Goal: Communication & Community: Participate in discussion

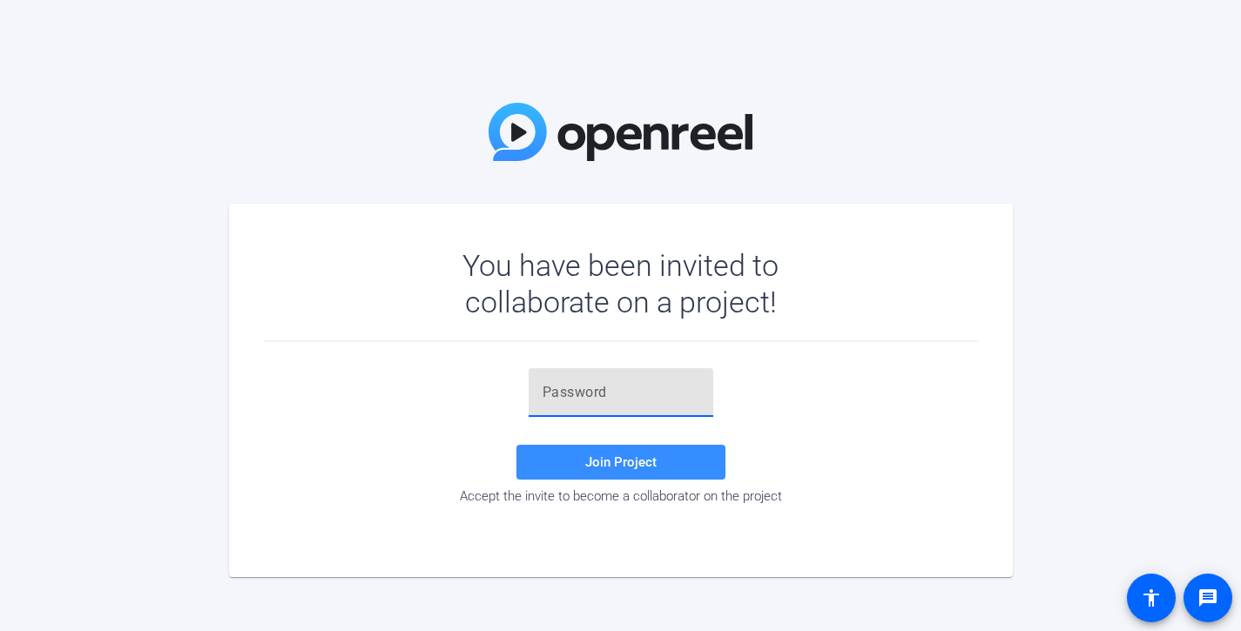
click at [696, 397] on input "text" at bounding box center [620, 392] width 157 height 21
paste input "S5Si.v"
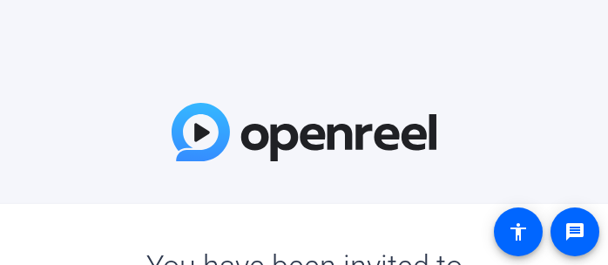
type input "S5Si.v"
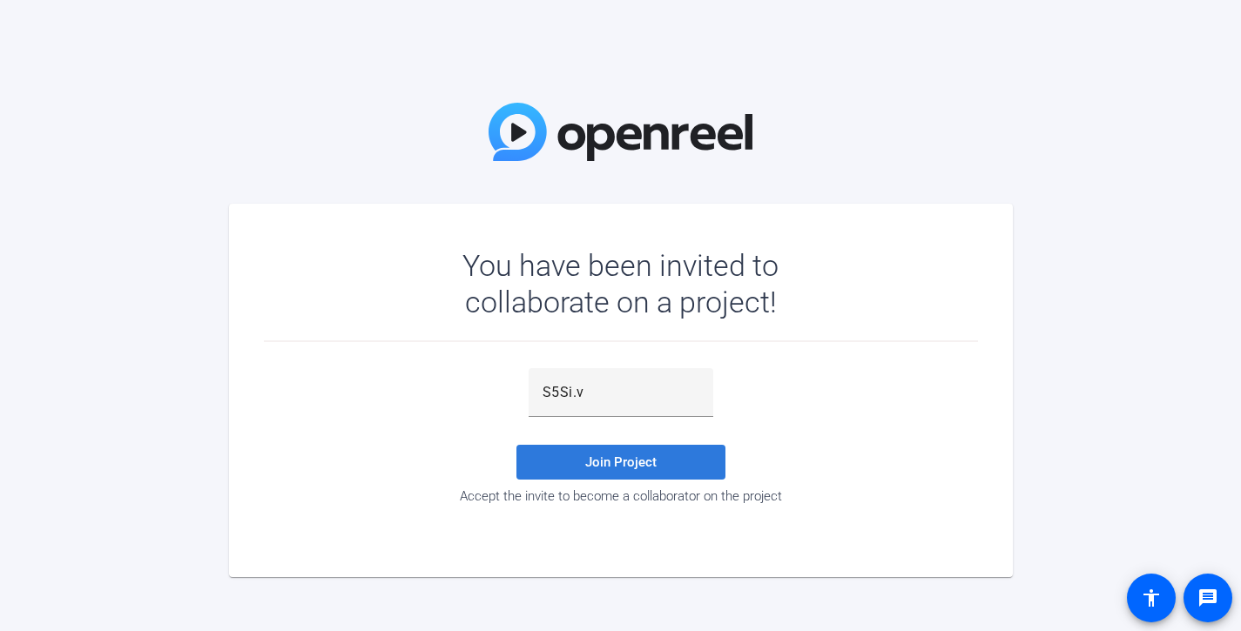
click at [704, 459] on span at bounding box center [620, 462] width 209 height 42
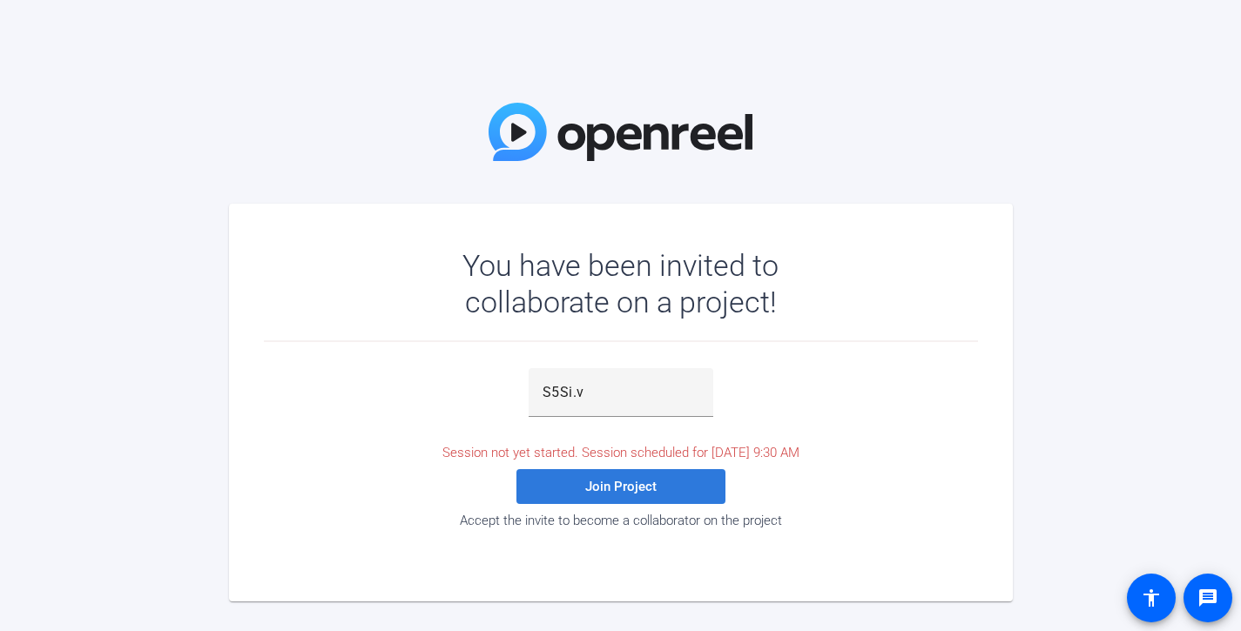
click at [677, 481] on span at bounding box center [620, 487] width 209 height 42
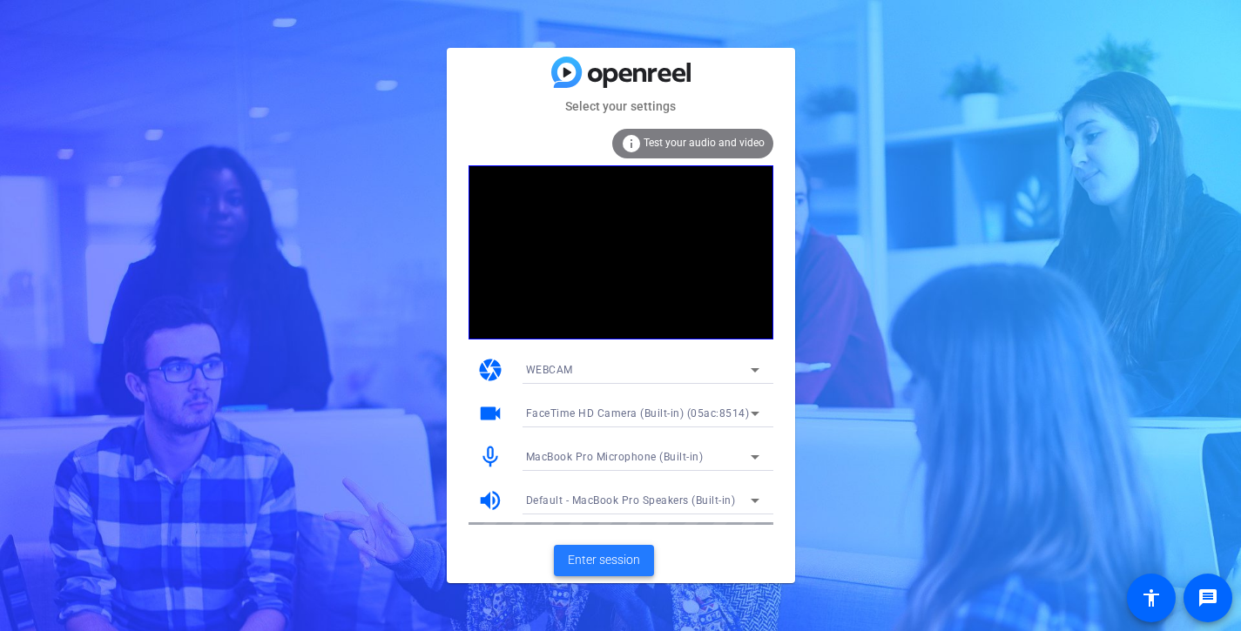
click at [632, 567] on span "Enter session" at bounding box center [604, 560] width 72 height 18
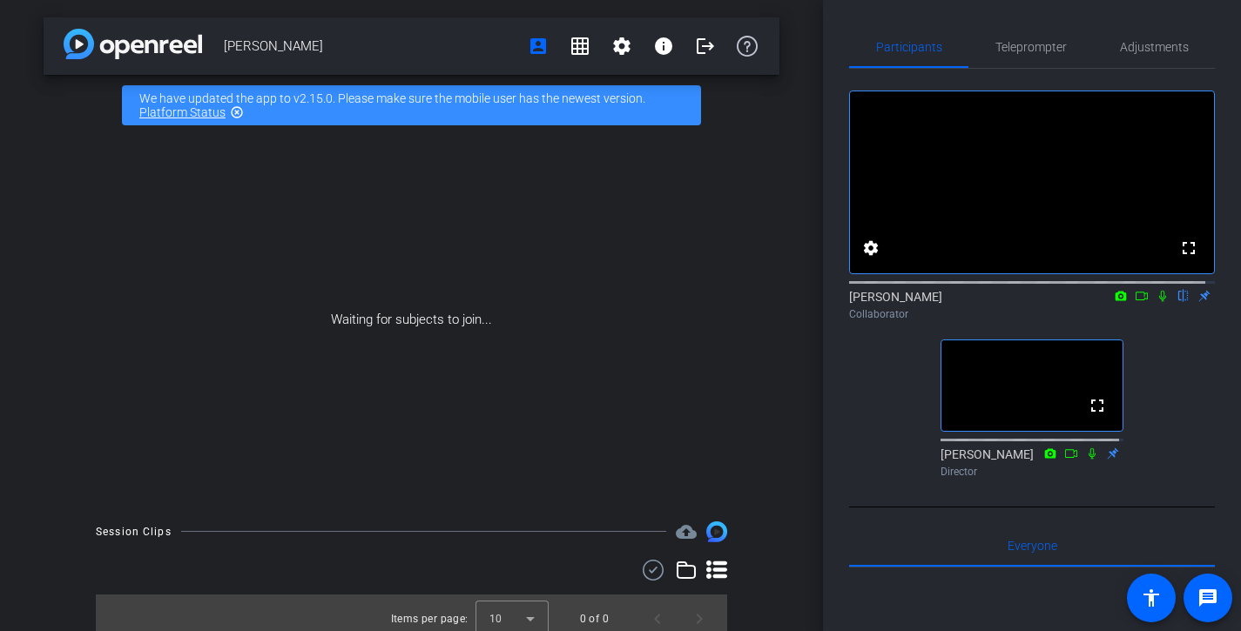
click at [1134, 302] on icon at bounding box center [1141, 296] width 14 height 12
click at [1176, 302] on icon at bounding box center [1183, 296] width 14 height 12
click at [1155, 302] on icon at bounding box center [1162, 296] width 14 height 12
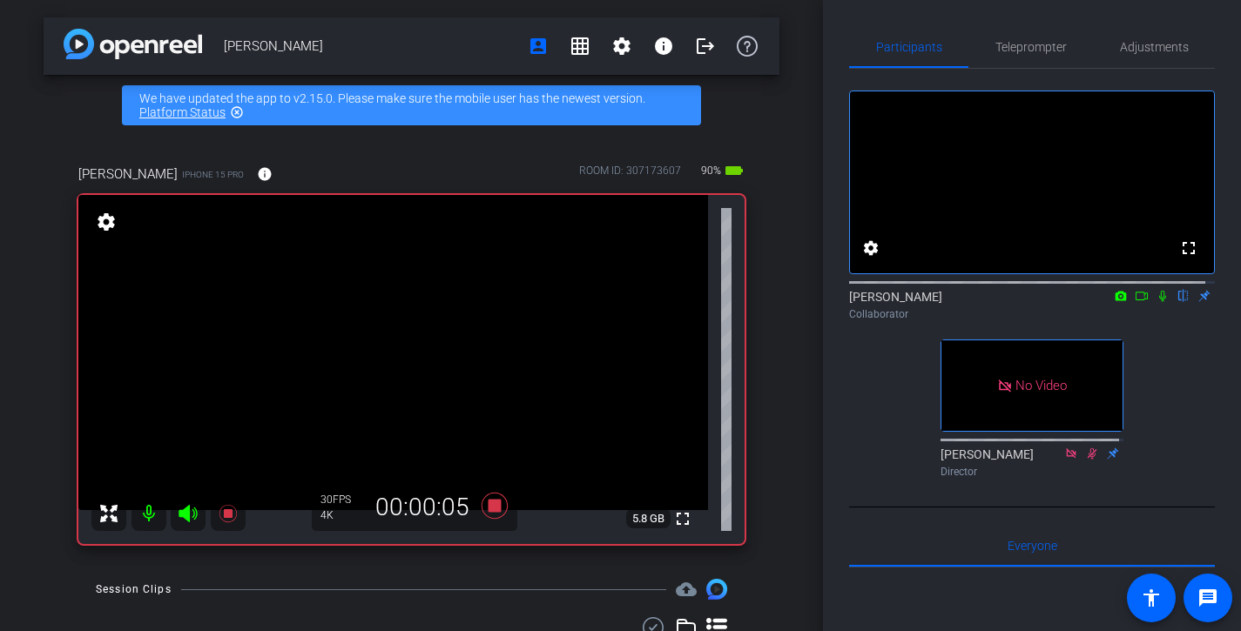
click at [1134, 302] on icon at bounding box center [1141, 296] width 14 height 12
click at [1177, 302] on icon at bounding box center [1183, 296] width 14 height 12
click at [1157, 300] on icon at bounding box center [1162, 296] width 10 height 10
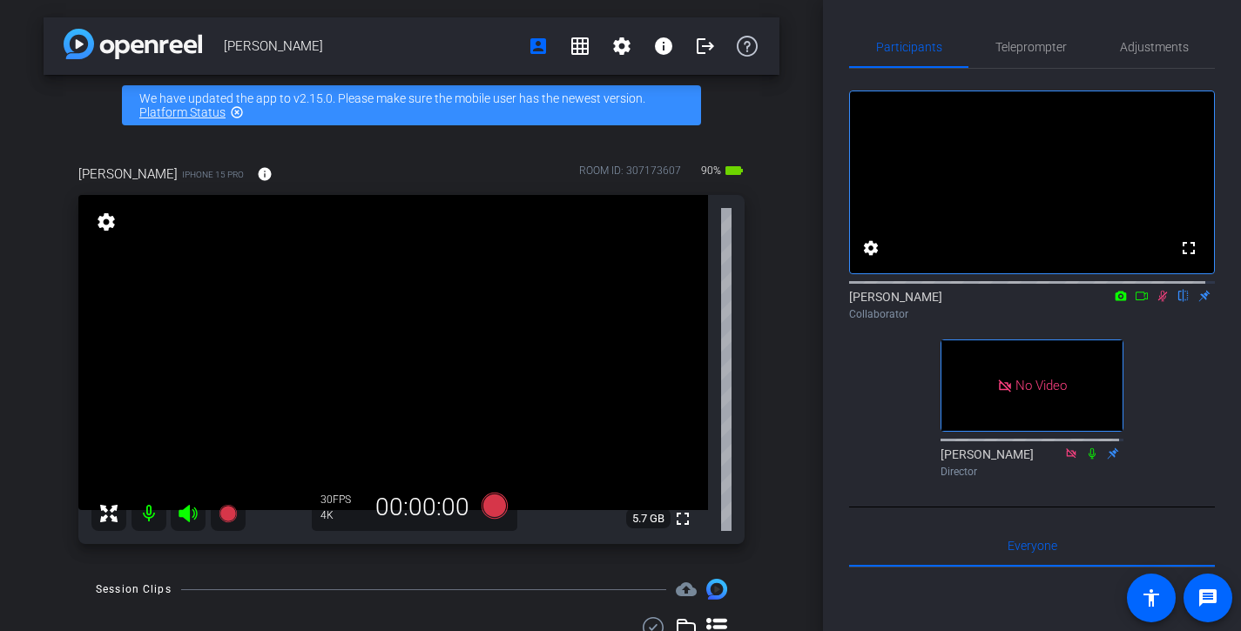
click at [1155, 302] on icon at bounding box center [1162, 296] width 14 height 12
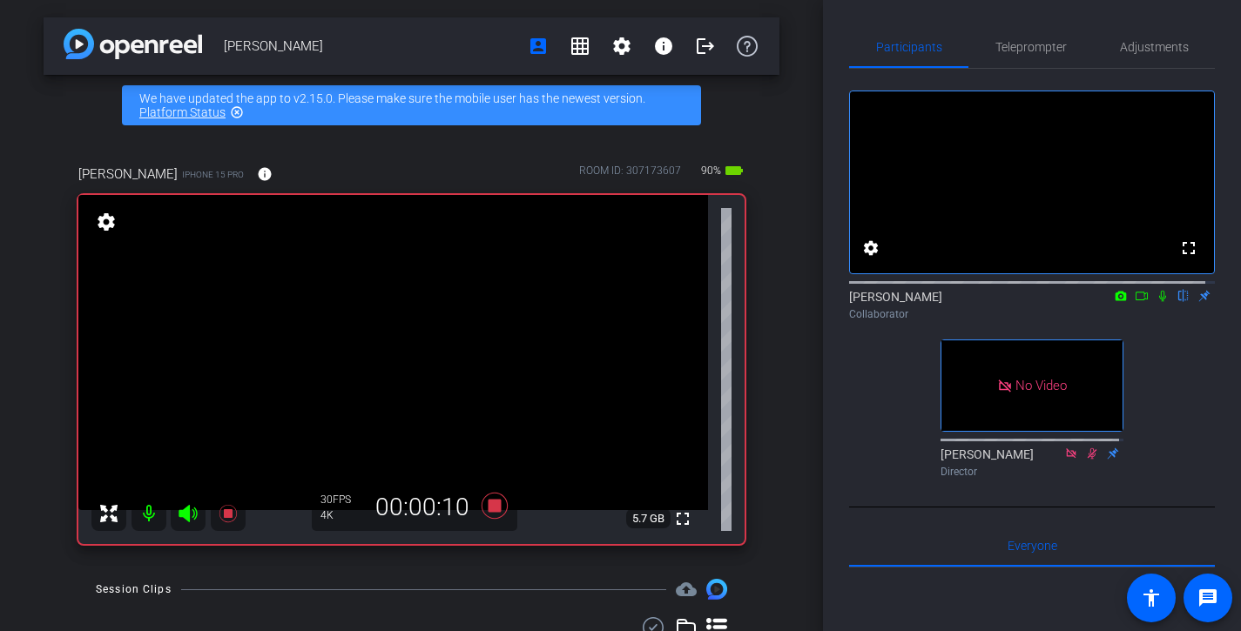
click at [1155, 302] on icon at bounding box center [1162, 296] width 14 height 12
click at [1134, 302] on icon at bounding box center [1141, 296] width 14 height 12
click at [1157, 300] on icon at bounding box center [1162, 296] width 10 height 10
click at [1158, 302] on icon at bounding box center [1163, 296] width 10 height 11
click at [1134, 302] on icon at bounding box center [1141, 296] width 14 height 12
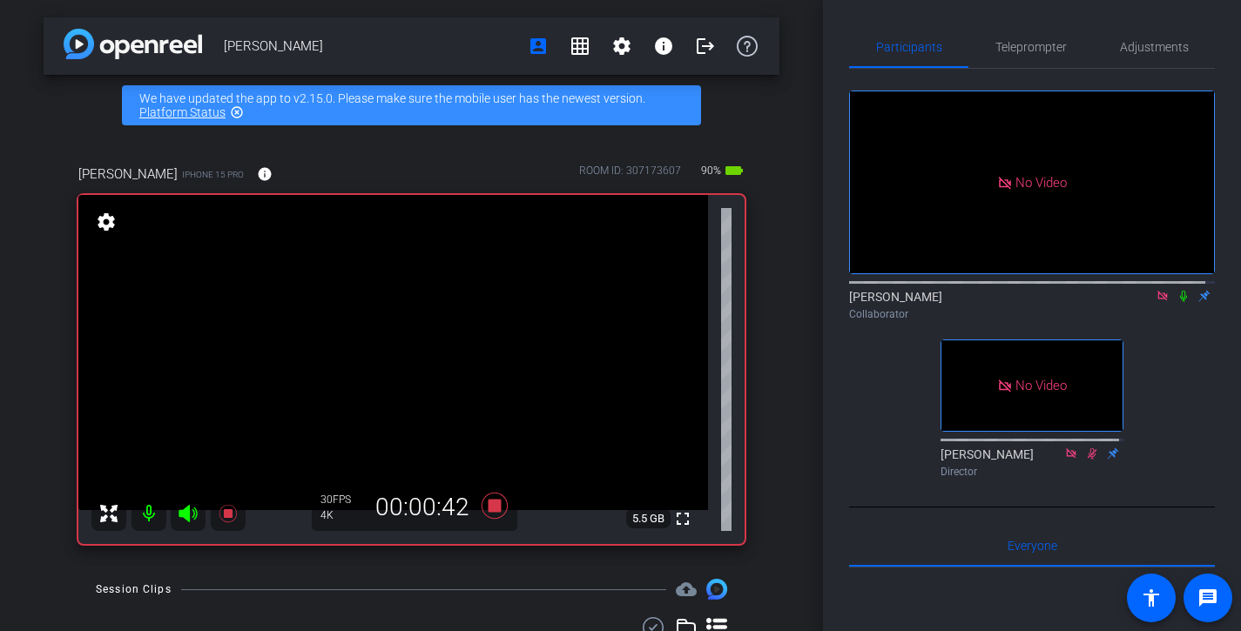
click at [1176, 302] on icon at bounding box center [1183, 296] width 14 height 12
click at [1155, 302] on icon at bounding box center [1162, 296] width 14 height 12
click at [1158, 302] on icon at bounding box center [1162, 296] width 14 height 12
click at [1155, 302] on icon at bounding box center [1162, 296] width 14 height 12
click at [1134, 302] on icon at bounding box center [1141, 296] width 14 height 12
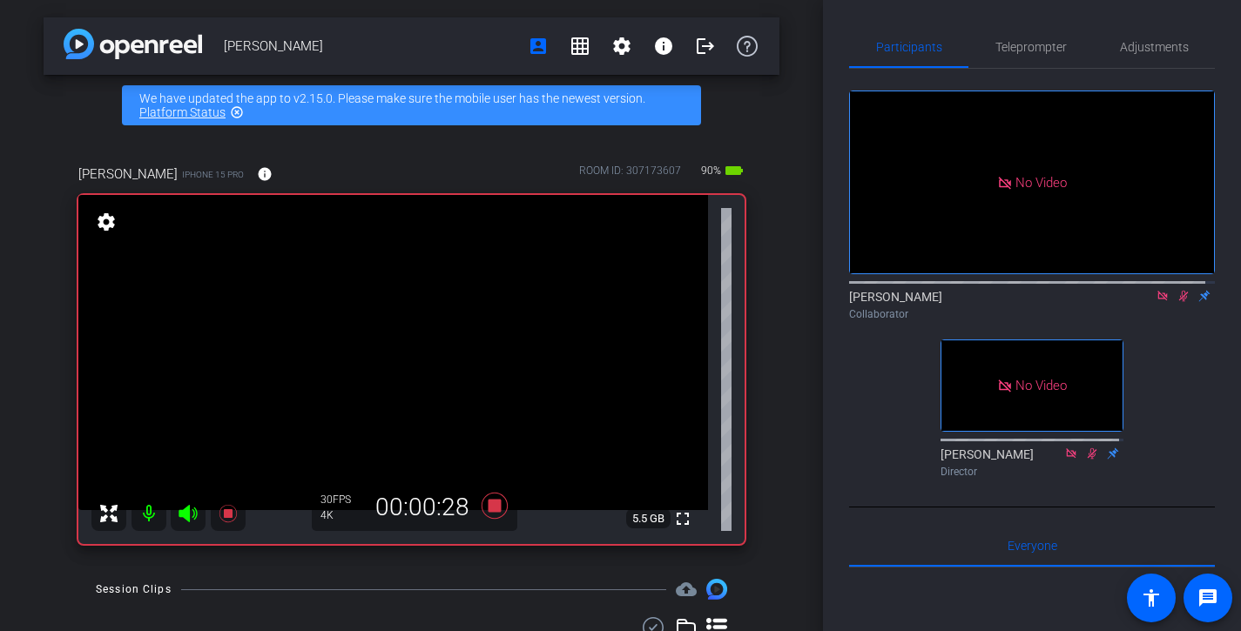
click at [1179, 302] on icon at bounding box center [1184, 296] width 10 height 11
click at [1176, 302] on icon at bounding box center [1183, 296] width 14 height 12
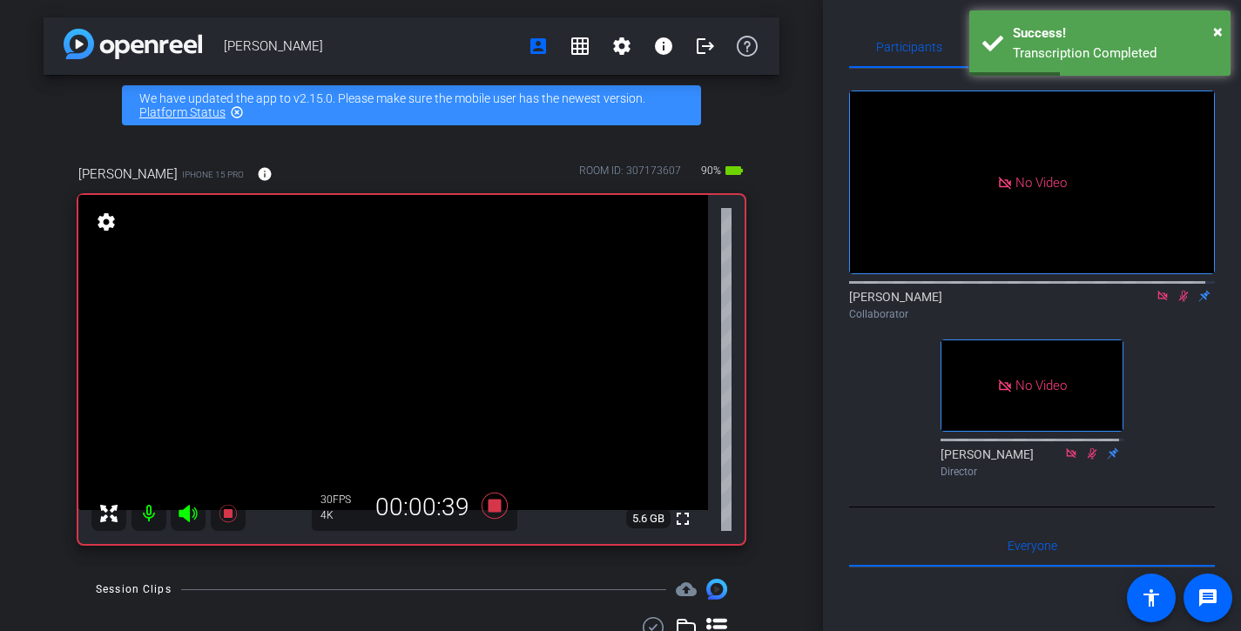
click at [1179, 302] on icon at bounding box center [1184, 296] width 10 height 11
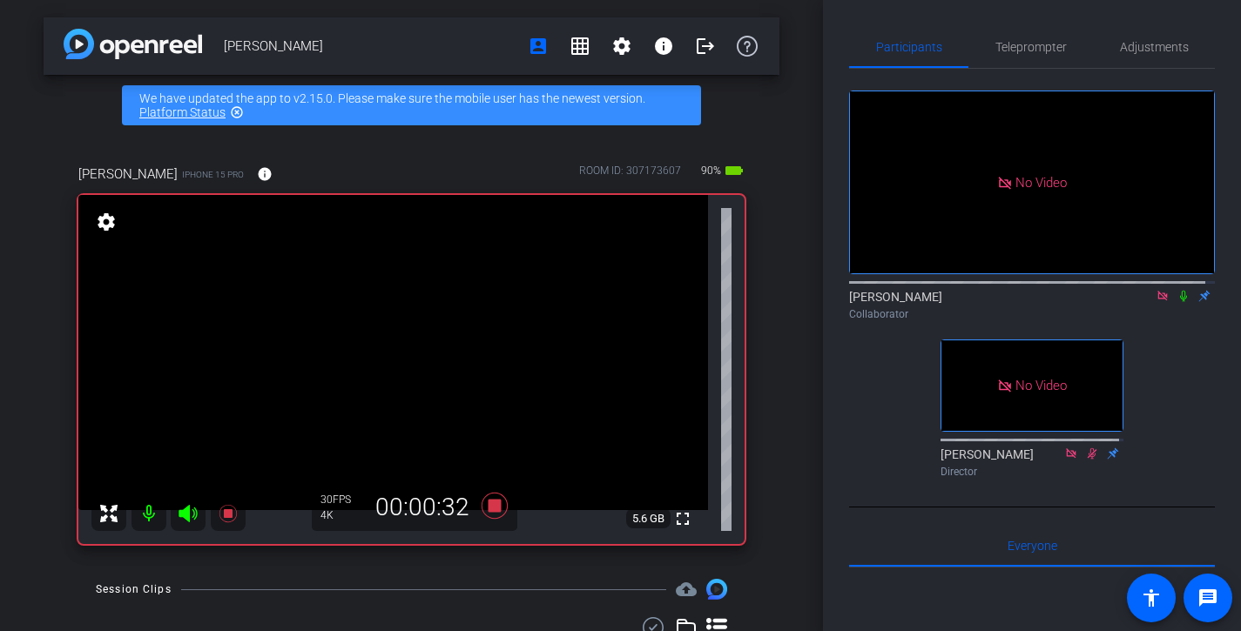
click at [1180, 302] on icon at bounding box center [1183, 296] width 14 height 12
click at [1176, 302] on icon at bounding box center [1183, 296] width 14 height 12
click at [1180, 302] on icon at bounding box center [1183, 296] width 7 height 11
click at [1176, 302] on icon at bounding box center [1183, 296] width 14 height 12
click at [1180, 302] on icon at bounding box center [1183, 296] width 7 height 11
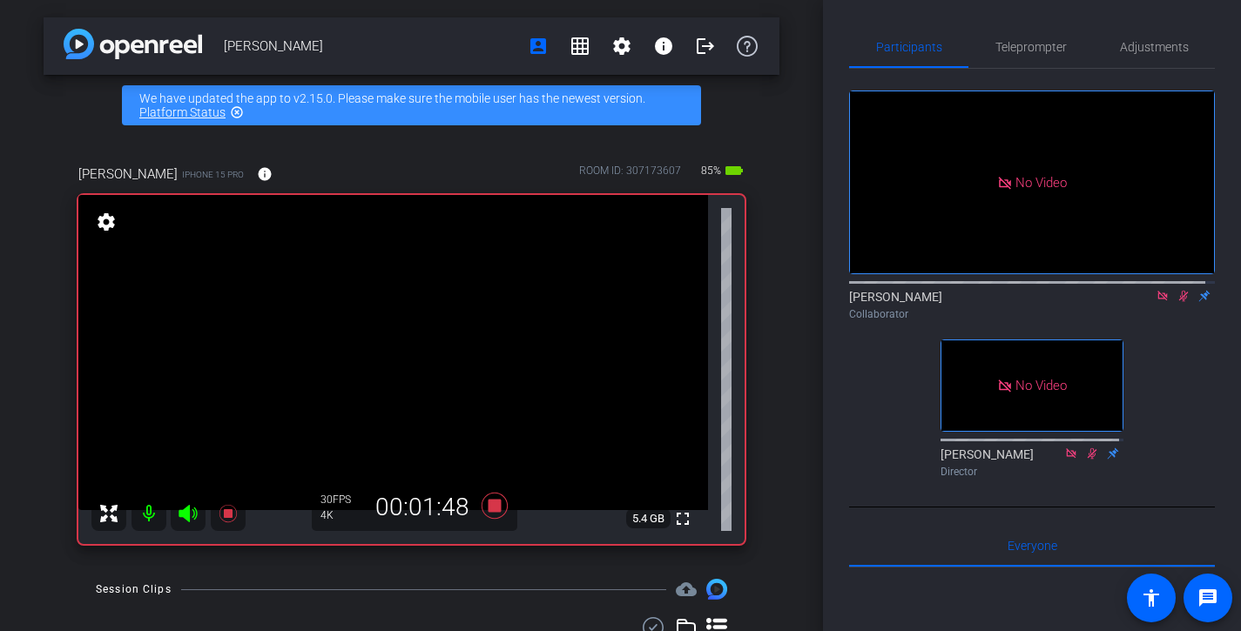
click at [1176, 302] on icon at bounding box center [1183, 296] width 14 height 12
click at [1180, 302] on icon at bounding box center [1183, 296] width 7 height 11
click at [1176, 302] on icon at bounding box center [1183, 296] width 14 height 12
click at [1180, 302] on icon at bounding box center [1183, 296] width 7 height 11
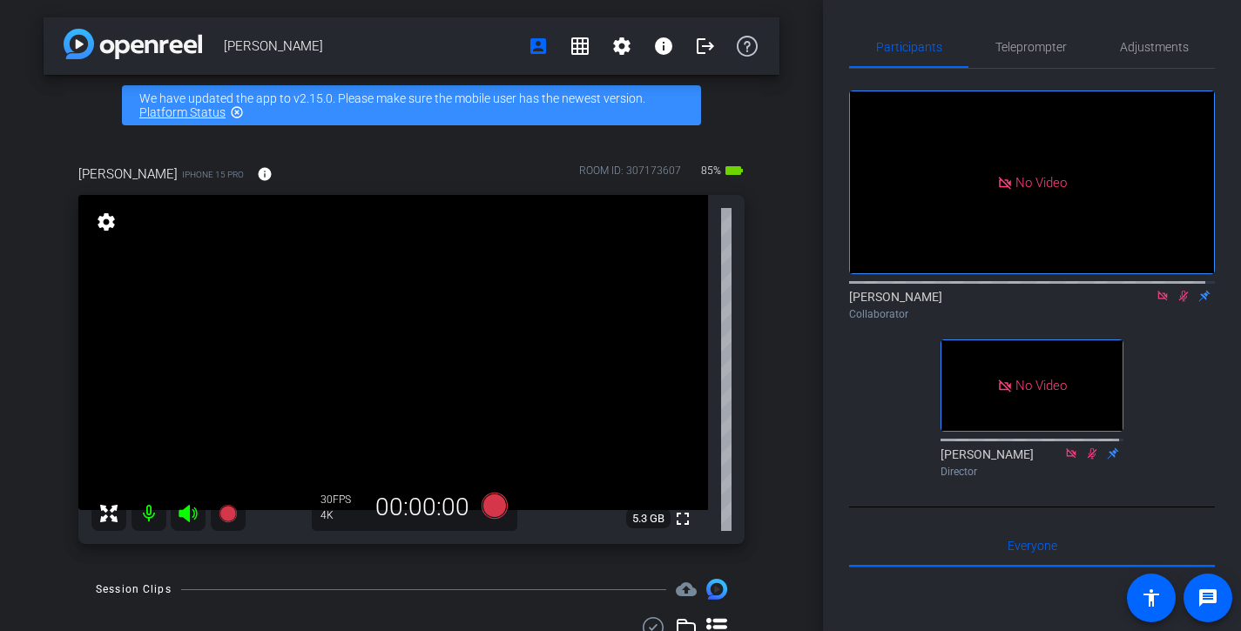
click at [1176, 302] on icon at bounding box center [1183, 296] width 14 height 12
click at [1180, 302] on icon at bounding box center [1183, 296] width 7 height 11
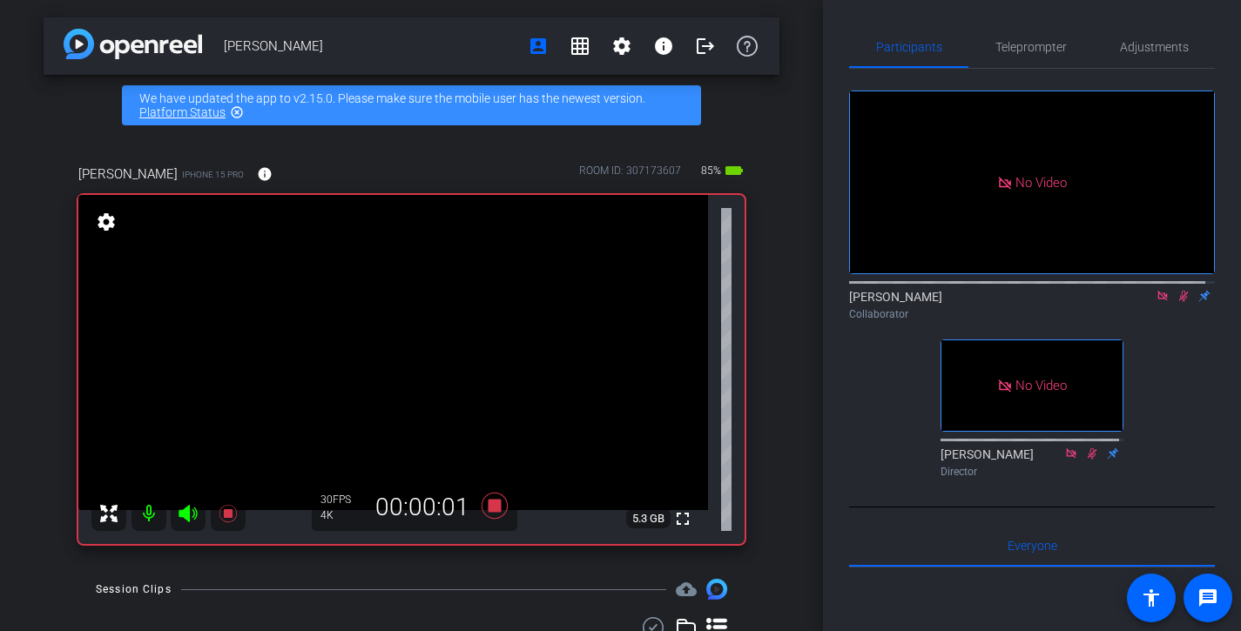
click at [1176, 302] on icon at bounding box center [1183, 296] width 14 height 12
click at [1180, 302] on icon at bounding box center [1183, 296] width 7 height 11
click at [1176, 302] on icon at bounding box center [1183, 296] width 14 height 12
click at [1180, 302] on icon at bounding box center [1183, 296] width 7 height 11
click at [1179, 302] on icon at bounding box center [1184, 296] width 10 height 11
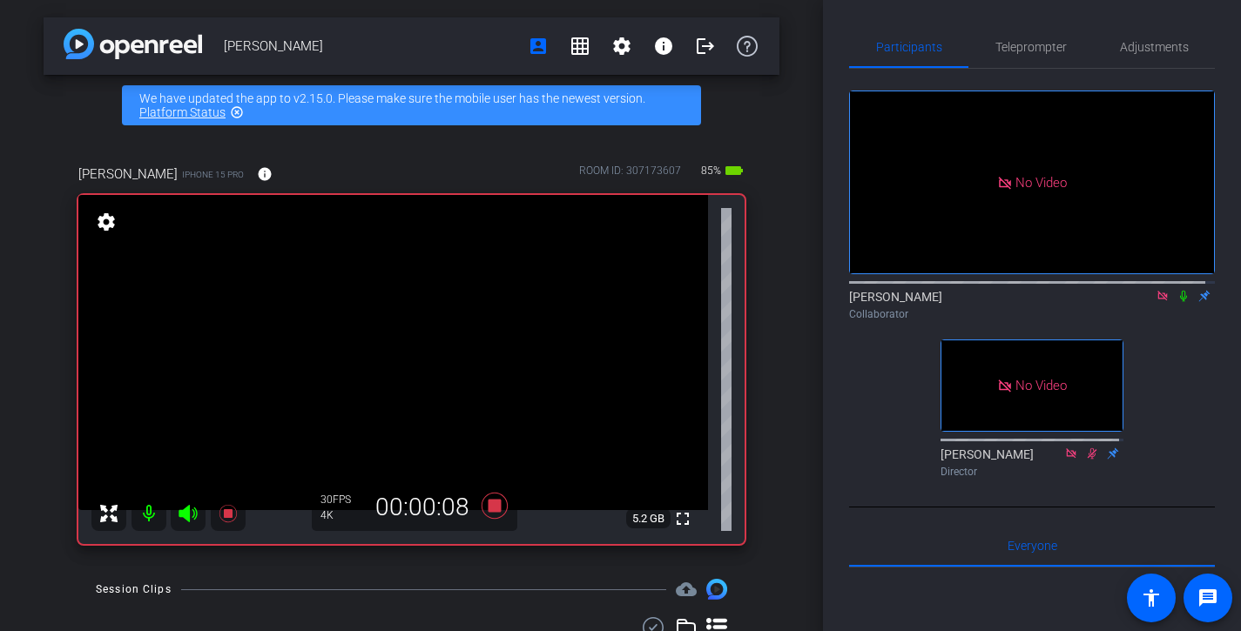
click at [1176, 302] on icon at bounding box center [1183, 296] width 14 height 12
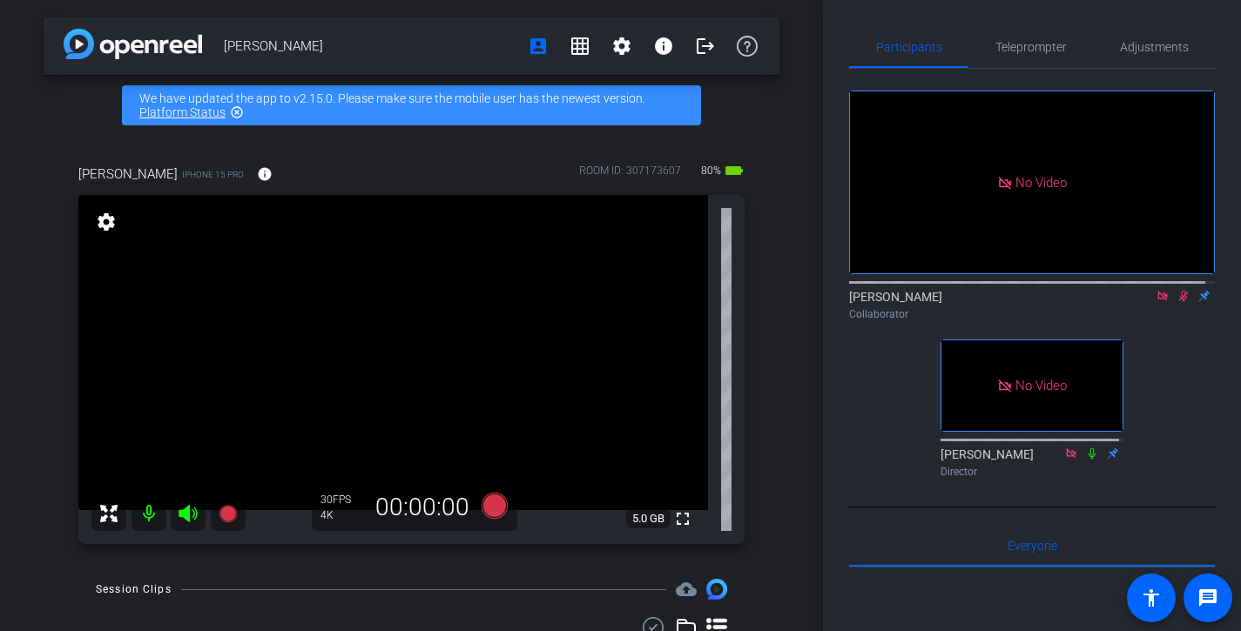
click at [1176, 302] on icon at bounding box center [1183, 296] width 14 height 12
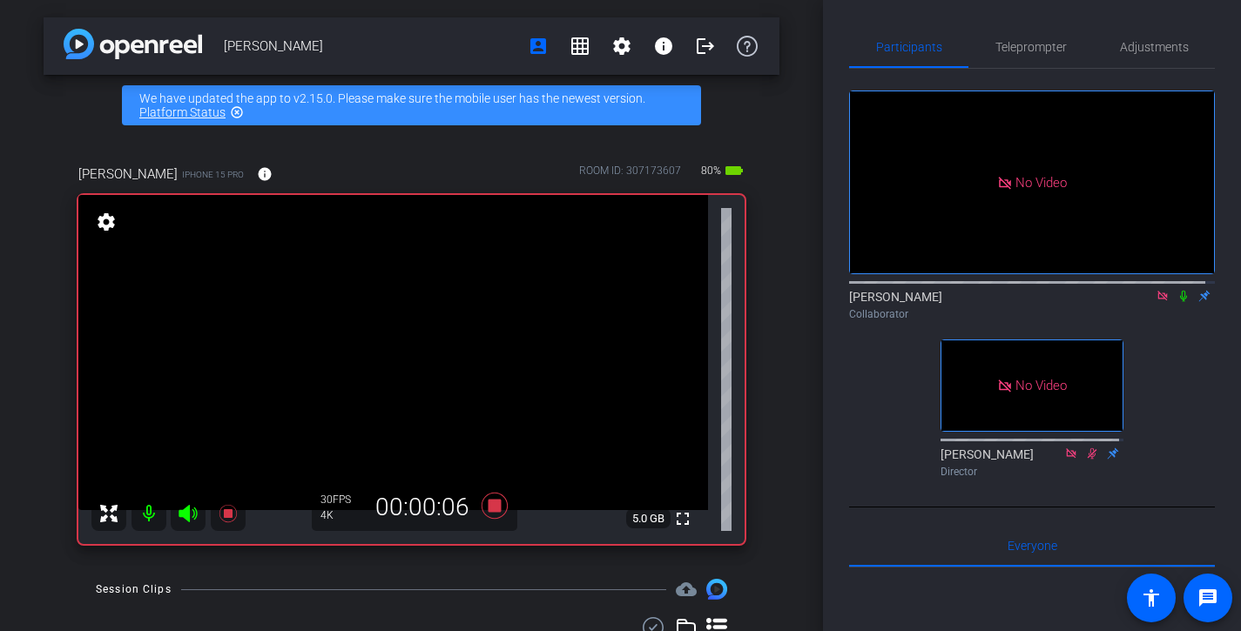
click at [1176, 302] on icon at bounding box center [1183, 296] width 14 height 12
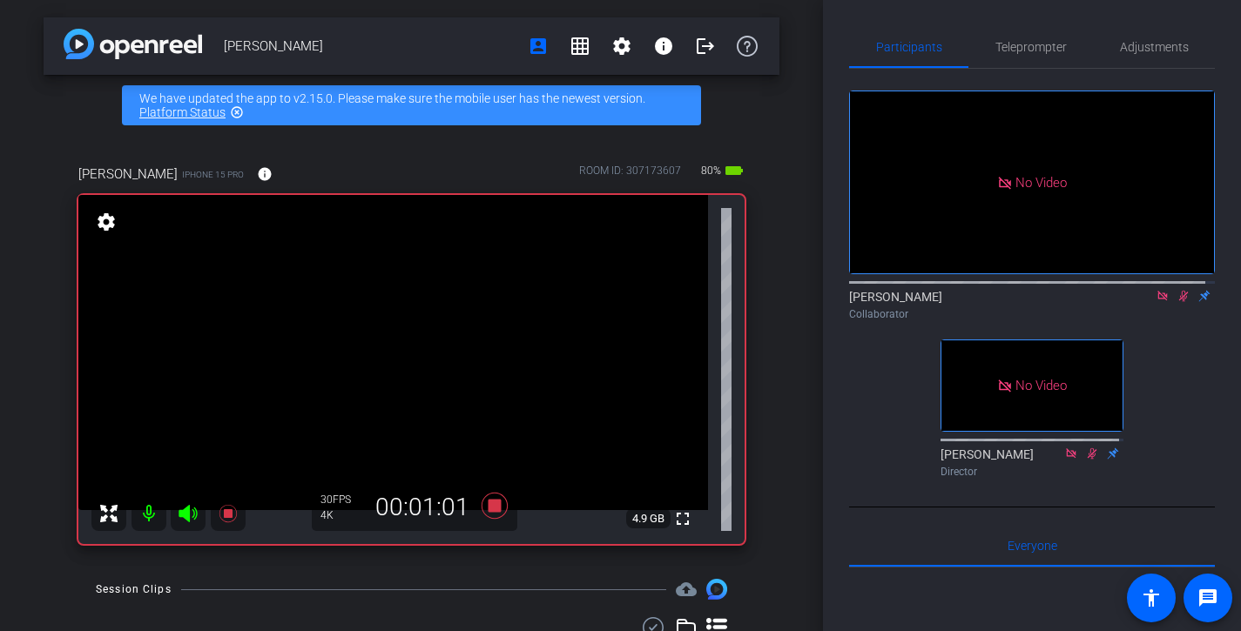
click at [1176, 302] on icon at bounding box center [1183, 296] width 14 height 12
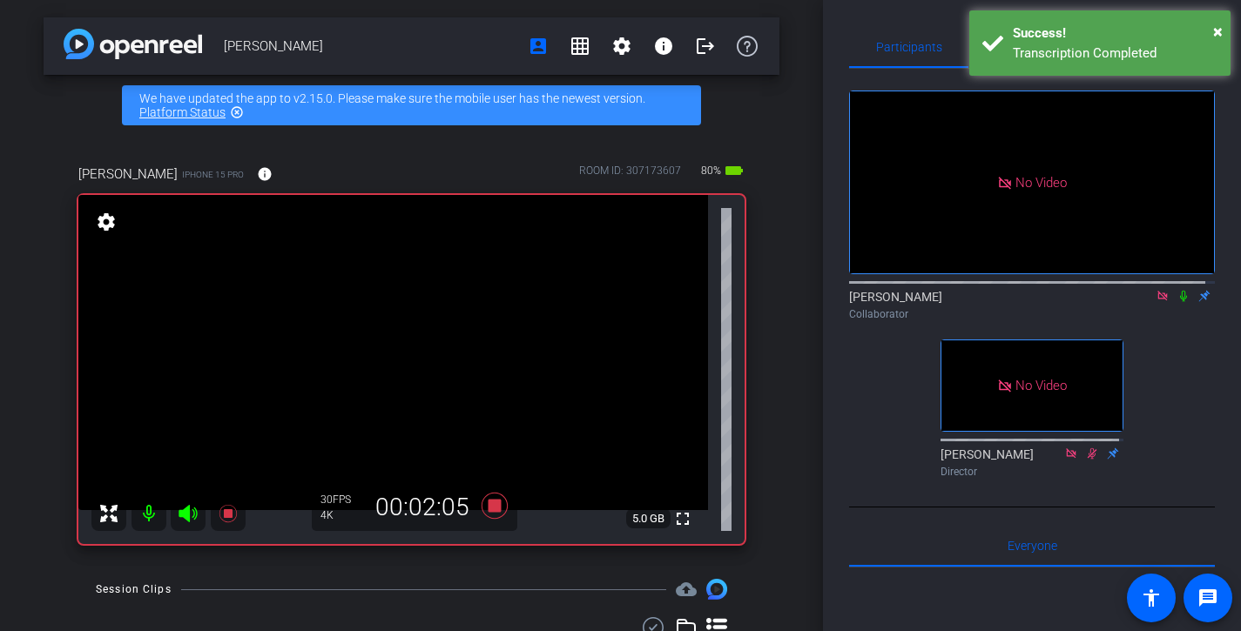
click at [1176, 302] on icon at bounding box center [1183, 296] width 14 height 12
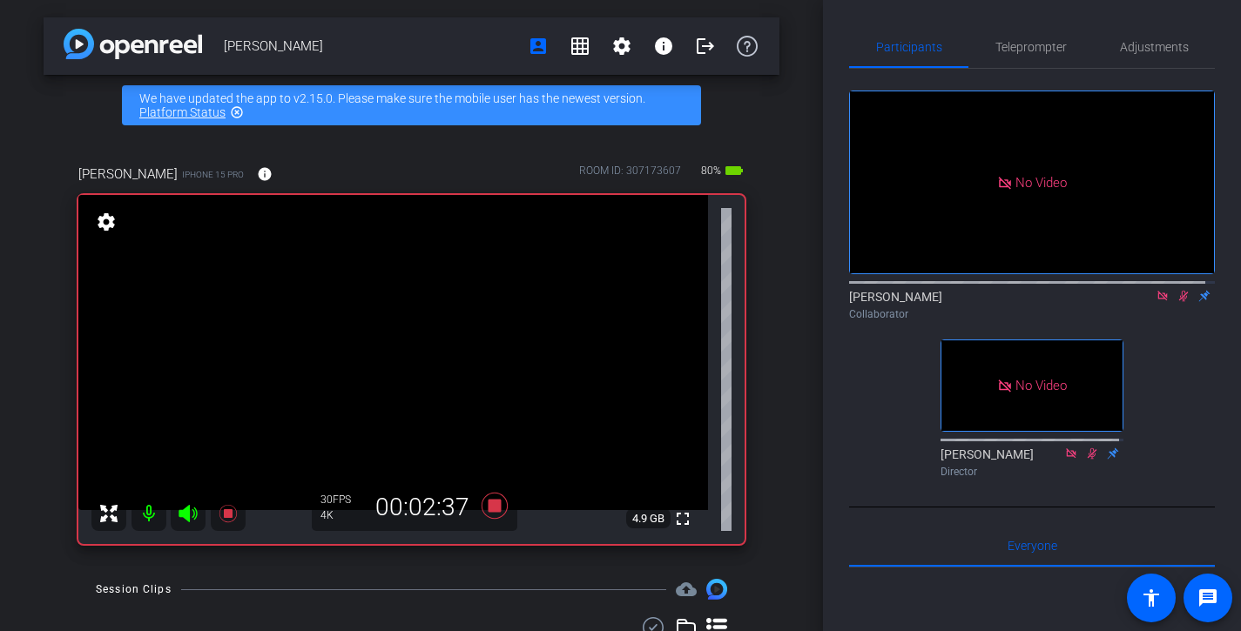
click at [1176, 302] on icon at bounding box center [1183, 296] width 14 height 12
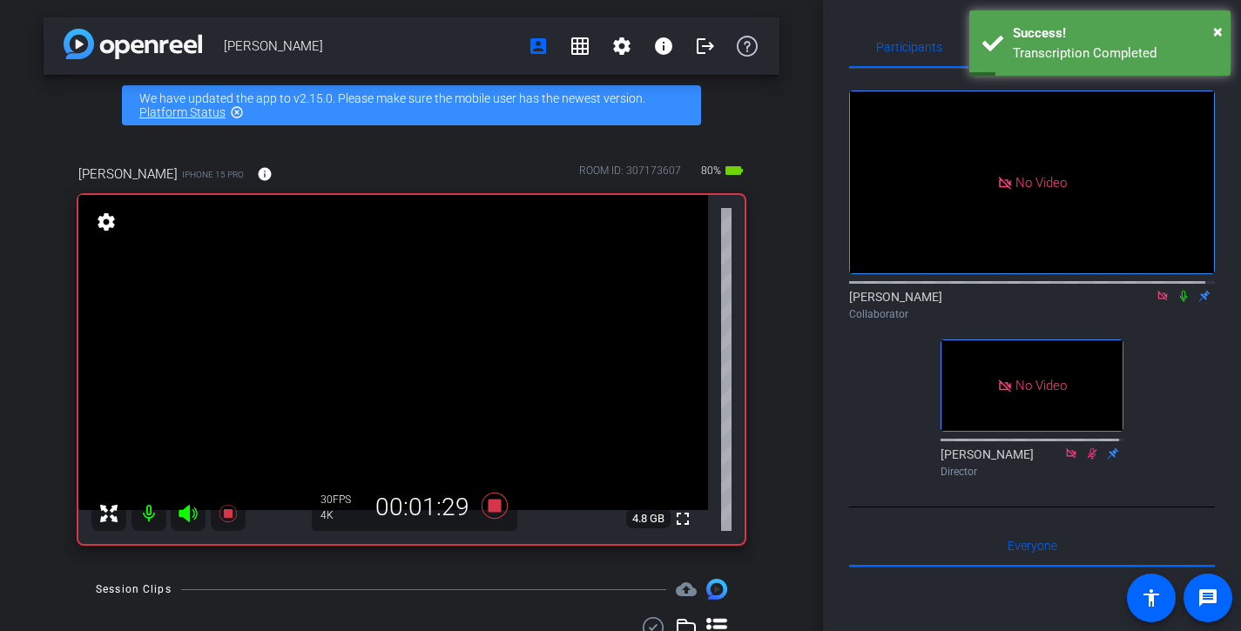
click at [1176, 302] on icon at bounding box center [1183, 296] width 14 height 12
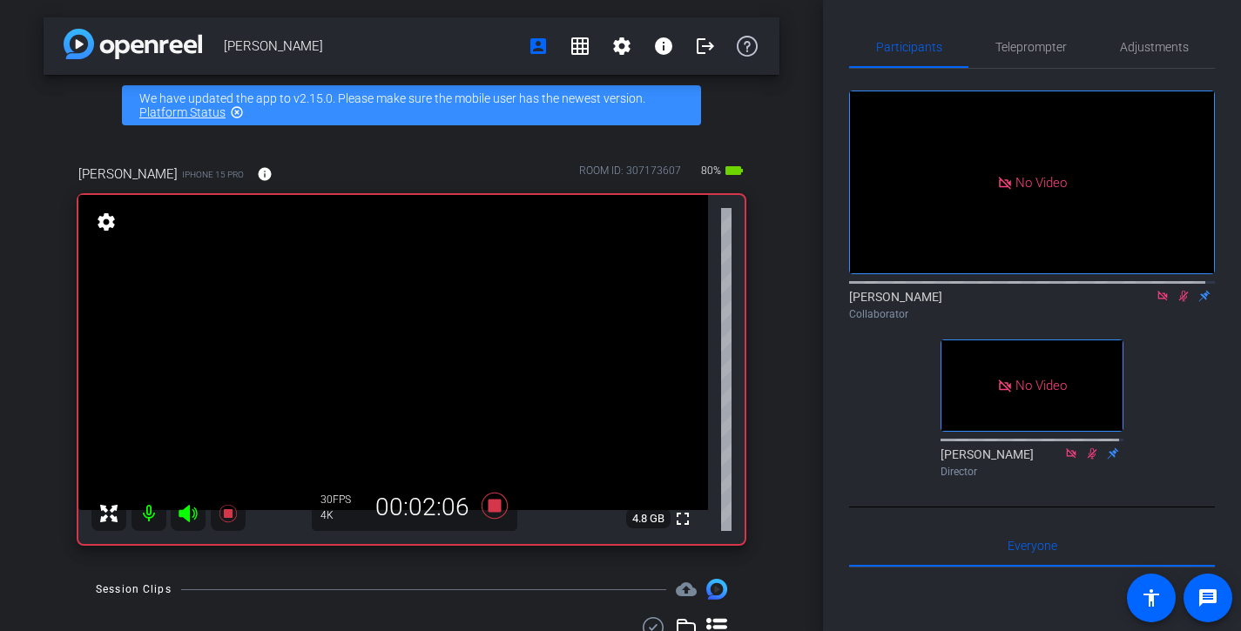
click at [1176, 302] on icon at bounding box center [1183, 296] width 14 height 12
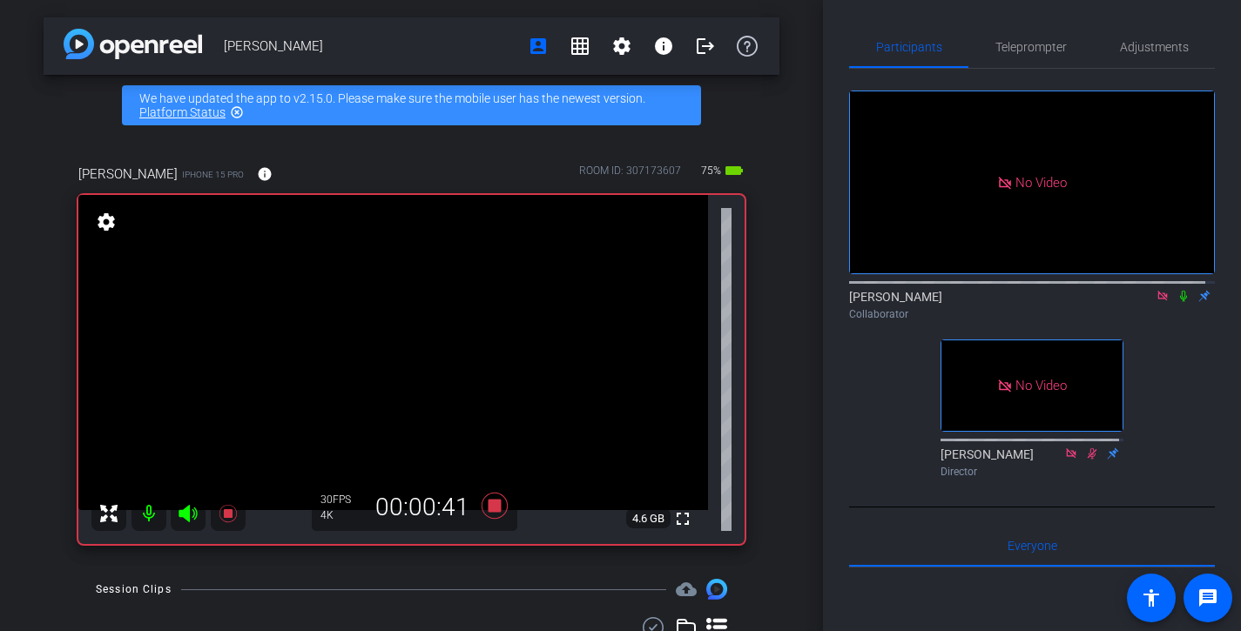
click at [1176, 302] on icon at bounding box center [1183, 296] width 14 height 12
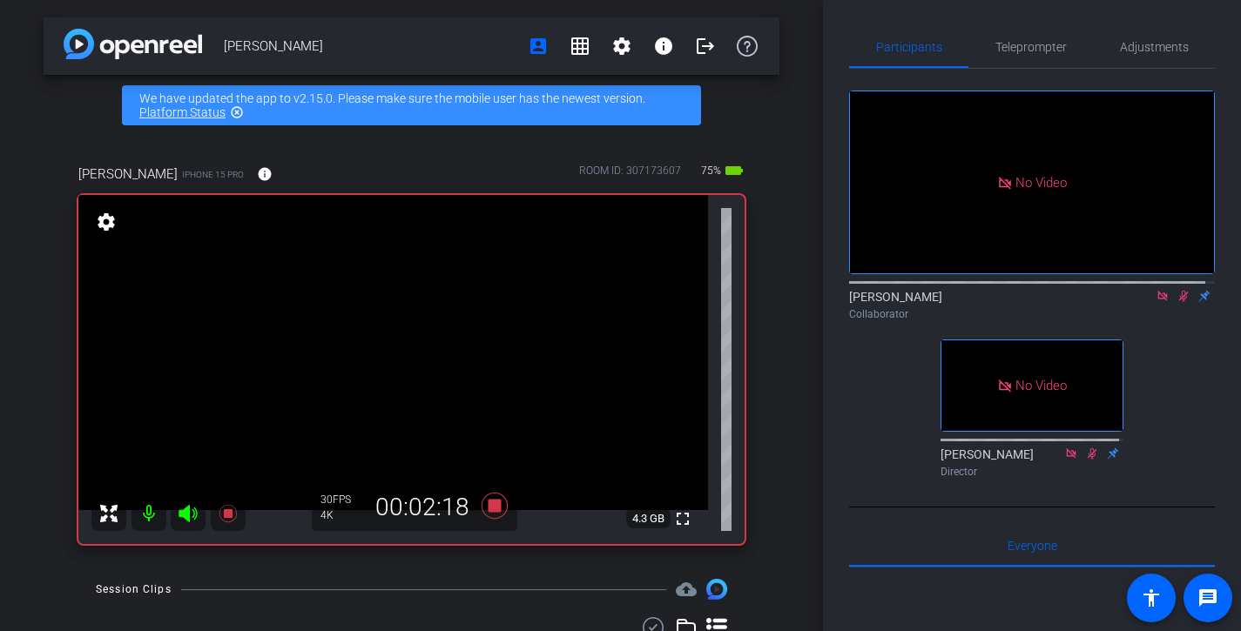
click at [1176, 302] on icon at bounding box center [1183, 296] width 14 height 12
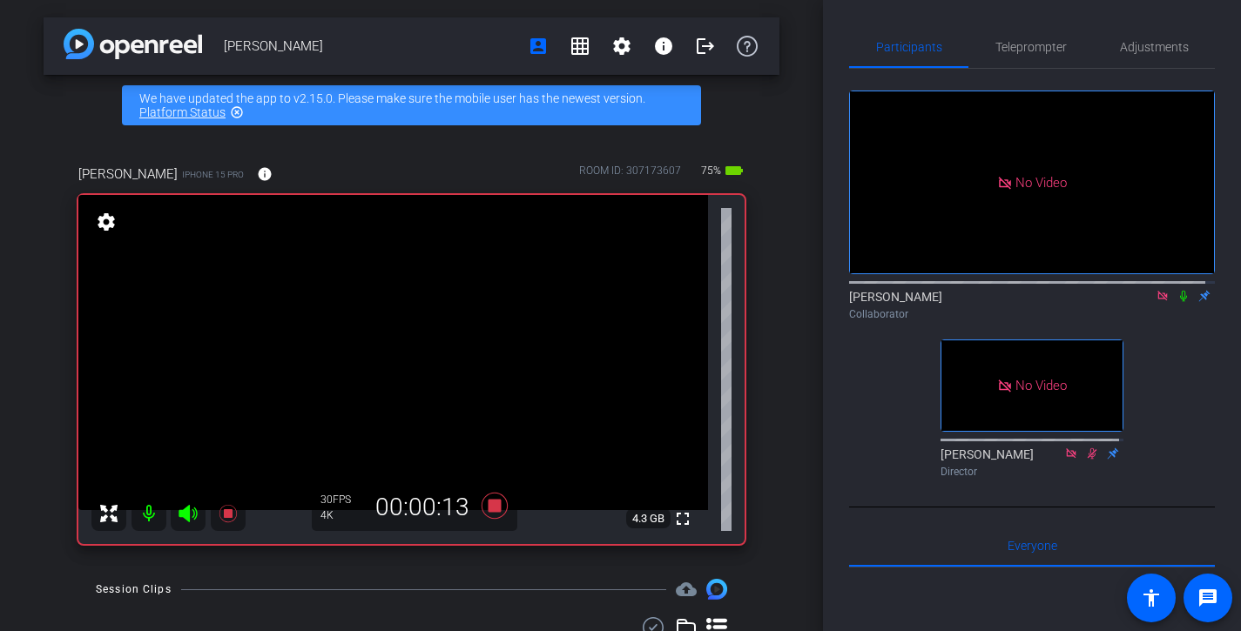
click at [1176, 302] on icon at bounding box center [1183, 296] width 14 height 12
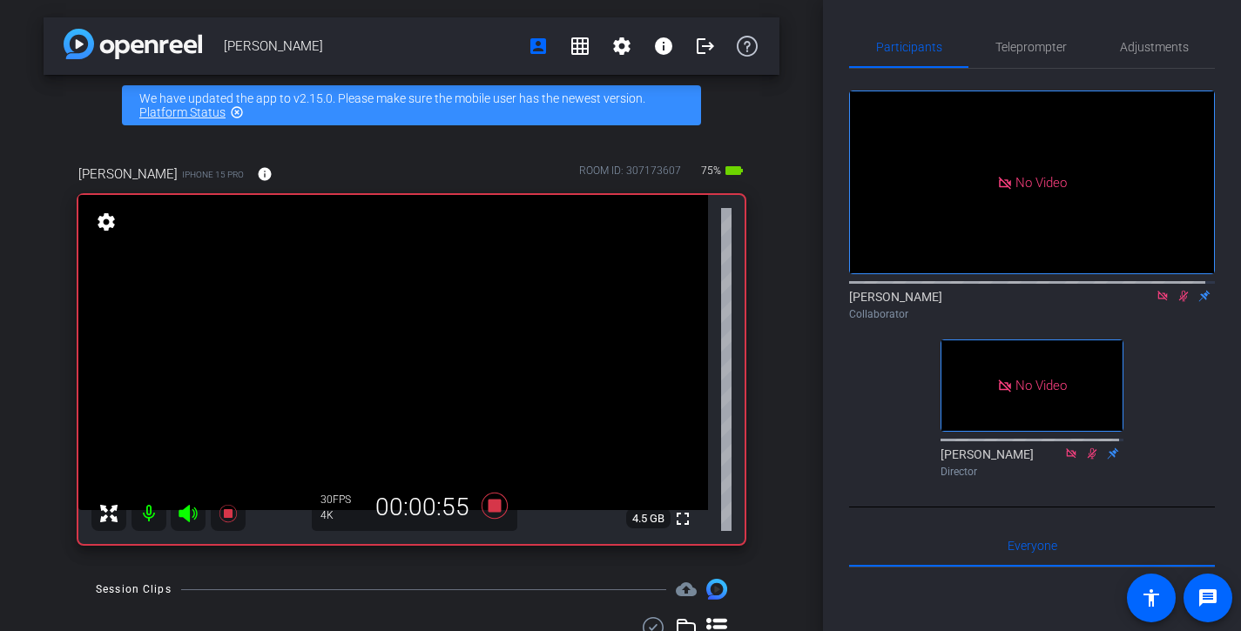
click at [1176, 302] on icon at bounding box center [1183, 296] width 14 height 12
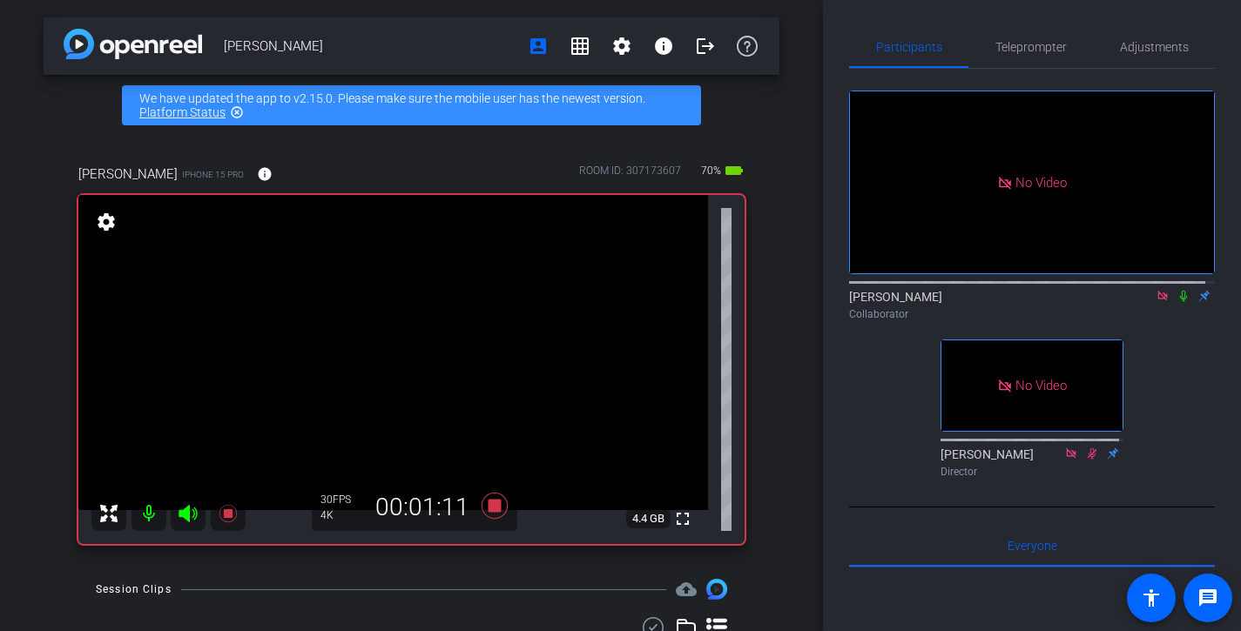
click at [1176, 302] on icon at bounding box center [1183, 296] width 14 height 12
click at [1180, 302] on icon at bounding box center [1183, 296] width 7 height 11
click at [1179, 302] on icon at bounding box center [1184, 296] width 10 height 11
click at [1180, 302] on icon at bounding box center [1183, 296] width 7 height 11
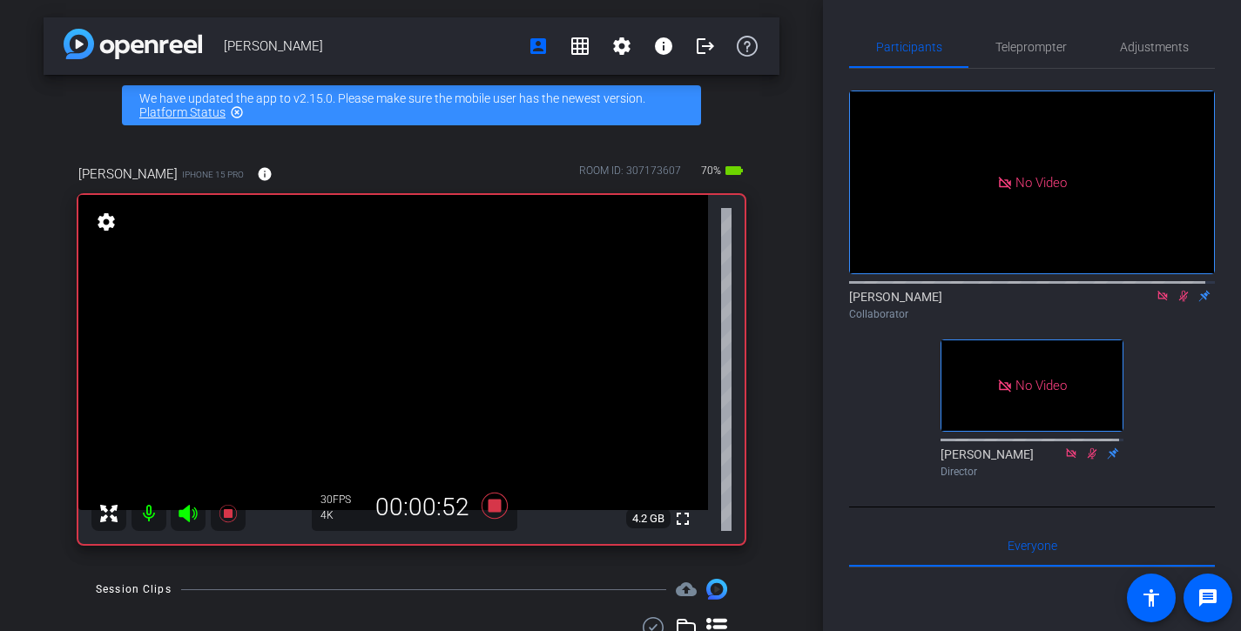
click at [1179, 302] on icon at bounding box center [1184, 296] width 10 height 11
click at [1180, 302] on icon at bounding box center [1183, 296] width 7 height 11
click at [1179, 302] on icon at bounding box center [1184, 296] width 10 height 11
click at [1180, 302] on icon at bounding box center [1183, 296] width 7 height 11
click at [1179, 302] on icon at bounding box center [1184, 296] width 10 height 11
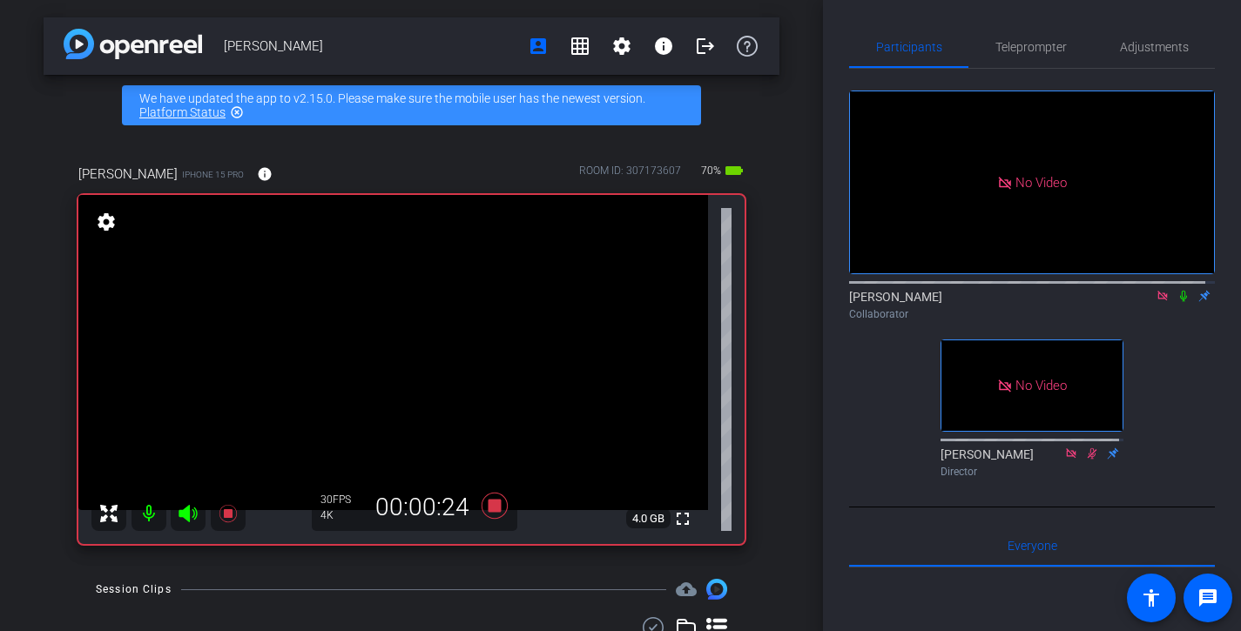
click at [1180, 302] on icon at bounding box center [1183, 296] width 7 height 11
click at [1179, 302] on icon at bounding box center [1184, 296] width 10 height 11
click at [1180, 302] on icon at bounding box center [1183, 296] width 7 height 11
click at [1179, 302] on icon at bounding box center [1184, 296] width 10 height 11
click at [1180, 302] on icon at bounding box center [1183, 296] width 7 height 11
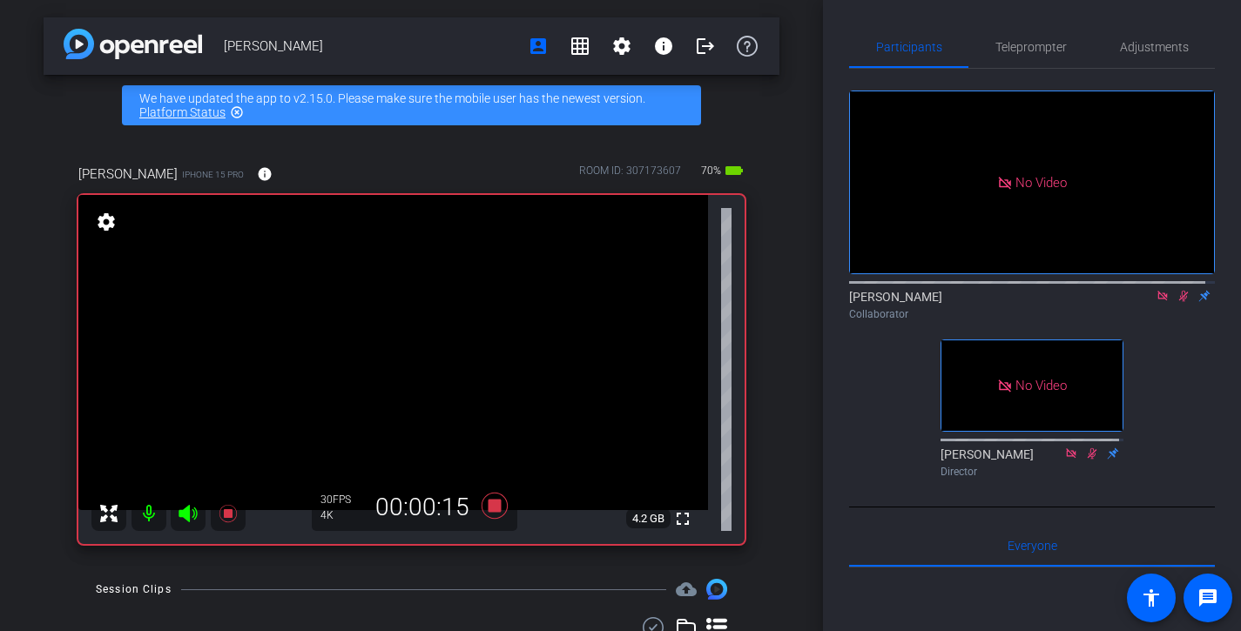
click at [1179, 302] on icon at bounding box center [1184, 296] width 10 height 11
click at [1180, 302] on icon at bounding box center [1183, 296] width 7 height 11
click at [1179, 302] on icon at bounding box center [1184, 296] width 10 height 11
click at [1180, 302] on icon at bounding box center [1183, 296] width 7 height 11
click at [1179, 302] on icon at bounding box center [1184, 296] width 10 height 11
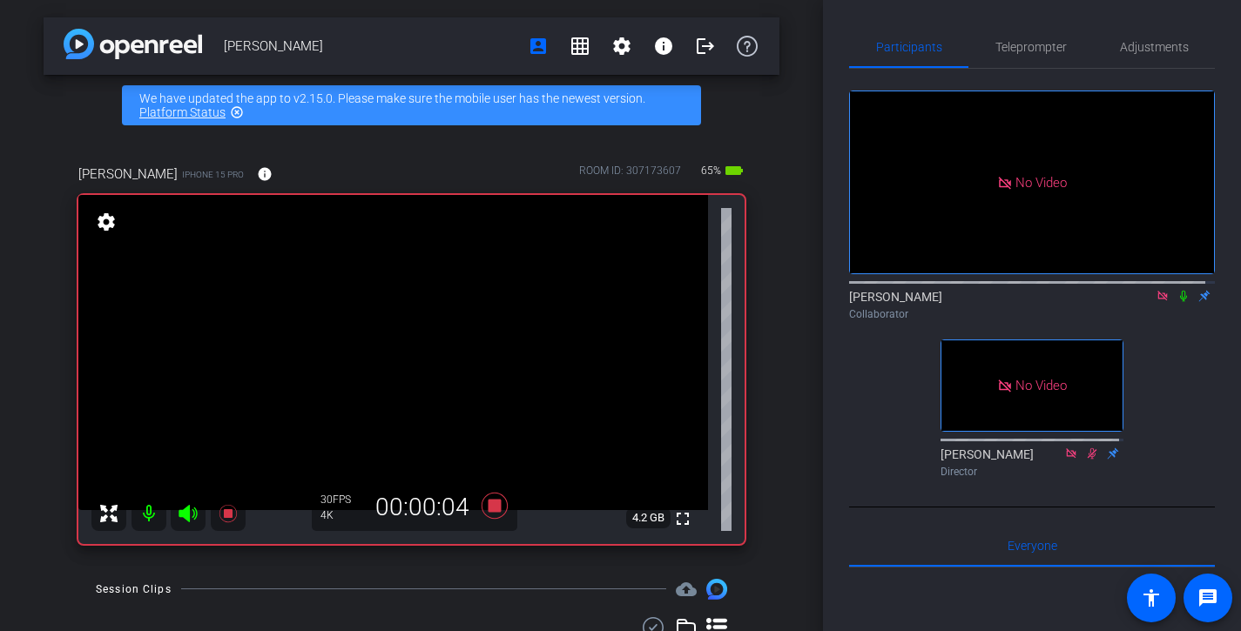
click at [1180, 302] on icon at bounding box center [1183, 296] width 7 height 11
click at [1179, 302] on icon at bounding box center [1184, 296] width 10 height 11
click at [1180, 302] on icon at bounding box center [1183, 296] width 7 height 11
click at [1179, 302] on icon at bounding box center [1184, 296] width 10 height 11
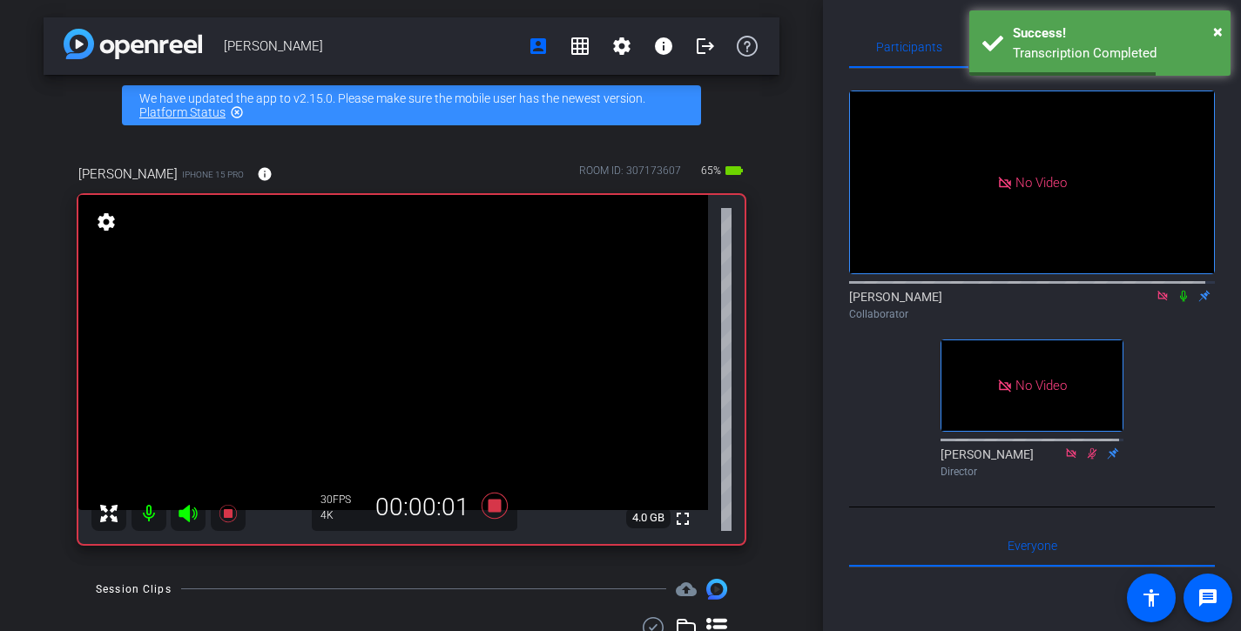
click at [1180, 302] on icon at bounding box center [1183, 296] width 7 height 11
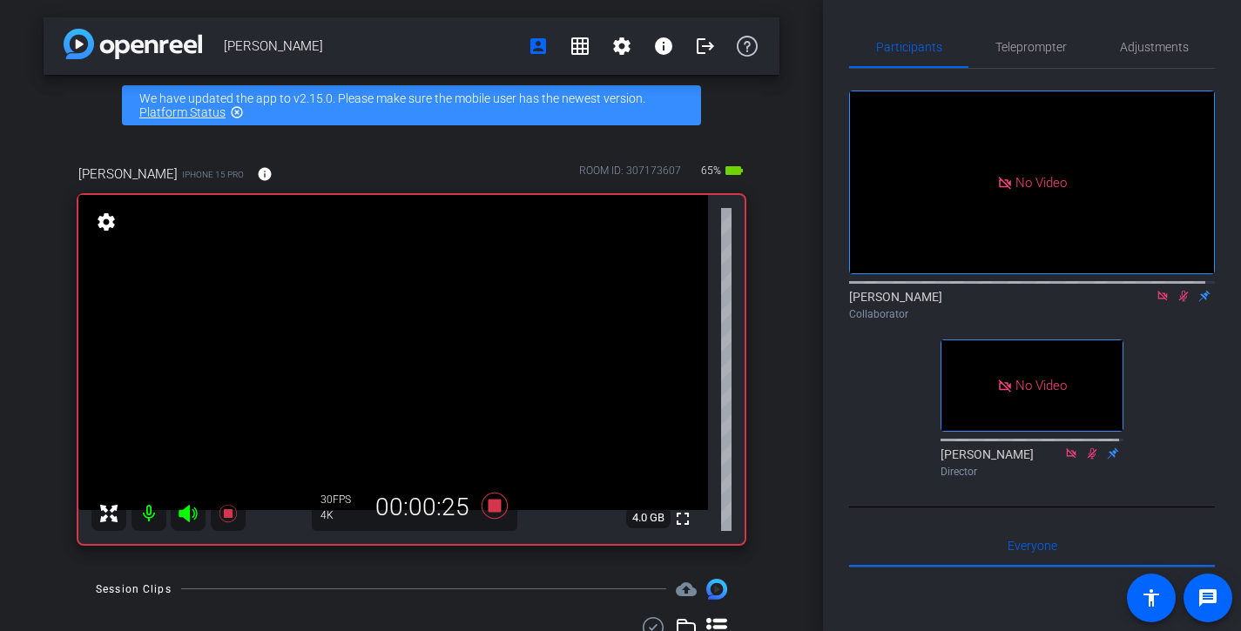
click at [1179, 302] on icon at bounding box center [1184, 296] width 10 height 11
click at [1180, 302] on icon at bounding box center [1183, 296] width 7 height 11
click at [1179, 302] on icon at bounding box center [1184, 296] width 10 height 11
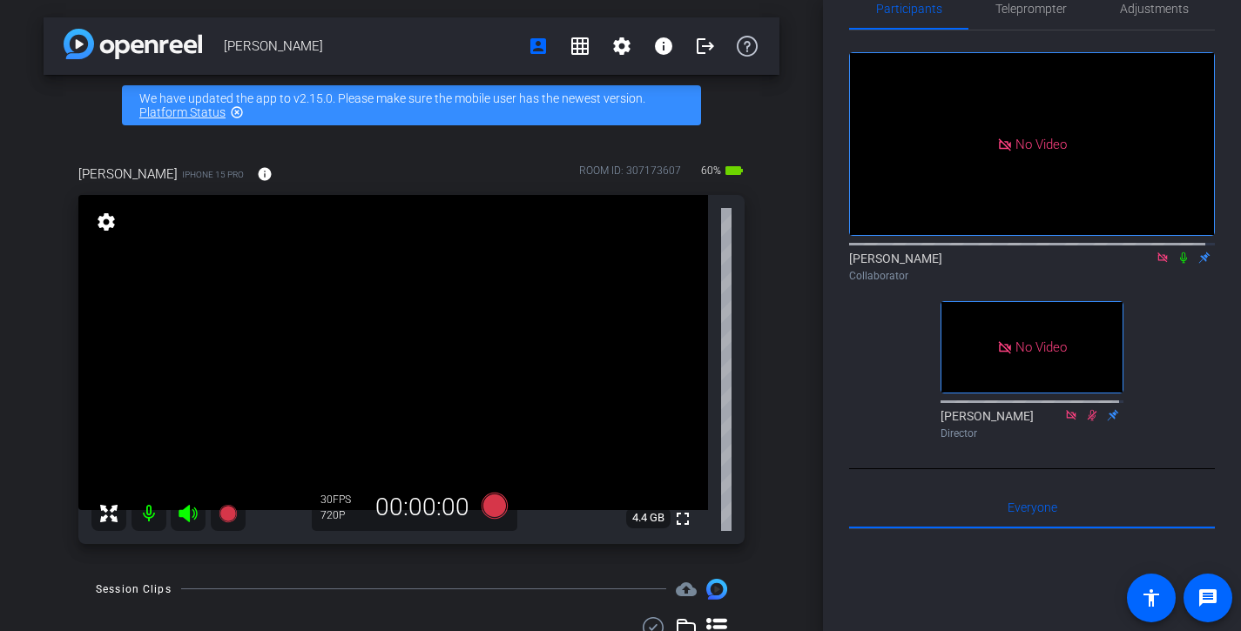
scroll to position [47, 0]
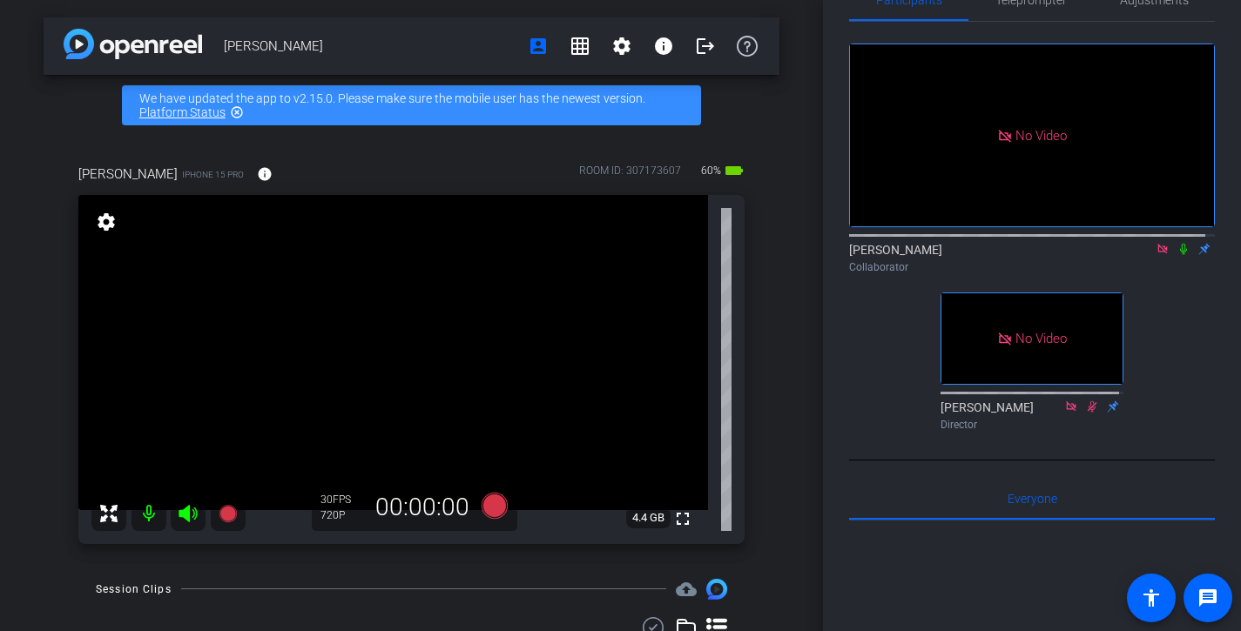
click at [763, 232] on div "Jessica Dyer iPhone 15 Pro info ROOM ID: 307173607 60% battery_std fullscreen s…" at bounding box center [412, 349] width 736 height 426
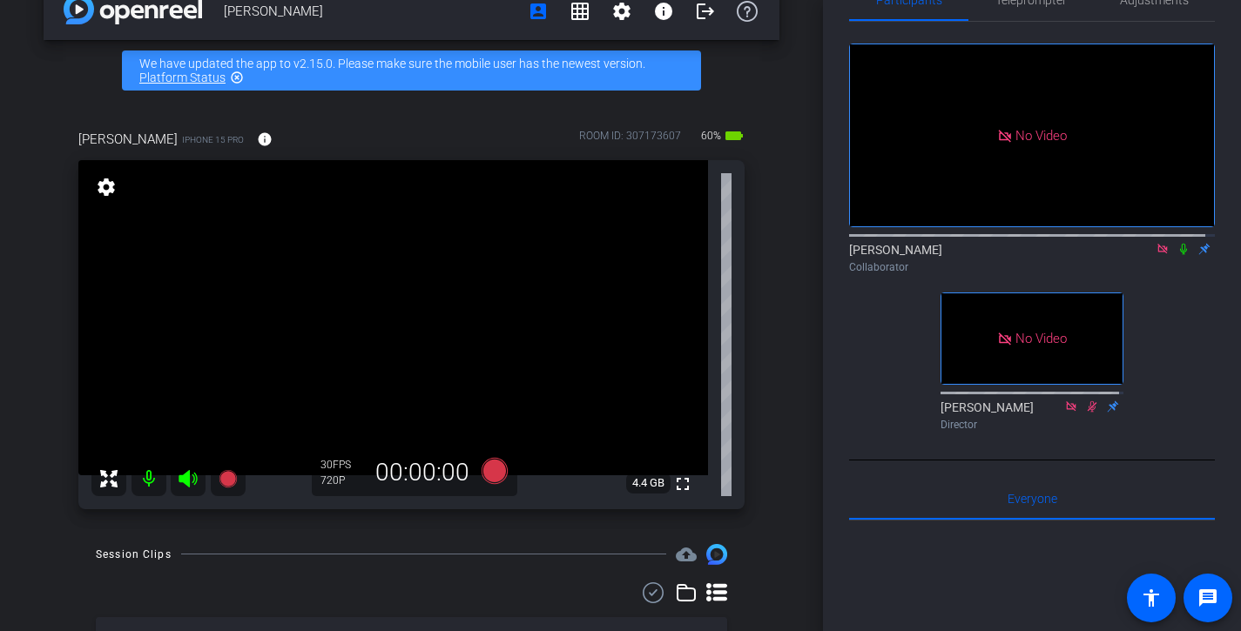
click at [756, 219] on div "Jessica Dyer iPhone 15 Pro info ROOM ID: 307173607 60% battery_std fullscreen s…" at bounding box center [412, 314] width 736 height 426
click at [843, 337] on div "Participants Teleprompter Adjustments No Video Souzan Alavi Collaborator No Vid…" at bounding box center [1032, 315] width 418 height 631
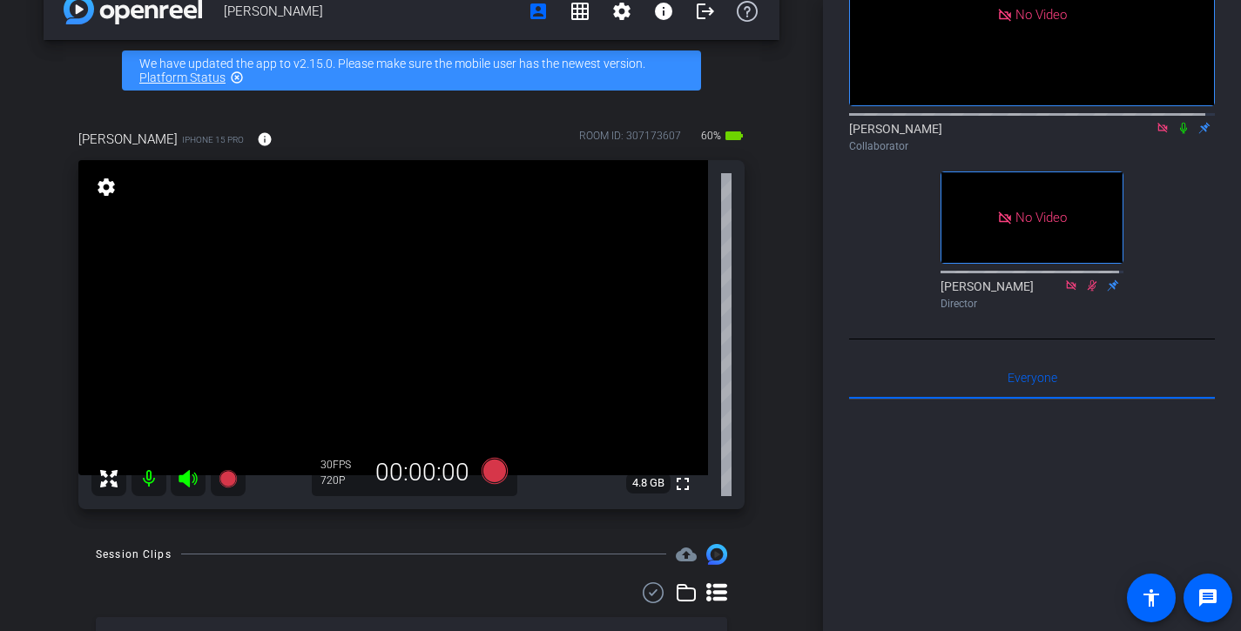
scroll to position [186, 0]
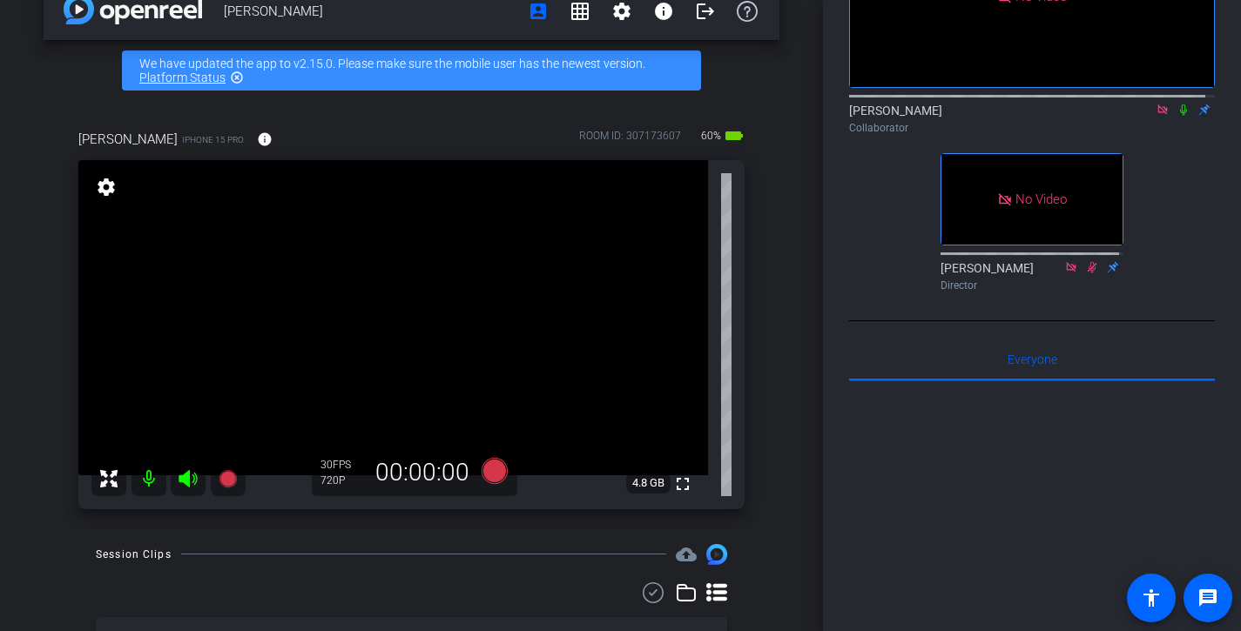
click at [763, 344] on div "Jessica Dyer iPhone 15 Pro info ROOM ID: 307173607 60% battery_std fullscreen s…" at bounding box center [412, 314] width 736 height 426
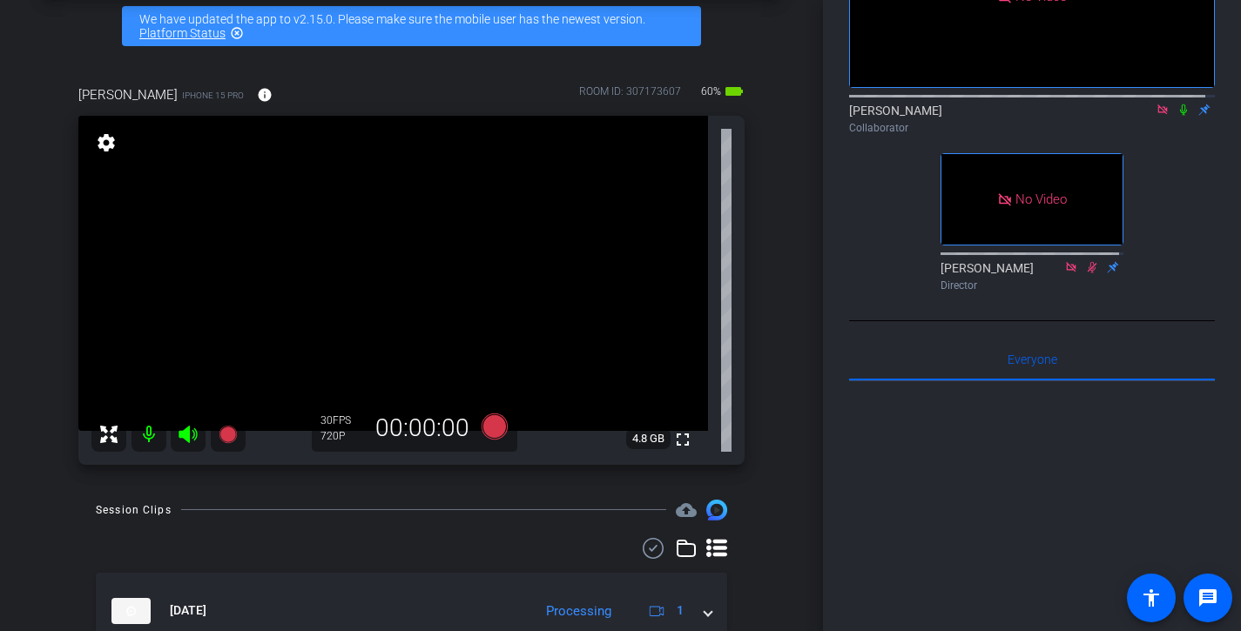
scroll to position [61, 0]
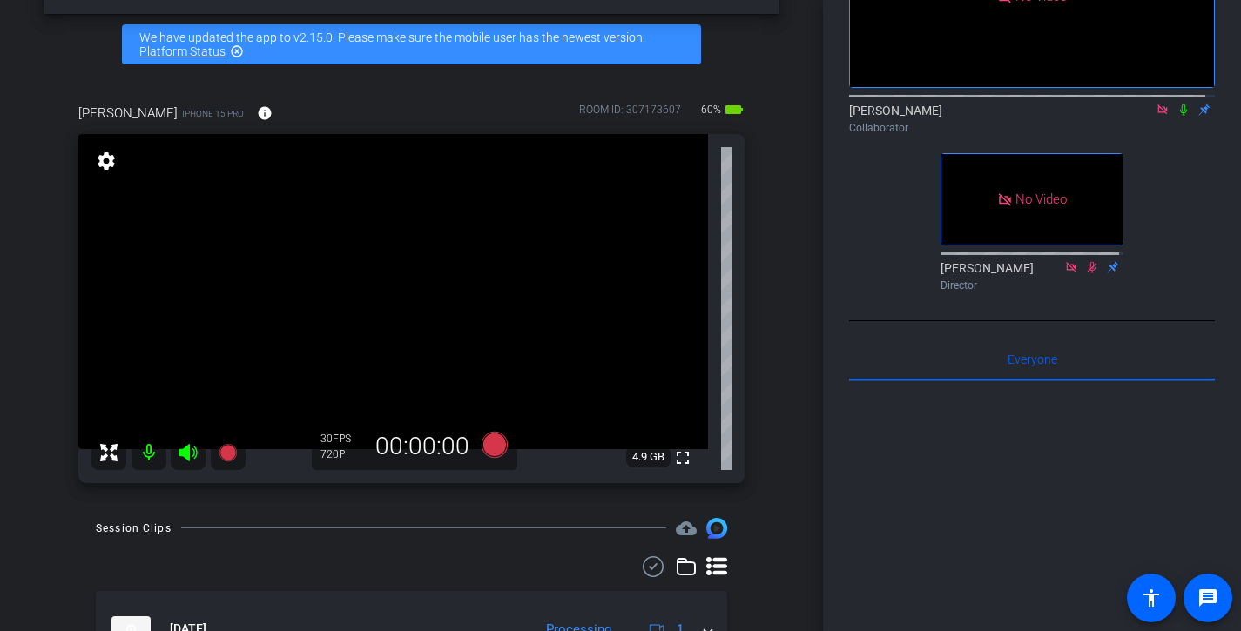
click at [763, 344] on div "Jessica Dyer iPhone 15 Pro info ROOM ID: 307173607 60% battery_std fullscreen s…" at bounding box center [412, 288] width 736 height 426
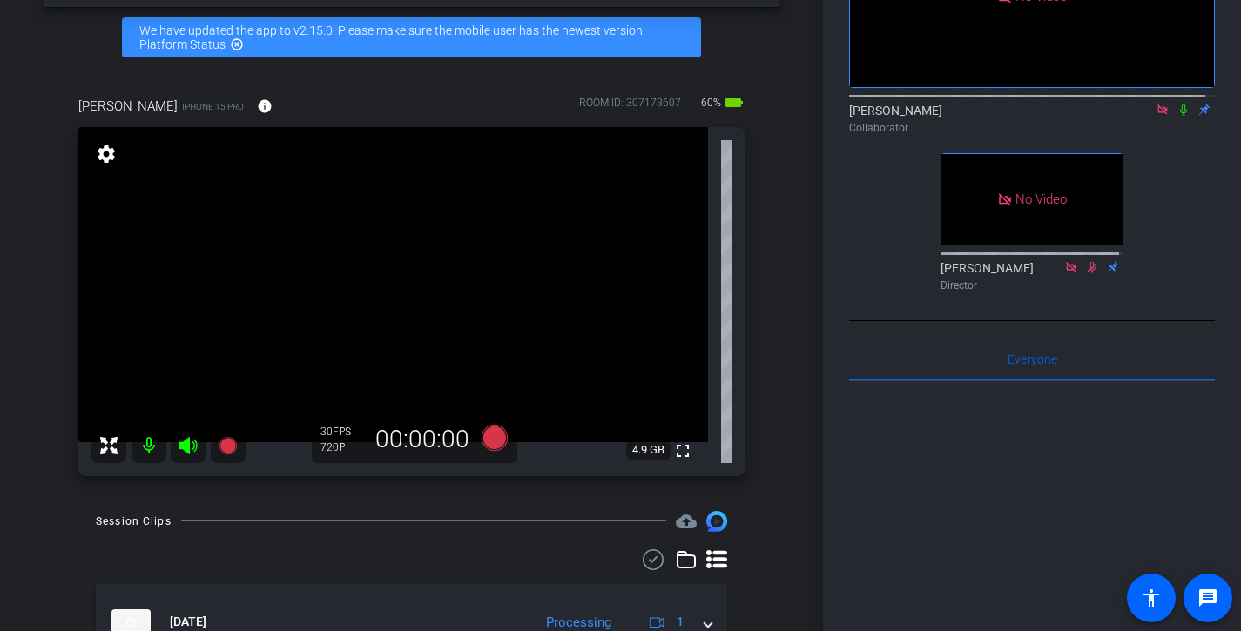
scroll to position [70, 0]
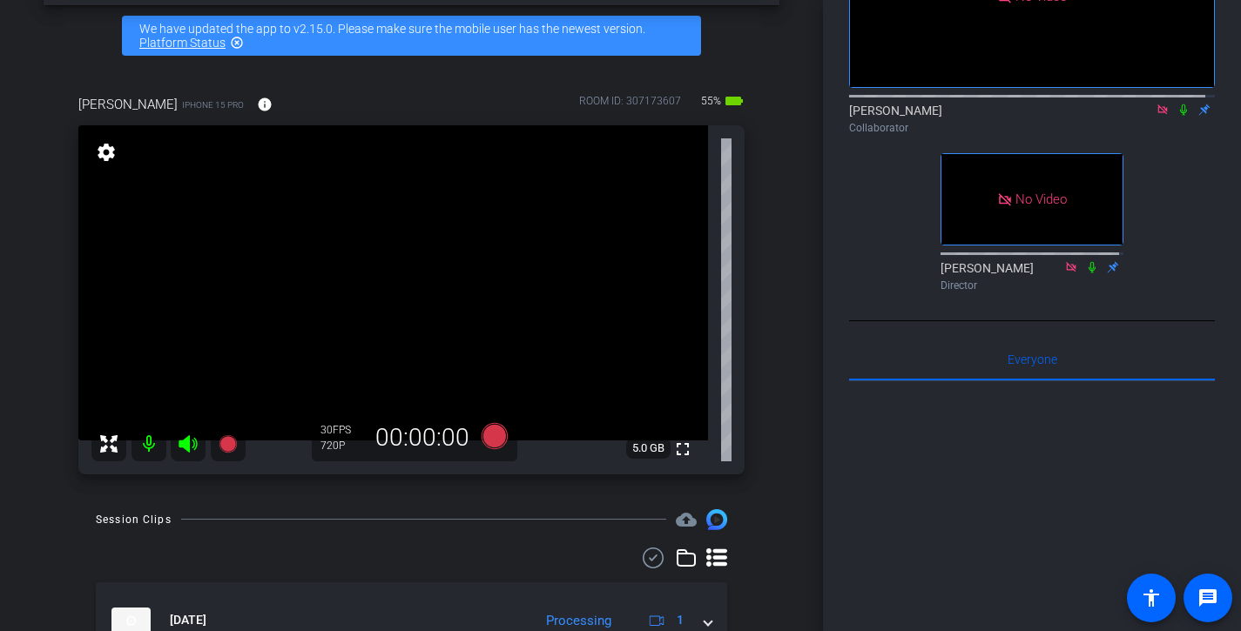
click at [753, 274] on div "Jessica Dyer iPhone 15 Pro info ROOM ID: 307173607 55% battery_std fullscreen s…" at bounding box center [412, 279] width 736 height 426
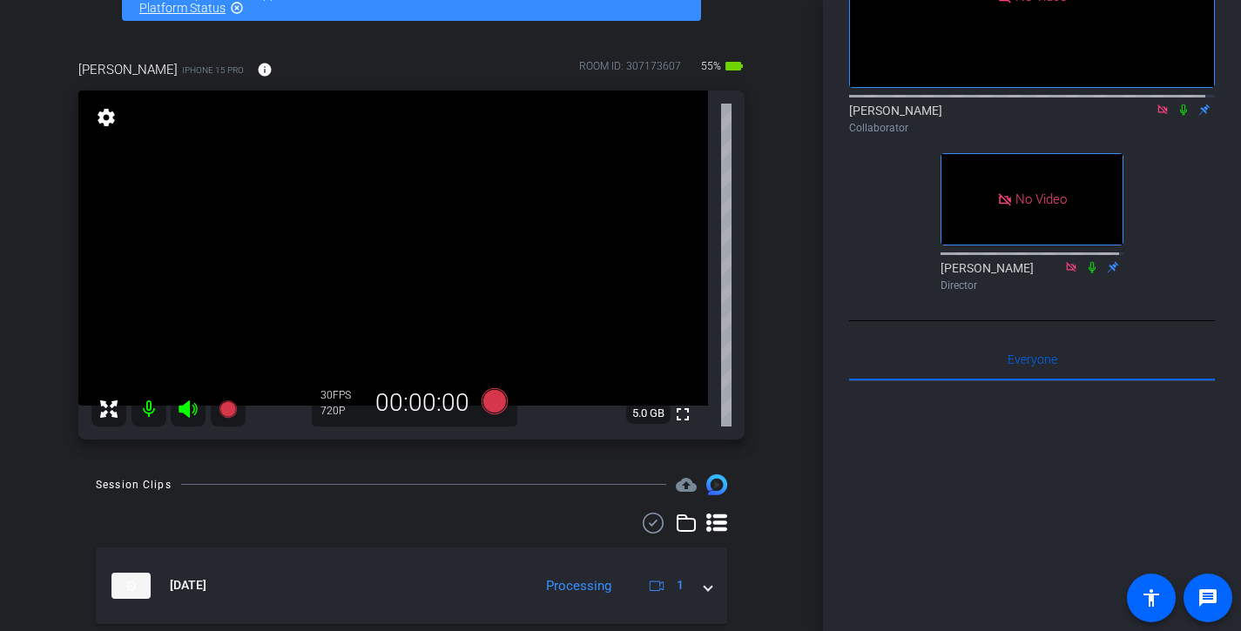
click at [1157, 114] on icon at bounding box center [1162, 109] width 10 height 10
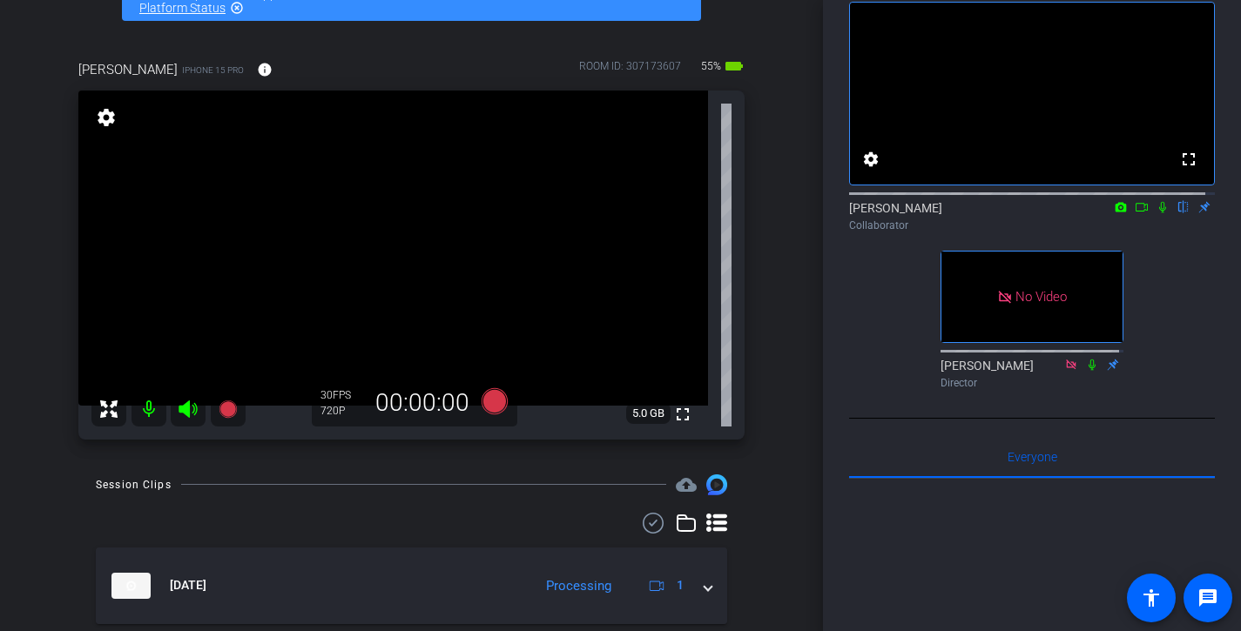
scroll to position [86, 0]
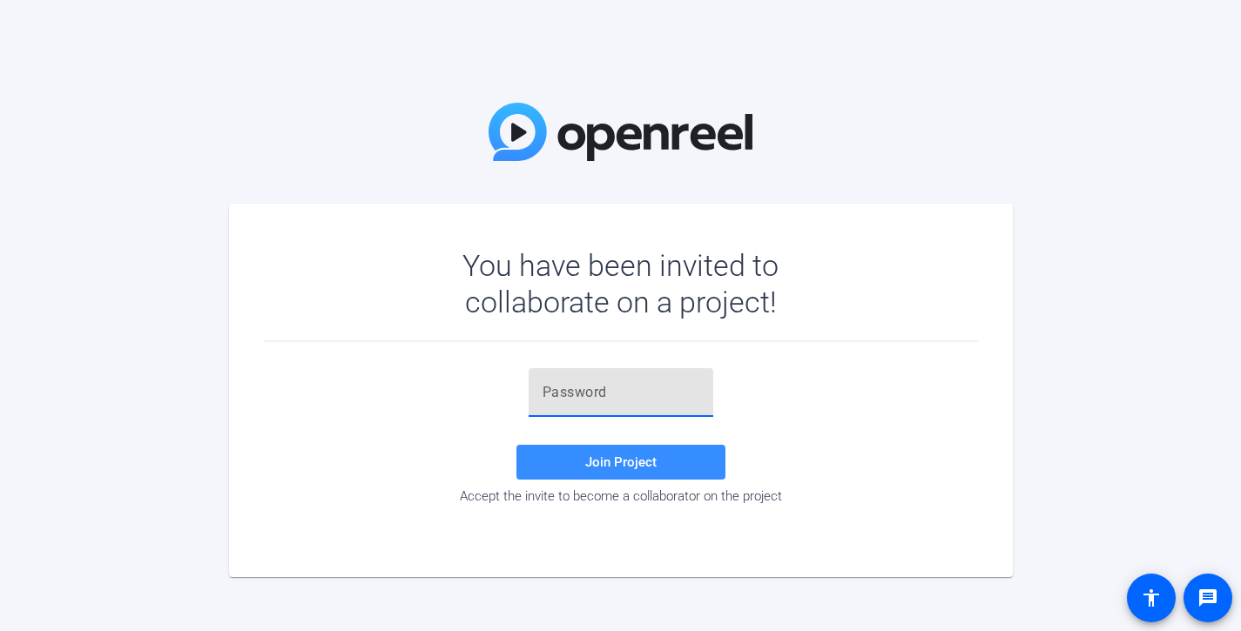
click at [658, 398] on input "text" at bounding box center [620, 392] width 157 height 21
paste input "V0cG$,"
type input "V0cG$,"
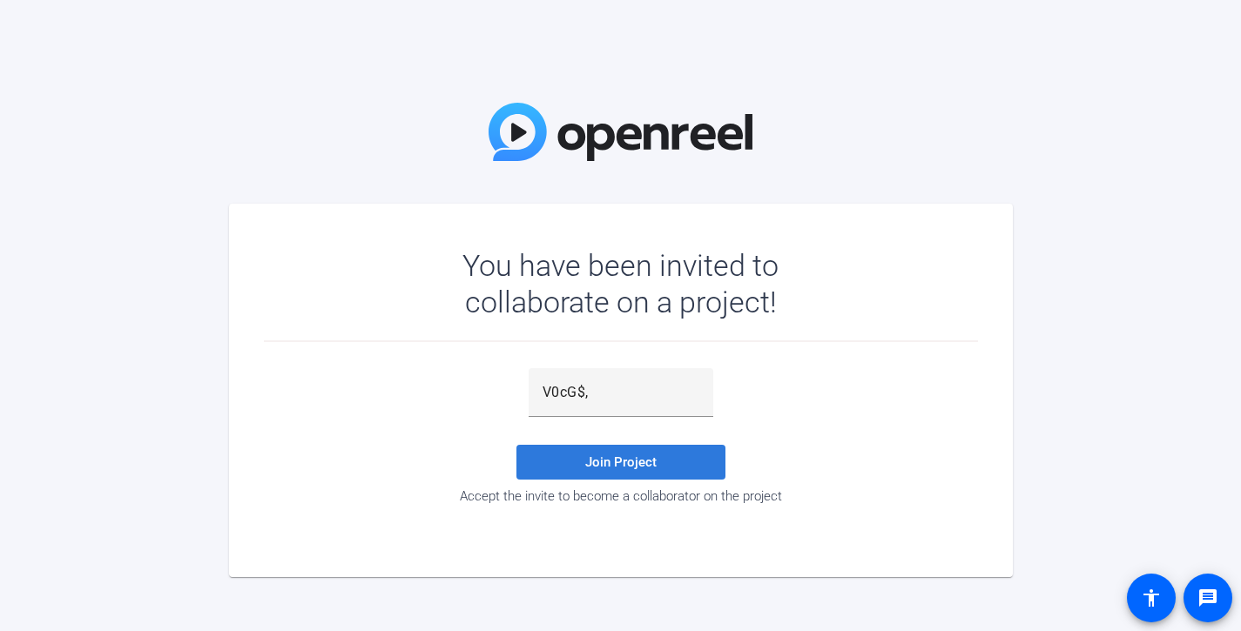
click at [669, 466] on span at bounding box center [620, 462] width 209 height 42
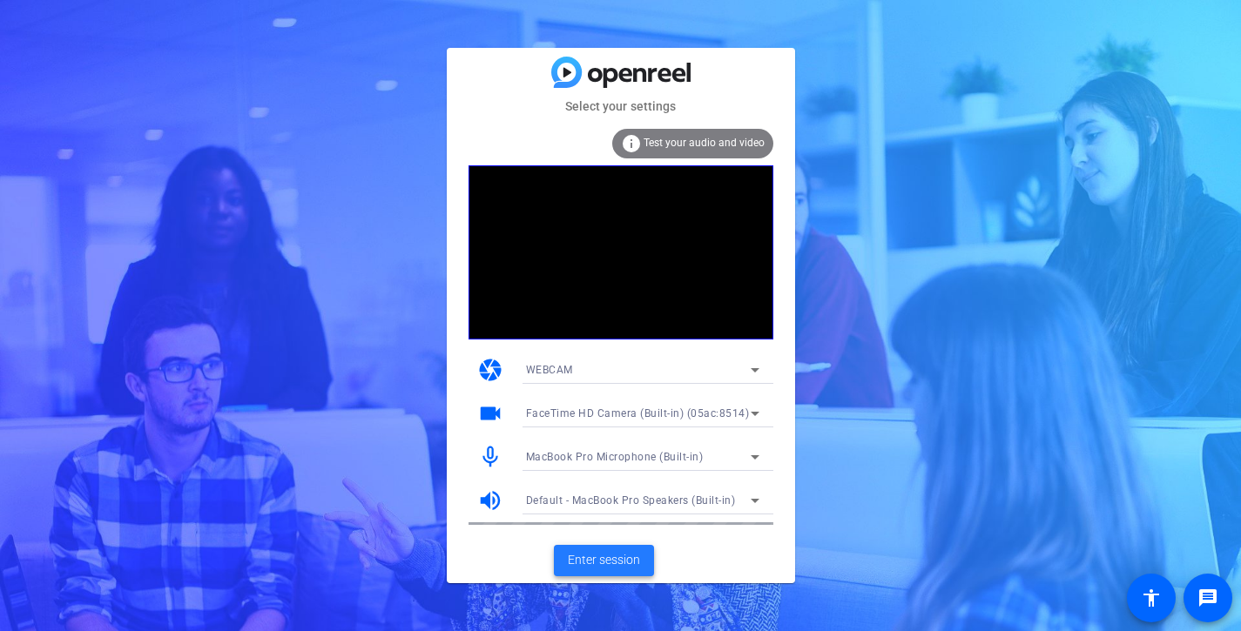
click at [633, 563] on span "Enter session" at bounding box center [604, 560] width 72 height 18
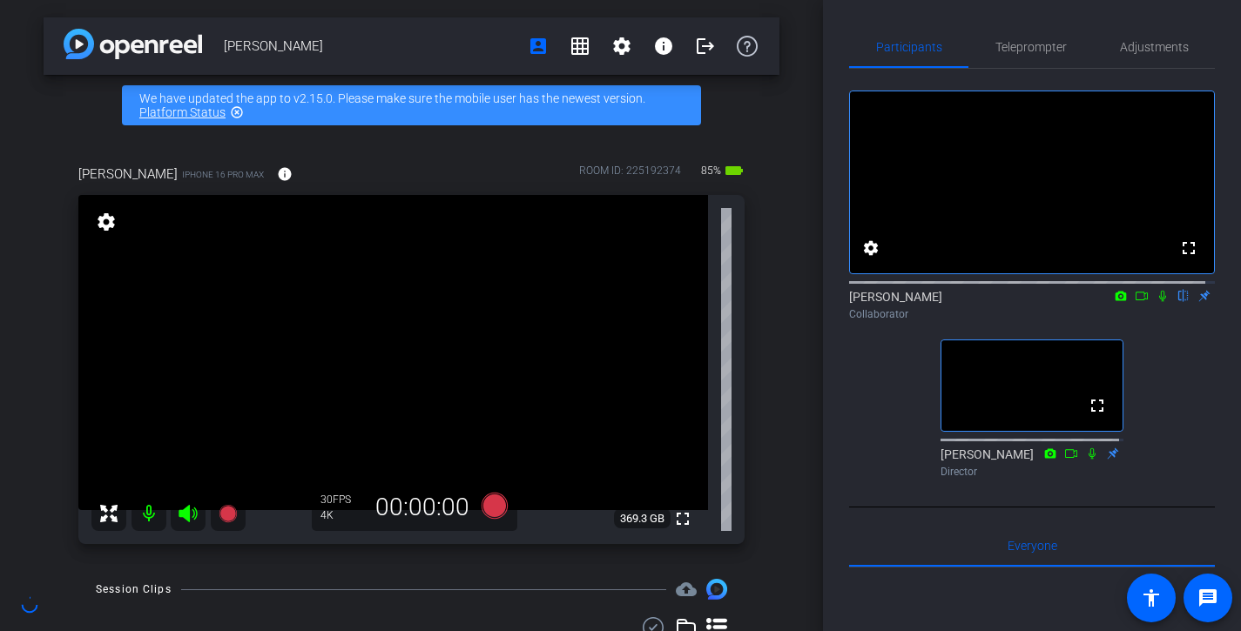
click at [1175, 379] on div "fullscreen settings Souzan Alavi flip Collaborator fullscreen Brian Curp Direct…" at bounding box center [1032, 277] width 366 height 416
click at [672, 516] on mat-icon "fullscreen" at bounding box center [682, 518] width 21 height 21
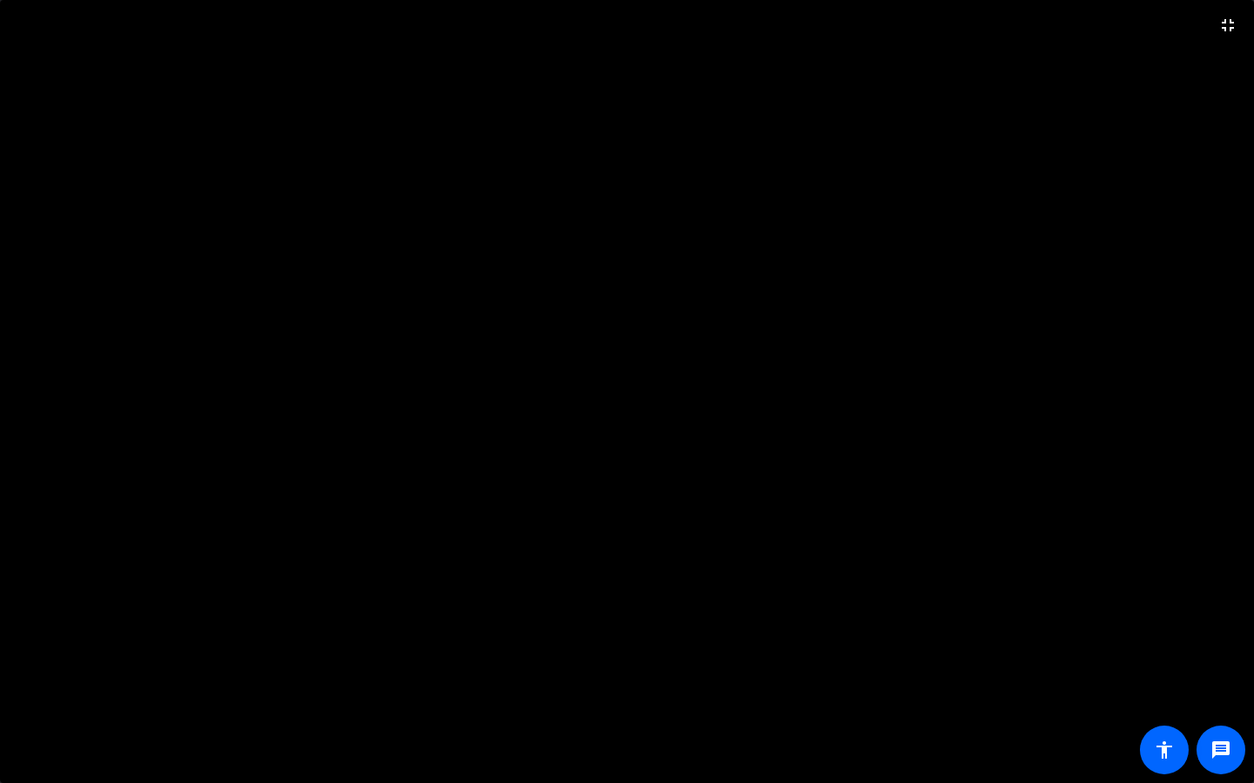
click at [1146, 630] on video at bounding box center [627, 391] width 1254 height 783
click at [1227, 23] on mat-icon "fullscreen_exit" at bounding box center [1227, 25] width 21 height 21
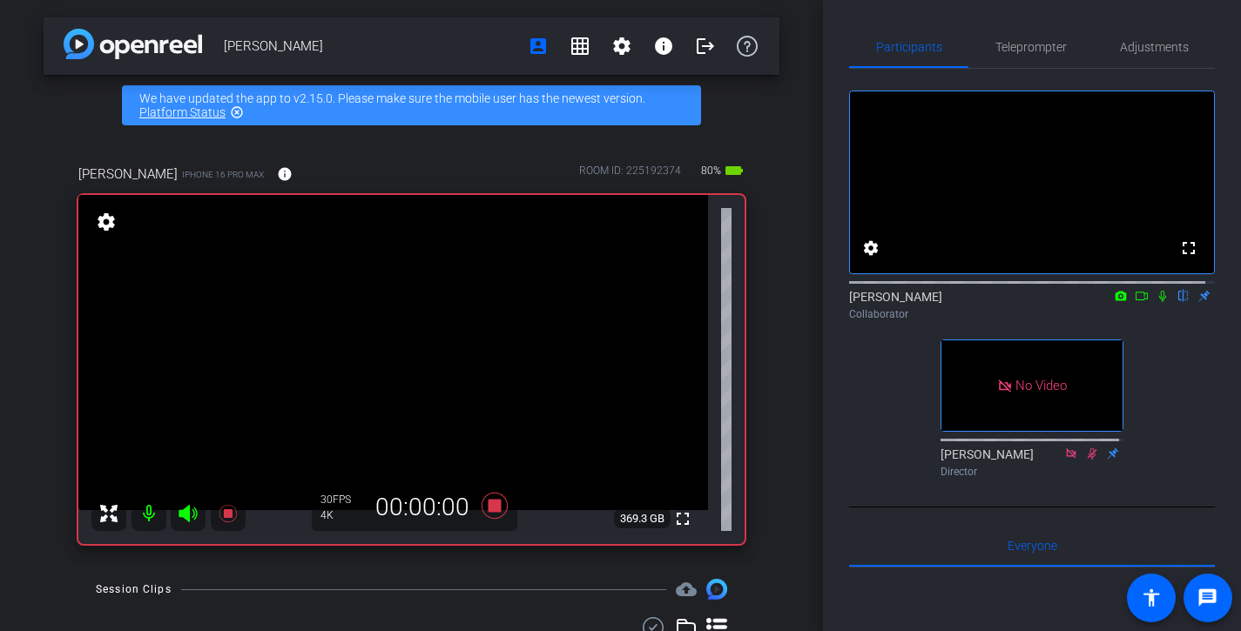
click at [1135, 300] on icon at bounding box center [1141, 296] width 12 height 9
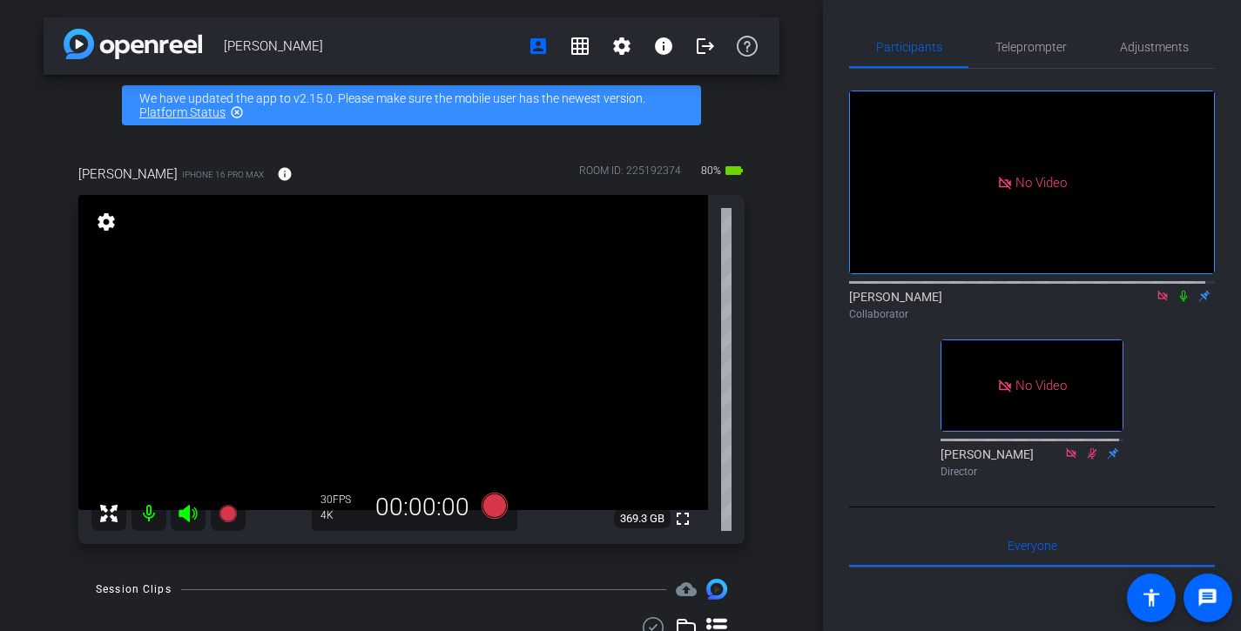
click at [1176, 302] on icon at bounding box center [1183, 296] width 14 height 12
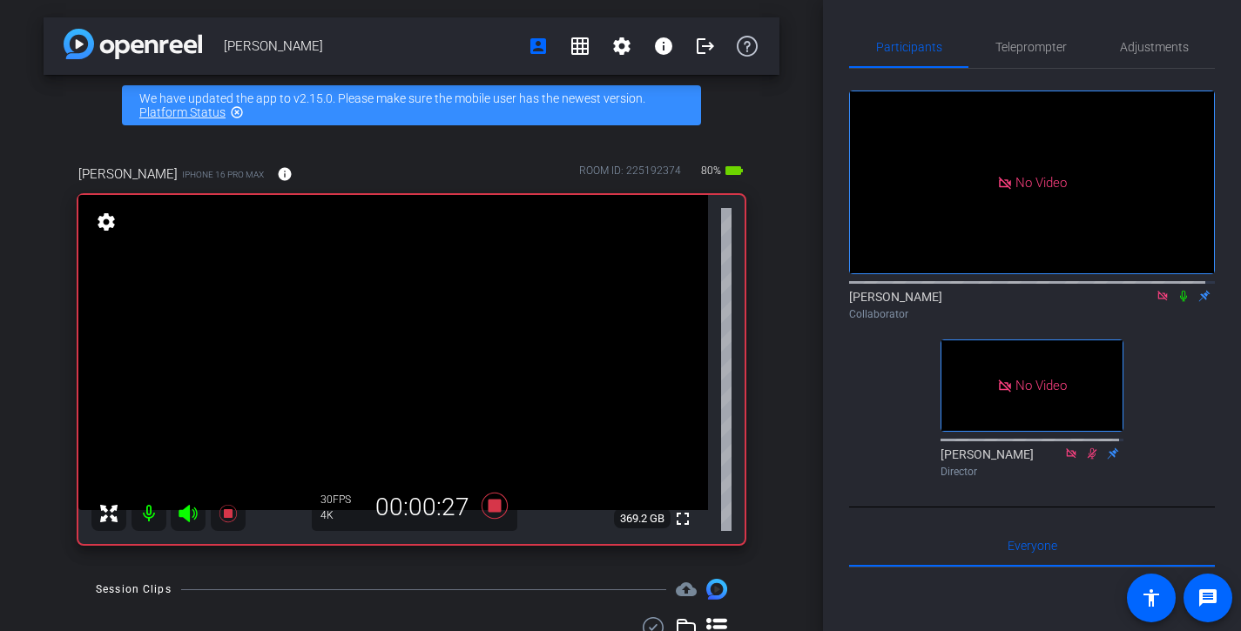
click at [1176, 302] on icon at bounding box center [1183, 296] width 14 height 12
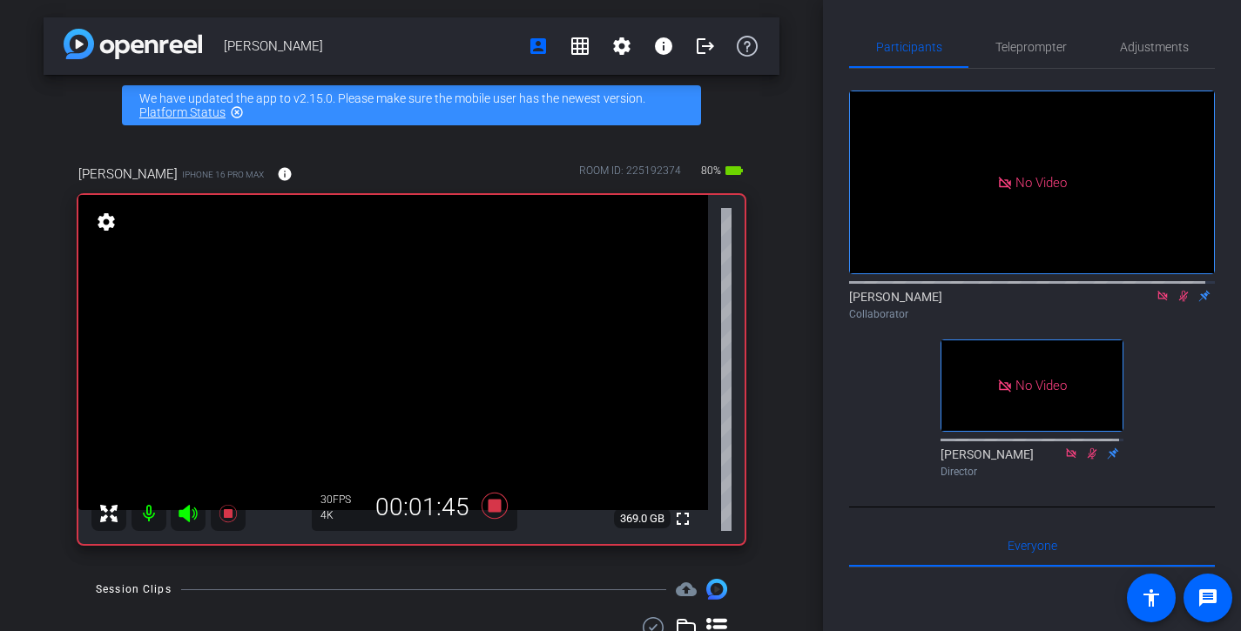
click at [1176, 302] on icon at bounding box center [1183, 296] width 14 height 12
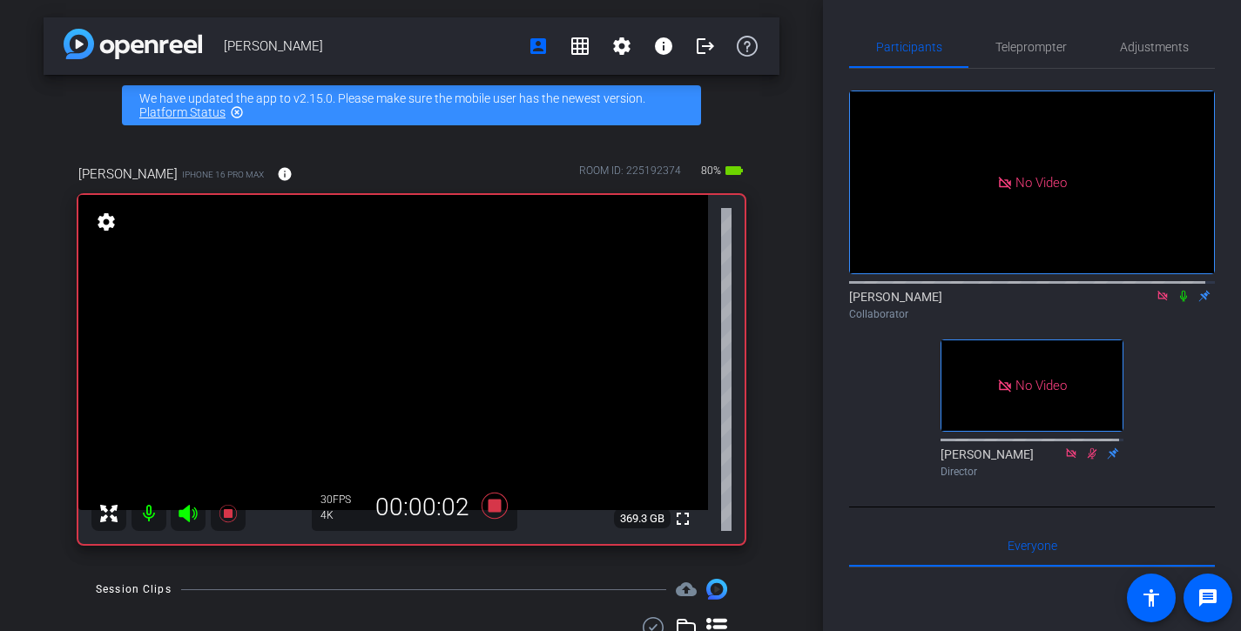
click at [1176, 302] on icon at bounding box center [1183, 296] width 14 height 12
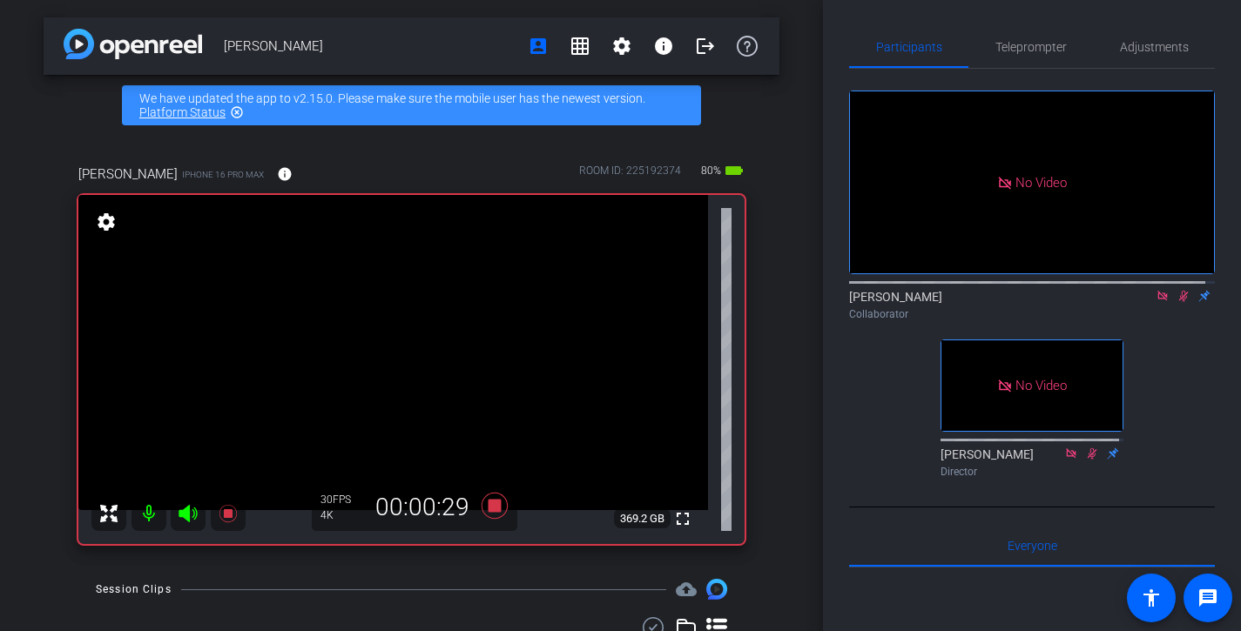
click at [1176, 302] on icon at bounding box center [1183, 296] width 14 height 12
click at [1180, 302] on icon at bounding box center [1183, 296] width 7 height 11
click at [1179, 302] on icon at bounding box center [1184, 296] width 10 height 11
click at [1180, 302] on icon at bounding box center [1183, 296] width 7 height 11
click at [1179, 302] on icon at bounding box center [1184, 296] width 10 height 11
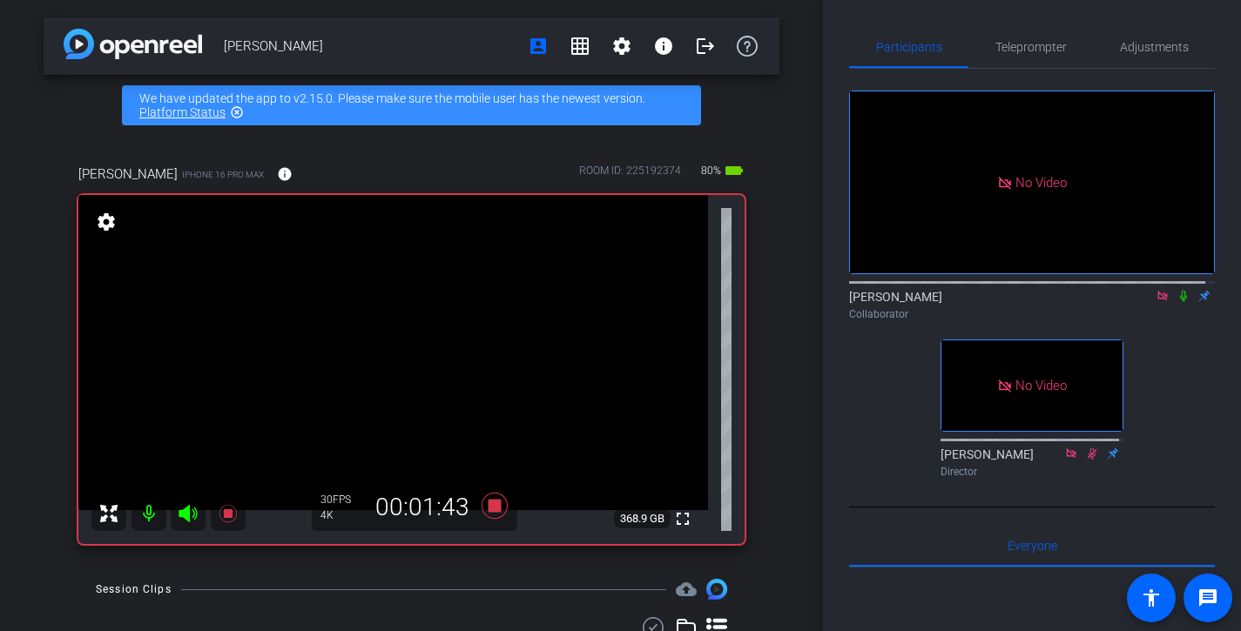
click at [1180, 302] on icon at bounding box center [1183, 296] width 7 height 11
click at [1179, 302] on icon at bounding box center [1184, 296] width 10 height 11
click at [1180, 302] on icon at bounding box center [1183, 296] width 7 height 11
click at [1179, 302] on icon at bounding box center [1184, 296] width 10 height 11
click at [1180, 302] on icon at bounding box center [1183, 296] width 7 height 11
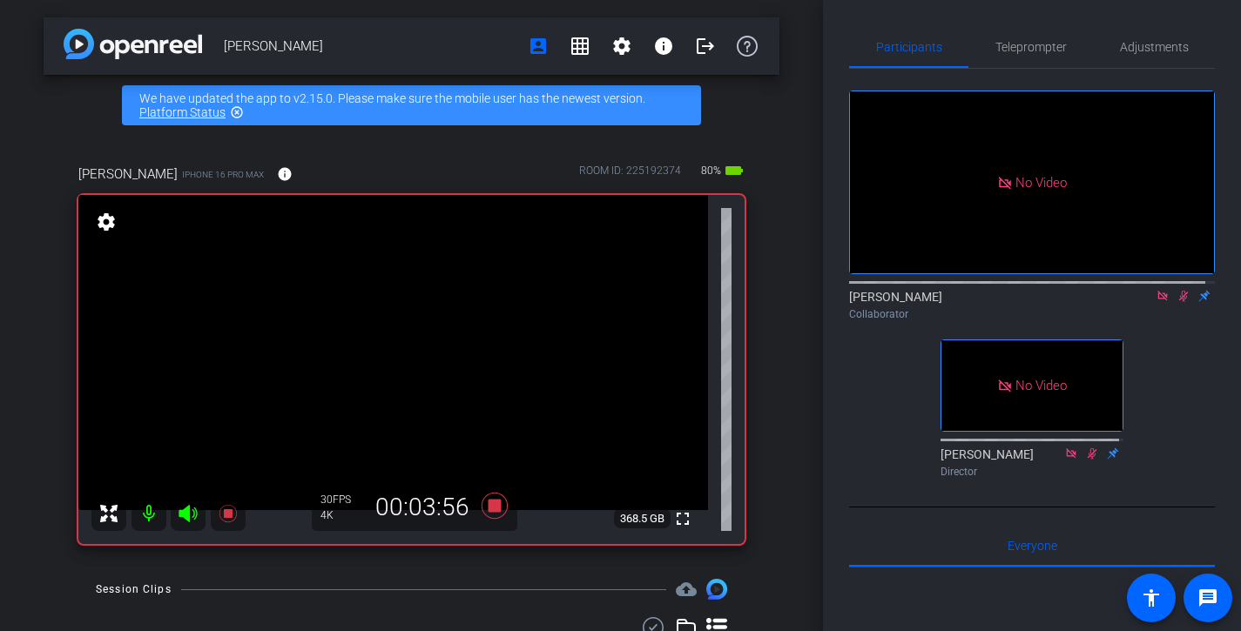
click at [1179, 302] on icon at bounding box center [1184, 296] width 10 height 11
click at [1180, 302] on icon at bounding box center [1183, 296] width 7 height 11
click at [1179, 302] on icon at bounding box center [1184, 296] width 10 height 11
click at [1180, 302] on icon at bounding box center [1183, 296] width 7 height 11
click at [1180, 302] on icon at bounding box center [1183, 296] width 14 height 12
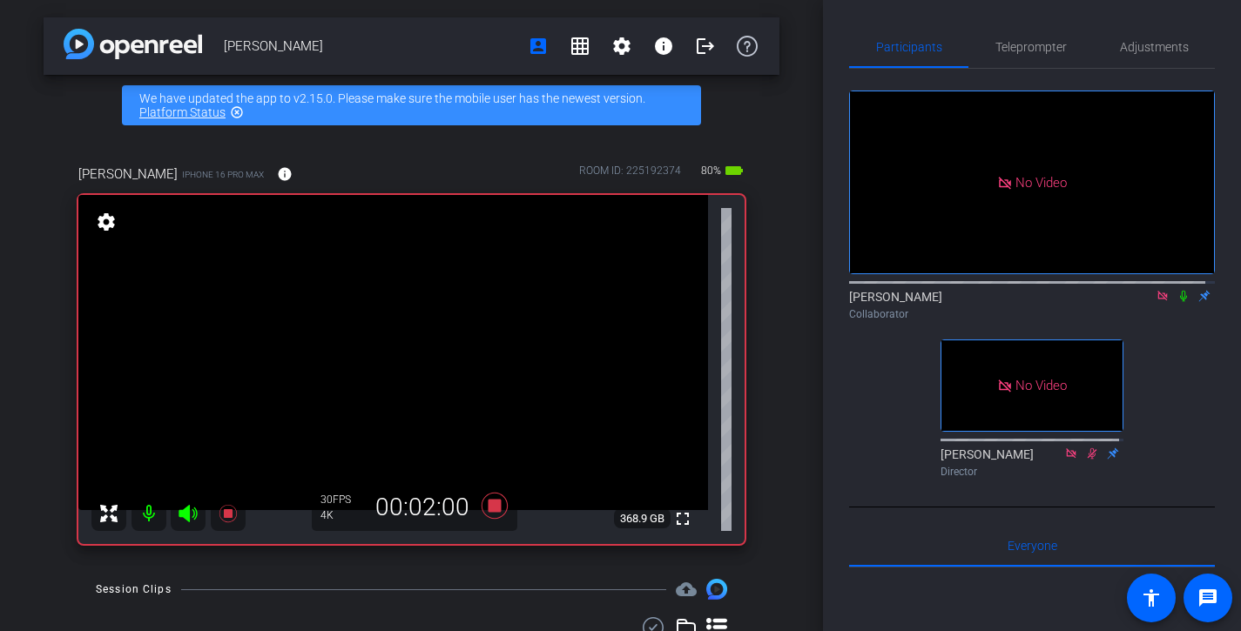
click at [1180, 302] on icon at bounding box center [1183, 296] width 7 height 11
click at [1179, 302] on icon at bounding box center [1184, 296] width 10 height 11
click at [1176, 302] on icon at bounding box center [1183, 296] width 14 height 12
click at [1179, 302] on icon at bounding box center [1184, 296] width 10 height 11
click at [1176, 302] on icon at bounding box center [1183, 296] width 14 height 12
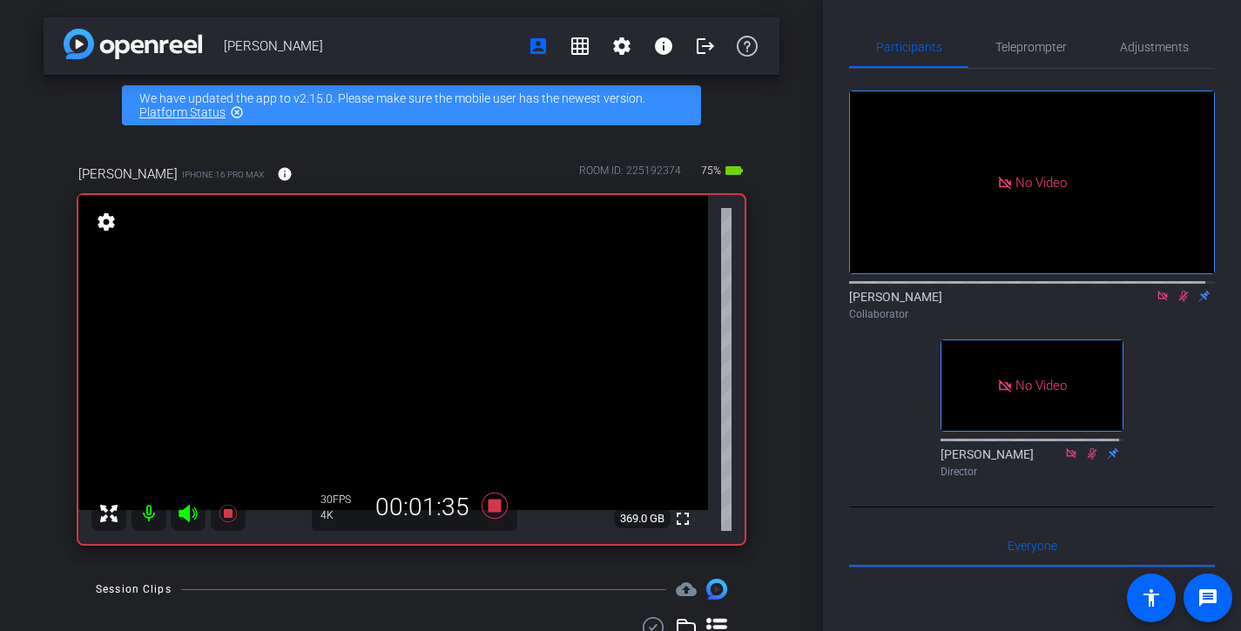
click at [1179, 302] on icon at bounding box center [1184, 296] width 10 height 11
click at [1176, 302] on icon at bounding box center [1183, 296] width 14 height 12
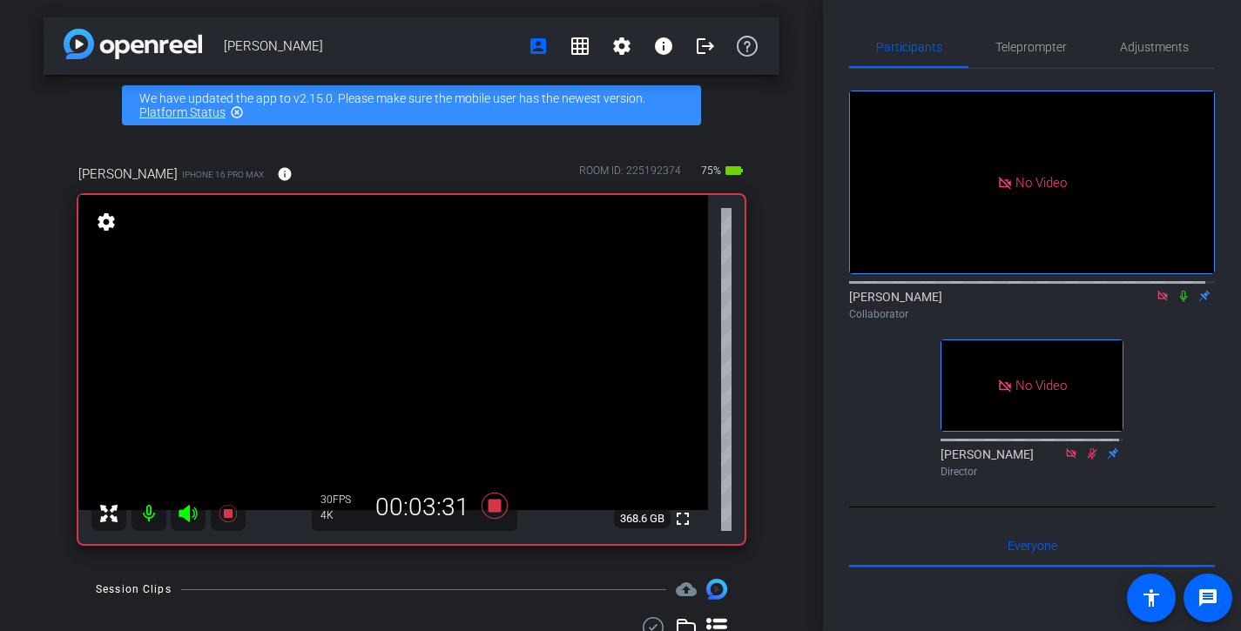
click at [1176, 302] on icon at bounding box center [1183, 296] width 14 height 12
click at [1180, 302] on icon at bounding box center [1183, 296] width 7 height 11
click at [1176, 302] on icon at bounding box center [1183, 296] width 14 height 12
click at [1180, 302] on icon at bounding box center [1183, 296] width 7 height 11
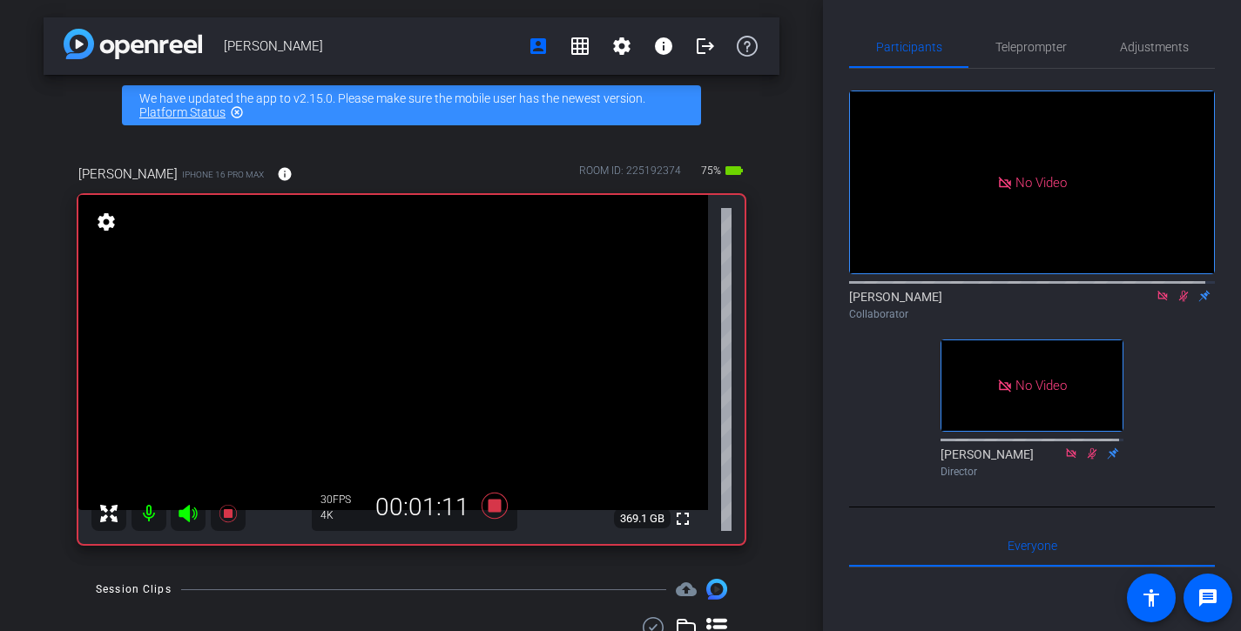
click at [1176, 302] on icon at bounding box center [1183, 296] width 14 height 12
click at [1180, 302] on icon at bounding box center [1183, 296] width 7 height 11
click at [1176, 302] on icon at bounding box center [1183, 296] width 14 height 12
click at [1180, 302] on icon at bounding box center [1183, 296] width 7 height 11
click at [1176, 302] on icon at bounding box center [1183, 296] width 14 height 12
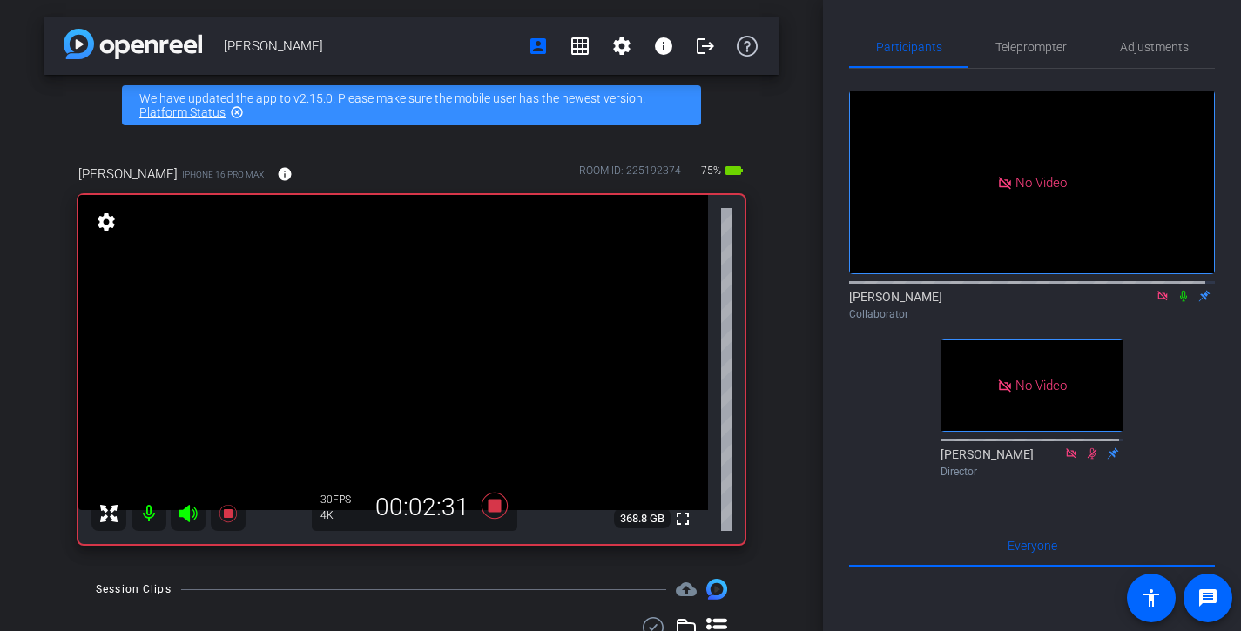
click at [1176, 302] on icon at bounding box center [1183, 296] width 14 height 12
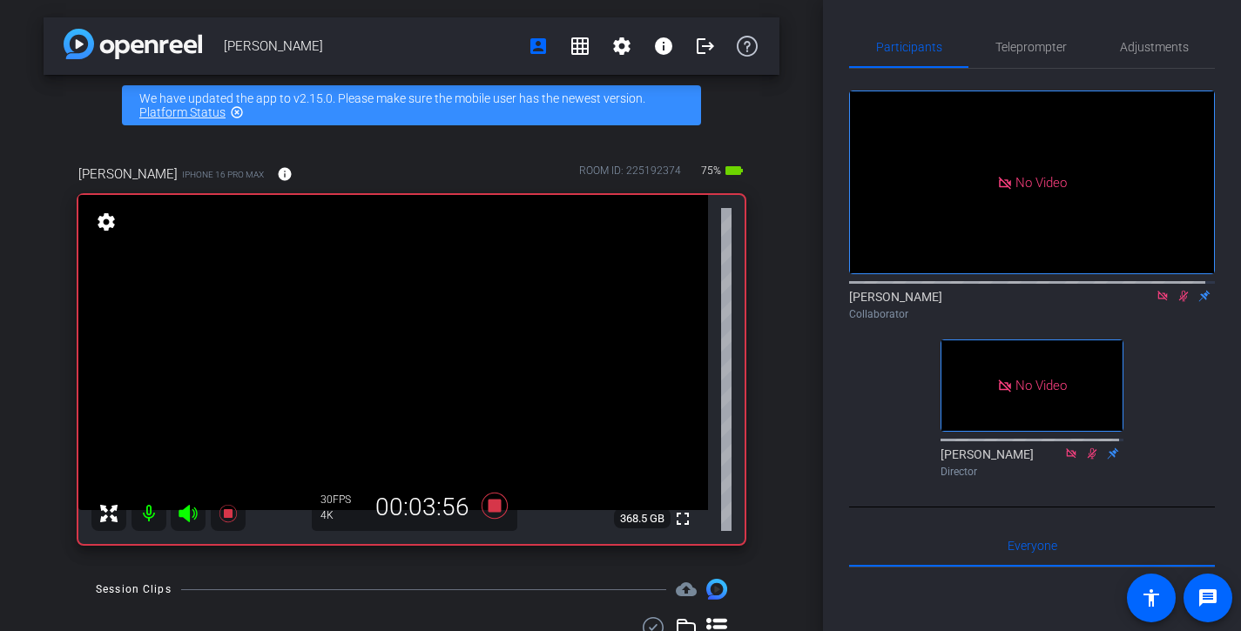
click at [1176, 302] on icon at bounding box center [1183, 296] width 14 height 12
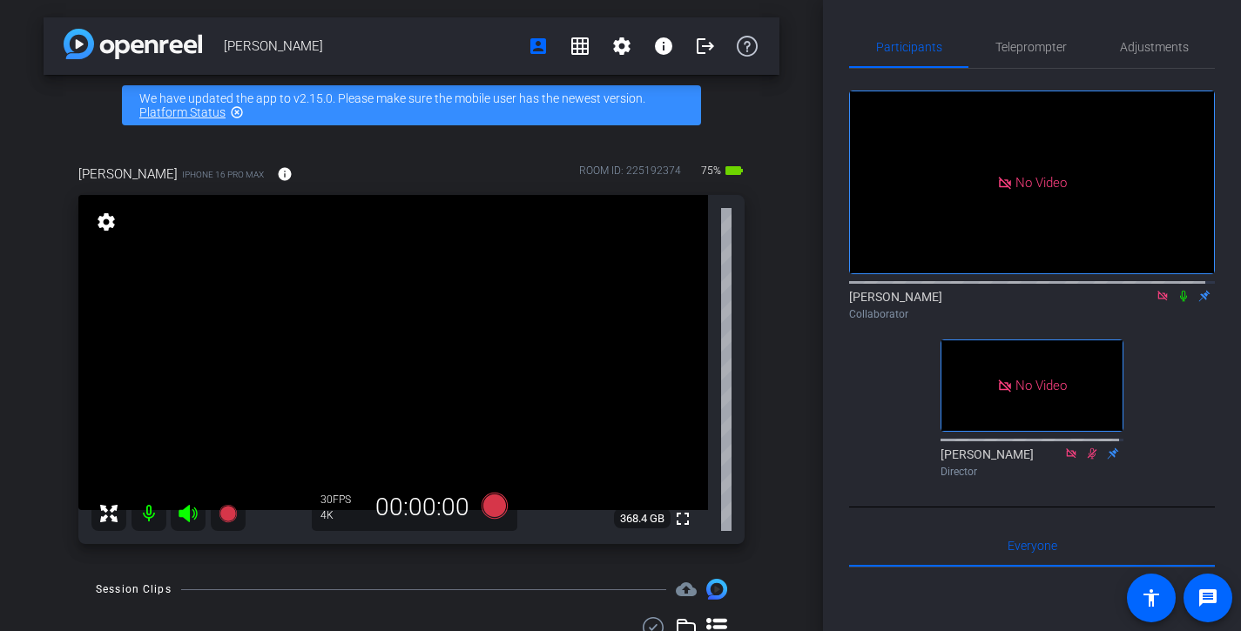
click at [1176, 302] on icon at bounding box center [1183, 296] width 14 height 12
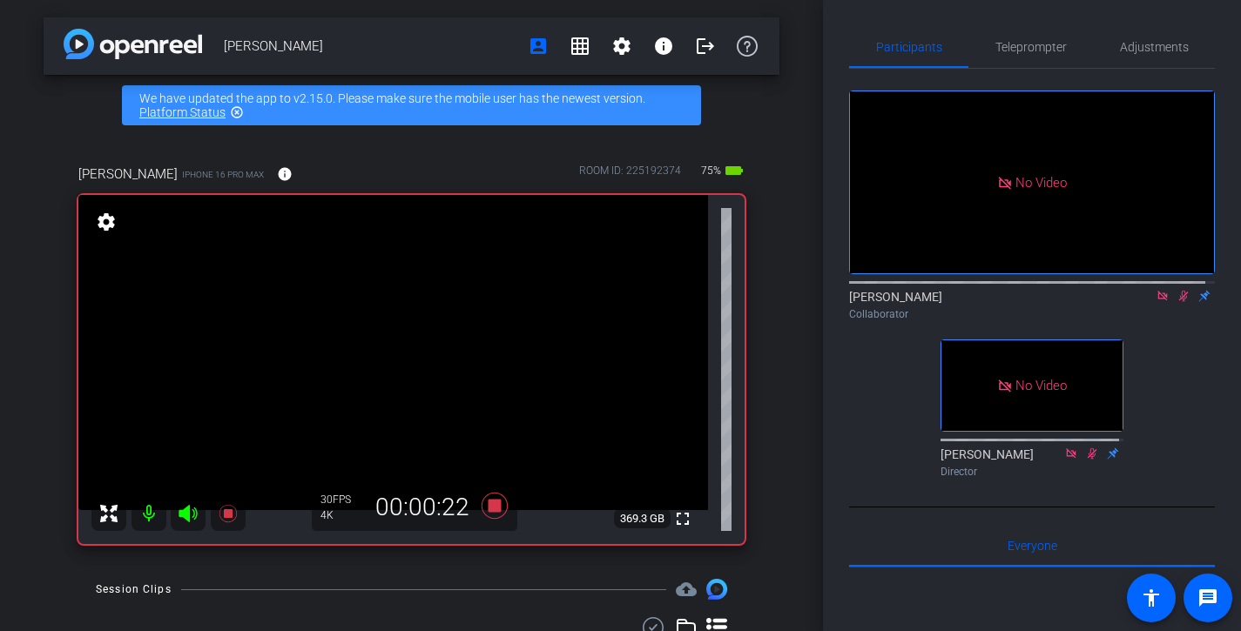
click at [1176, 302] on icon at bounding box center [1183, 296] width 14 height 12
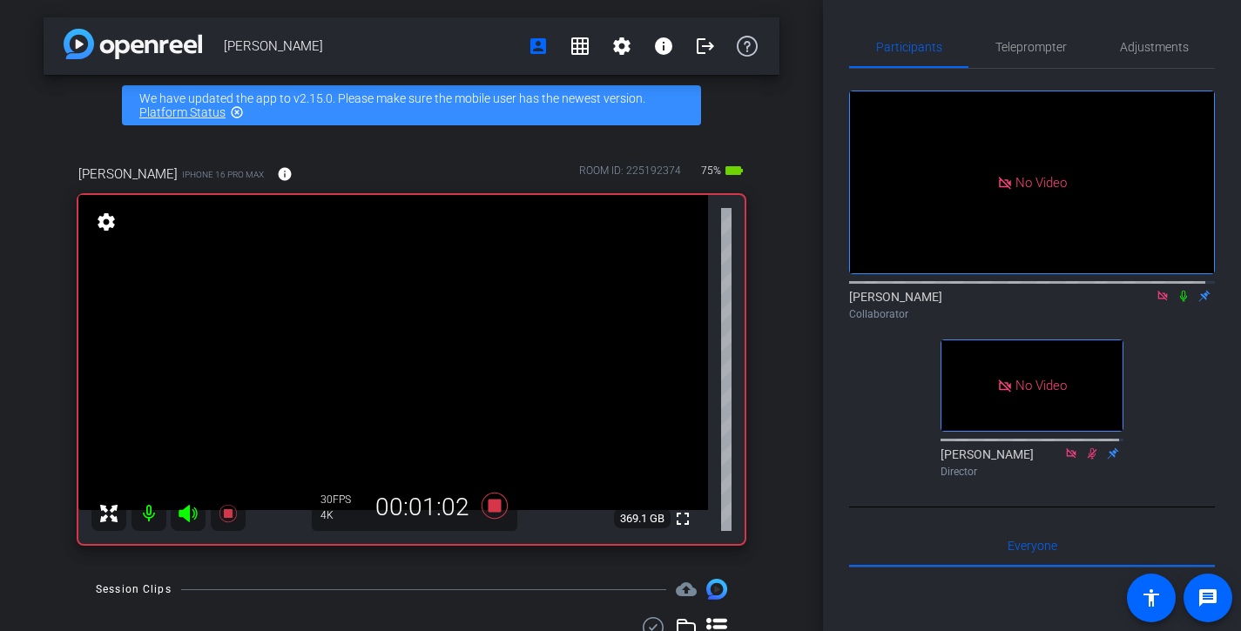
click at [1176, 302] on icon at bounding box center [1183, 296] width 14 height 12
click at [1179, 302] on icon at bounding box center [1184, 296] width 10 height 11
click at [1180, 302] on icon at bounding box center [1183, 296] width 7 height 11
click at [1179, 302] on icon at bounding box center [1184, 296] width 10 height 11
click at [1180, 302] on icon at bounding box center [1183, 296] width 7 height 11
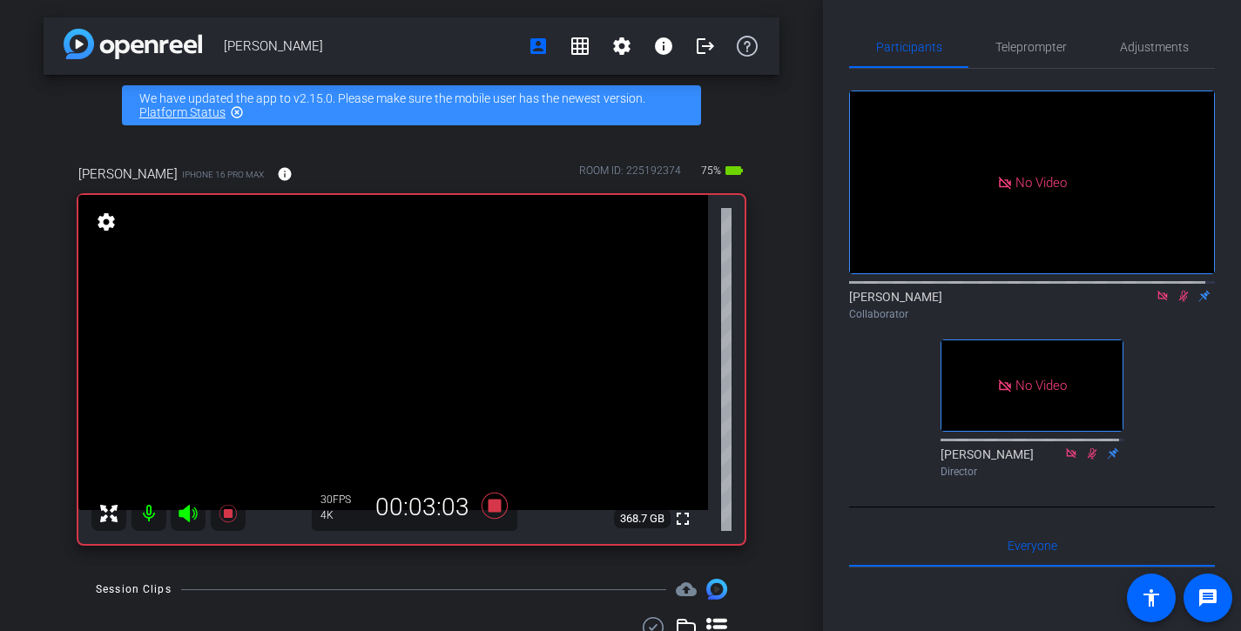
click at [1179, 302] on icon at bounding box center [1184, 296] width 10 height 11
click at [1180, 302] on icon at bounding box center [1183, 296] width 7 height 11
click at [1173, 304] on mat-icon at bounding box center [1183, 296] width 21 height 16
click at [1174, 304] on mat-icon at bounding box center [1183, 296] width 21 height 16
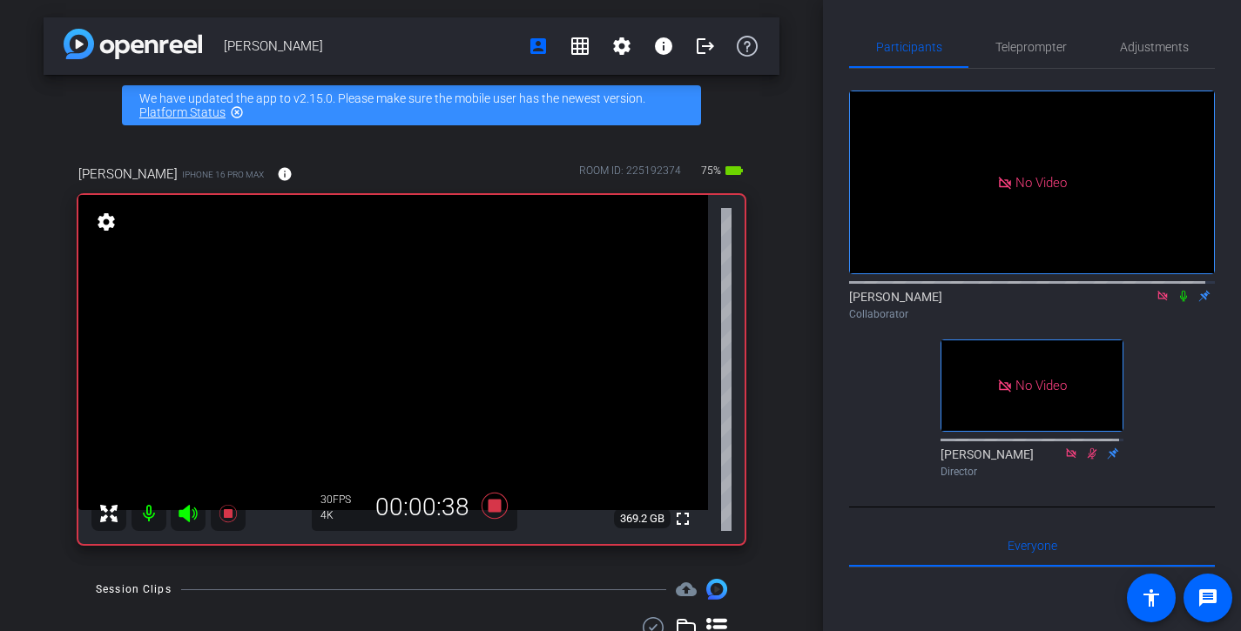
click at [1176, 302] on icon at bounding box center [1183, 296] width 14 height 12
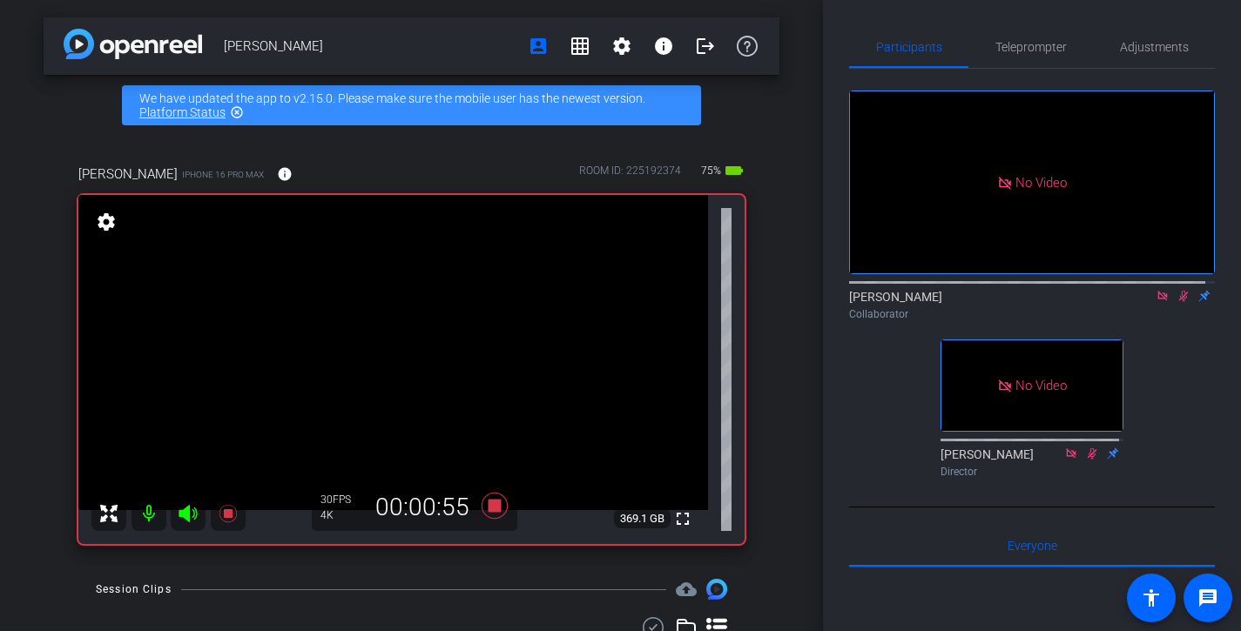
click at [1179, 302] on icon at bounding box center [1184, 296] width 10 height 11
click at [1176, 302] on icon at bounding box center [1183, 296] width 14 height 12
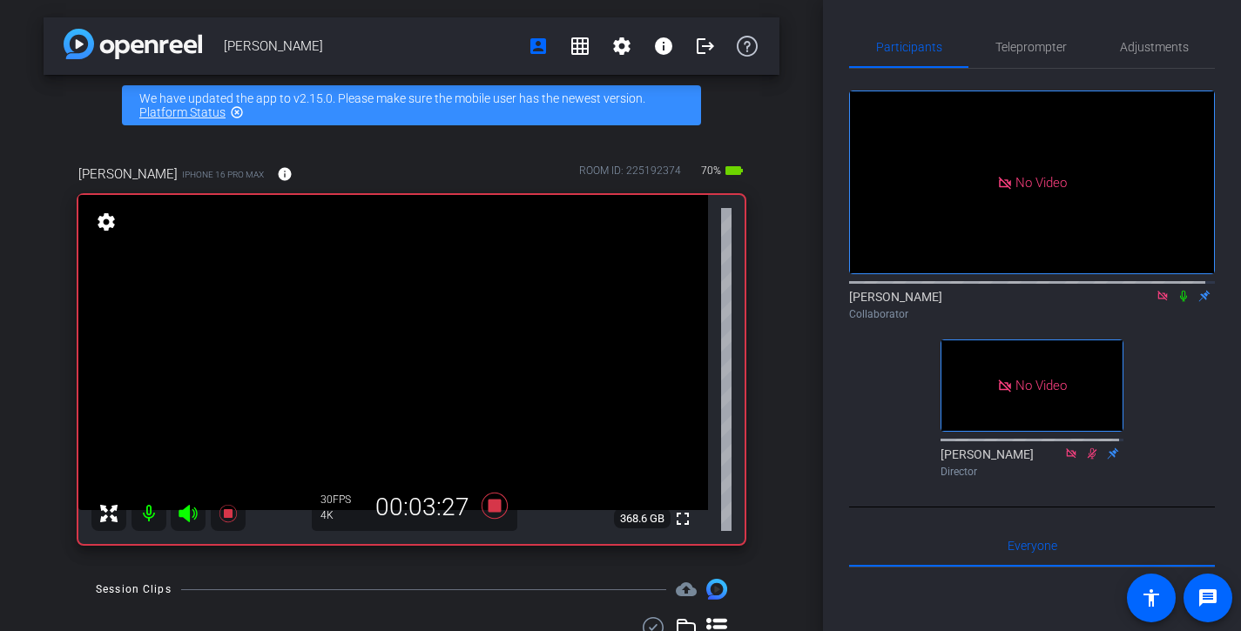
click at [1176, 302] on icon at bounding box center [1183, 296] width 14 height 12
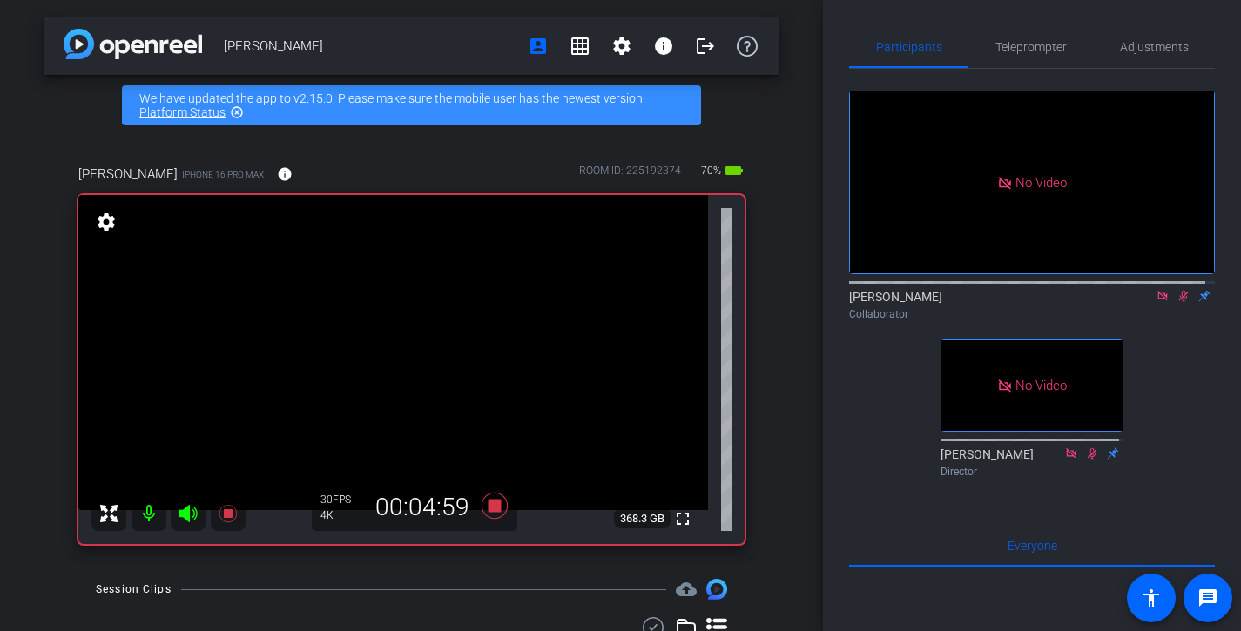
click at [1176, 302] on icon at bounding box center [1183, 296] width 14 height 12
click at [1180, 302] on icon at bounding box center [1183, 296] width 7 height 11
click at [1176, 302] on icon at bounding box center [1183, 296] width 14 height 12
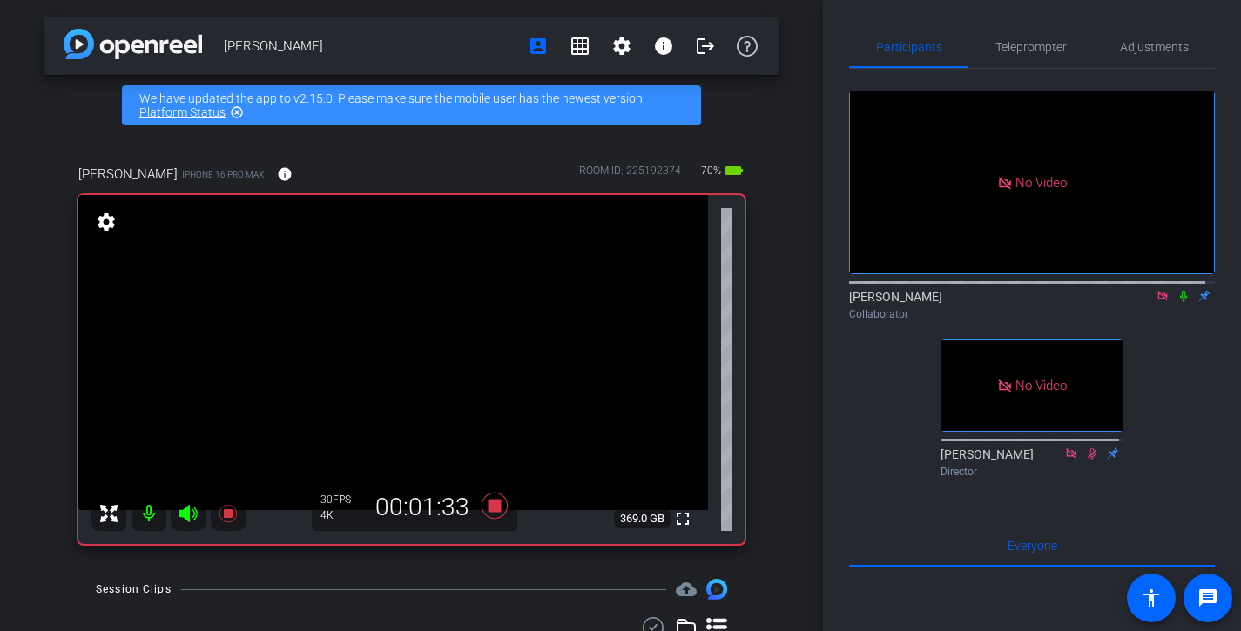
click at [1180, 302] on icon at bounding box center [1183, 296] width 7 height 11
click at [1176, 302] on icon at bounding box center [1183, 296] width 14 height 12
click at [1180, 302] on icon at bounding box center [1183, 296] width 7 height 11
click at [1179, 302] on icon at bounding box center [1183, 296] width 14 height 12
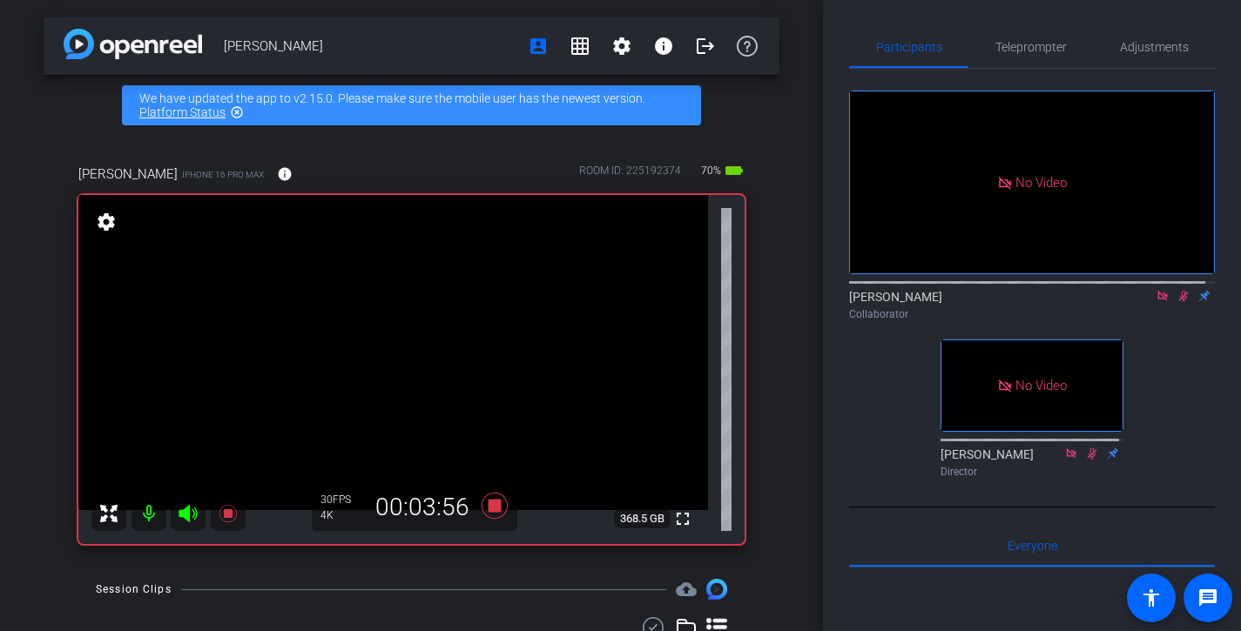
click at [1179, 302] on icon at bounding box center [1183, 296] width 14 height 12
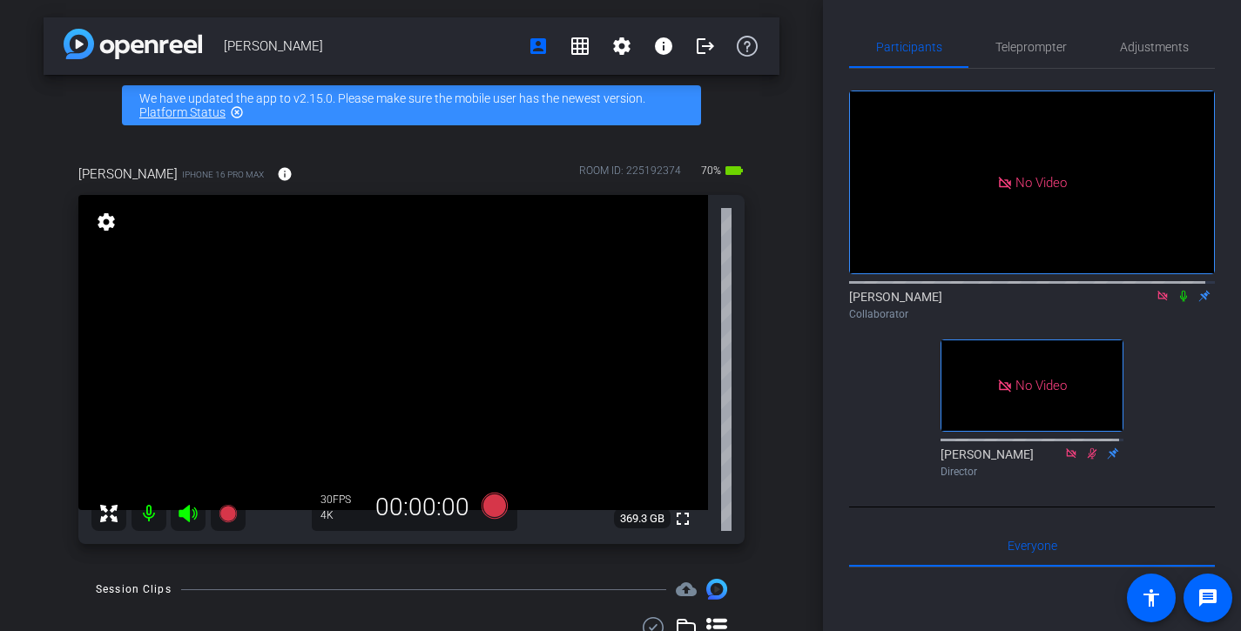
click at [786, 201] on div "Loren Abate account_box grid_on settings info logout We have updated the app to…" at bounding box center [411, 315] width 823 height 631
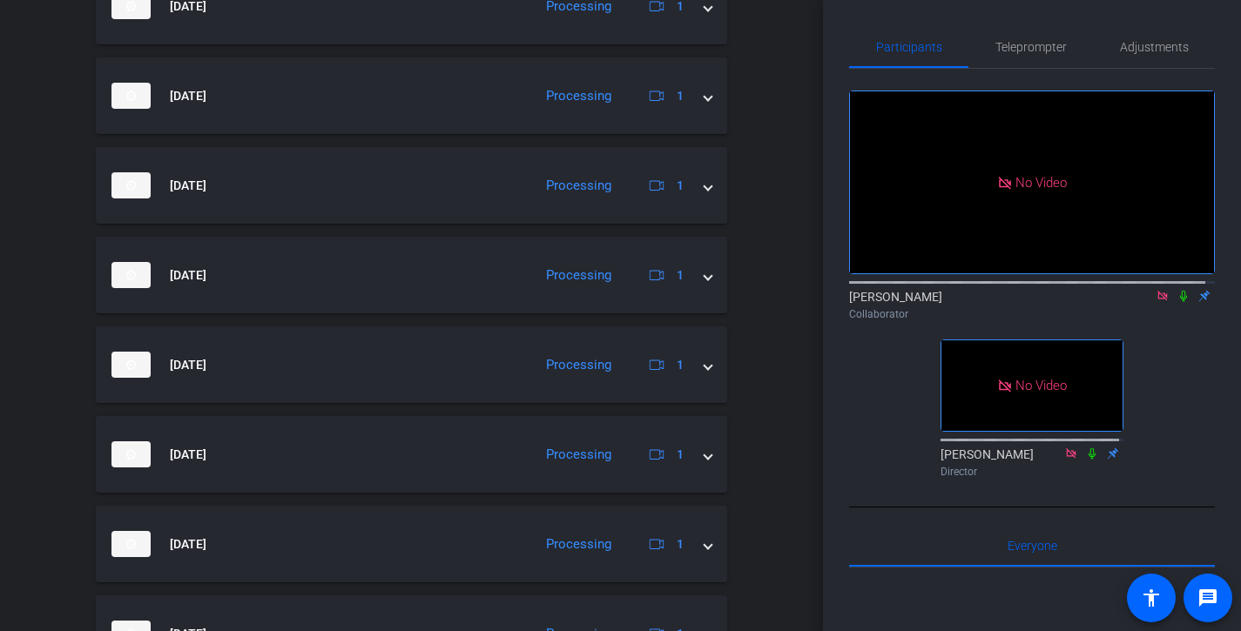
scroll to position [766, 0]
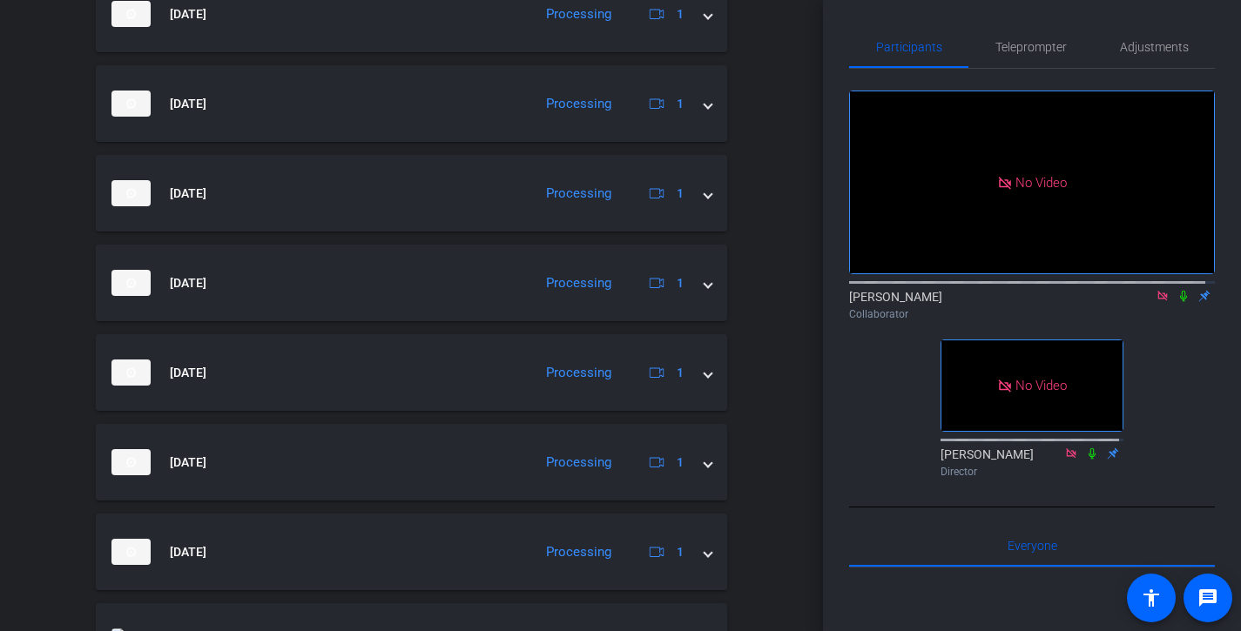
click at [783, 201] on div "Loren Abate account_box grid_on settings info logout We have updated the app to…" at bounding box center [411, 315] width 823 height 631
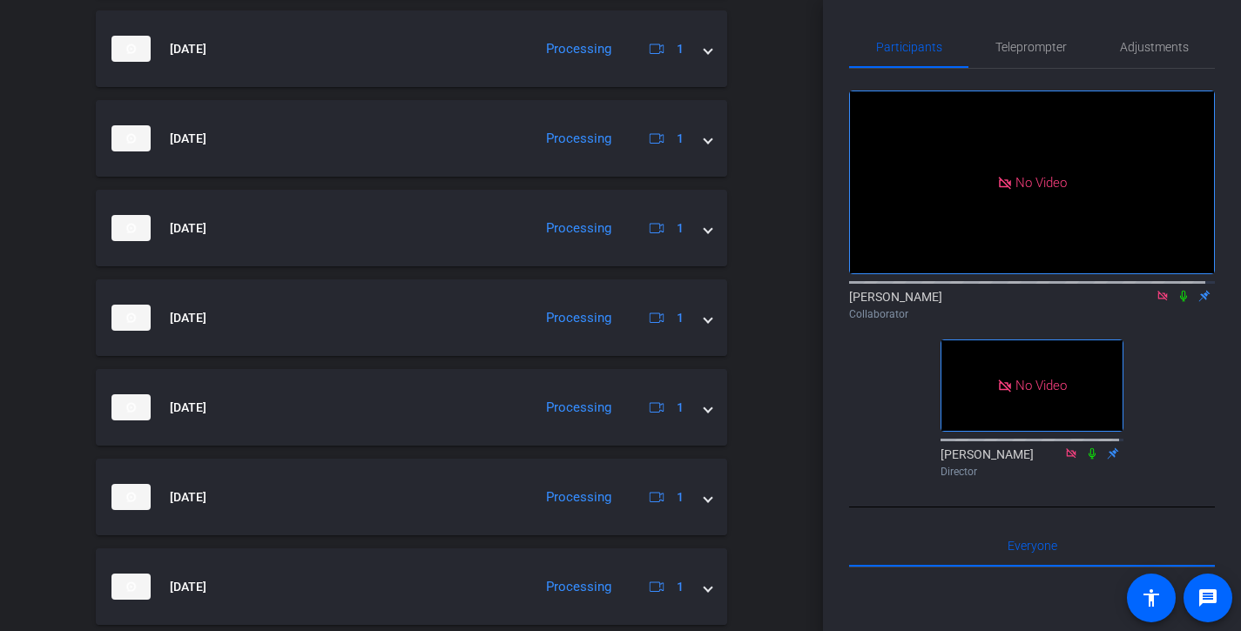
drag, startPoint x: 783, startPoint y: 201, endPoint x: 783, endPoint y: 181, distance: 20.0
click at [783, 181] on div "Loren Abate account_box grid_on settings info logout We have updated the app to…" at bounding box center [411, 315] width 823 height 631
drag, startPoint x: 783, startPoint y: 181, endPoint x: 777, endPoint y: 142, distance: 39.6
click at [777, 142] on div "Loren Abate account_box grid_on settings info logout We have updated the app to…" at bounding box center [411, 315] width 823 height 631
click at [777, 144] on div "Loren Abate account_box grid_on settings info logout We have updated the app to…" at bounding box center [411, 315] width 823 height 631
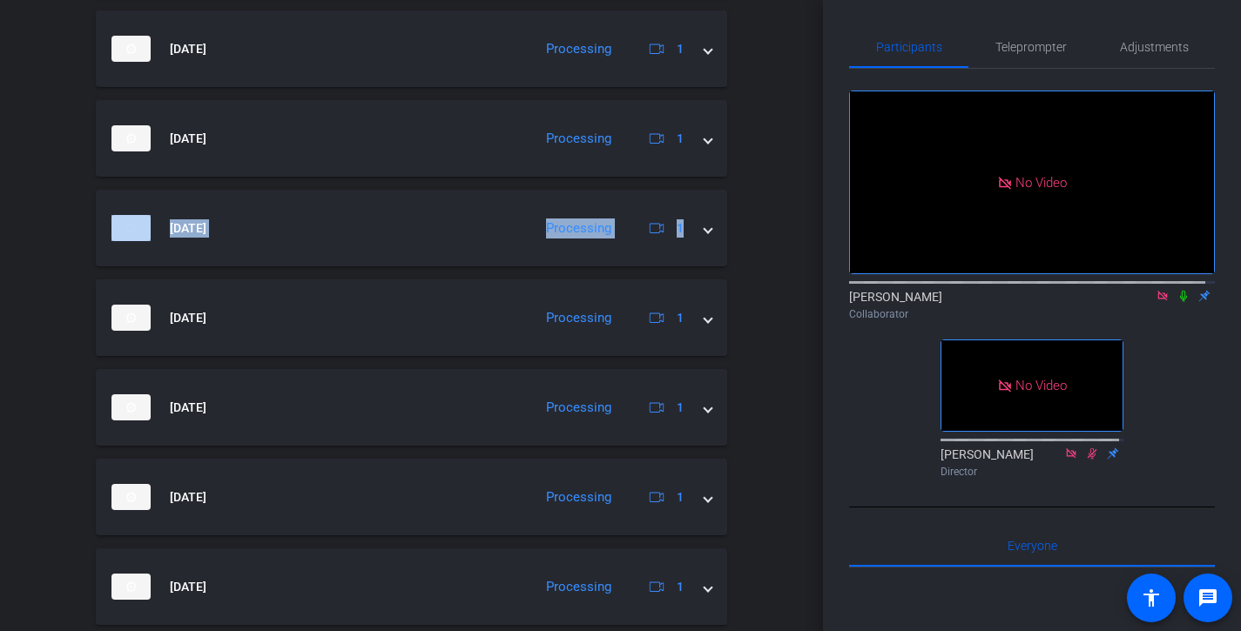
drag, startPoint x: 775, startPoint y: 138, endPoint x: 757, endPoint y: 265, distance: 128.3
click at [757, 265] on div "Loren Abate account_box grid_on settings info logout We have updated the app to…" at bounding box center [411, 315] width 823 height 631
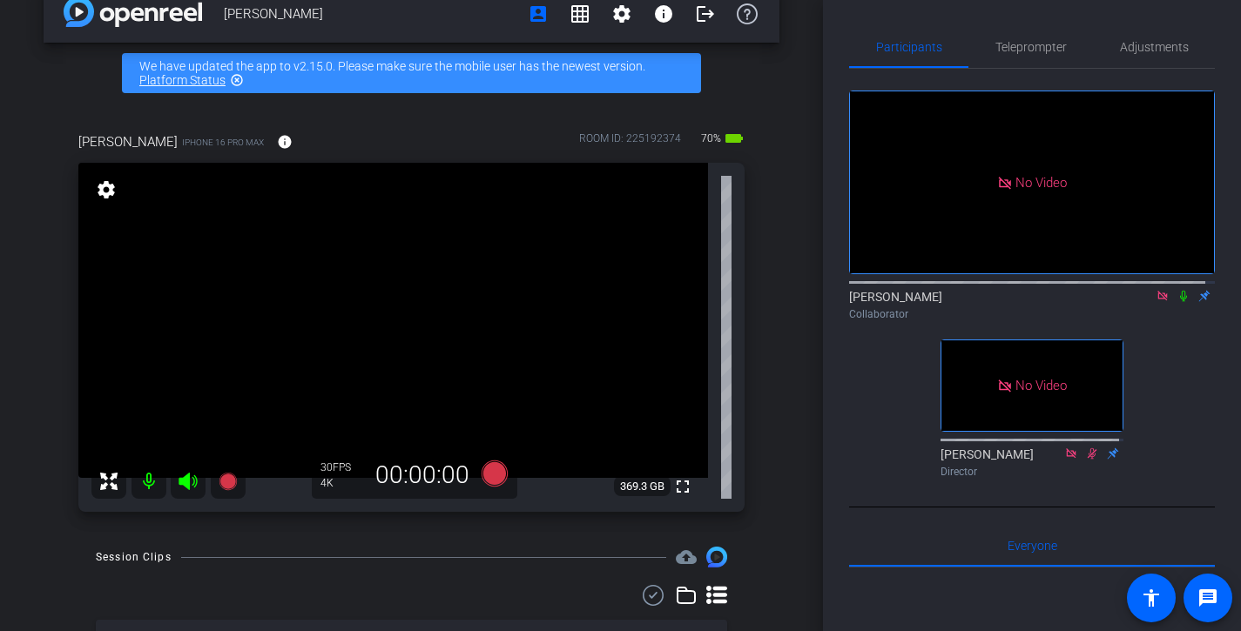
scroll to position [30, 0]
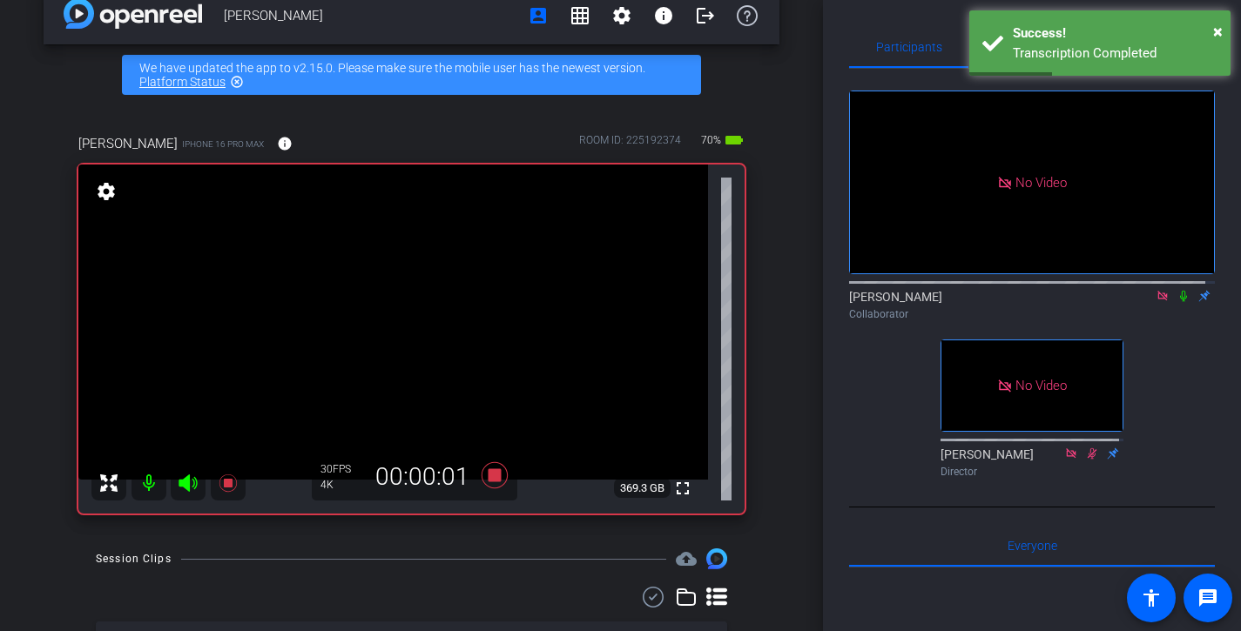
click at [1177, 304] on mat-icon at bounding box center [1183, 296] width 21 height 16
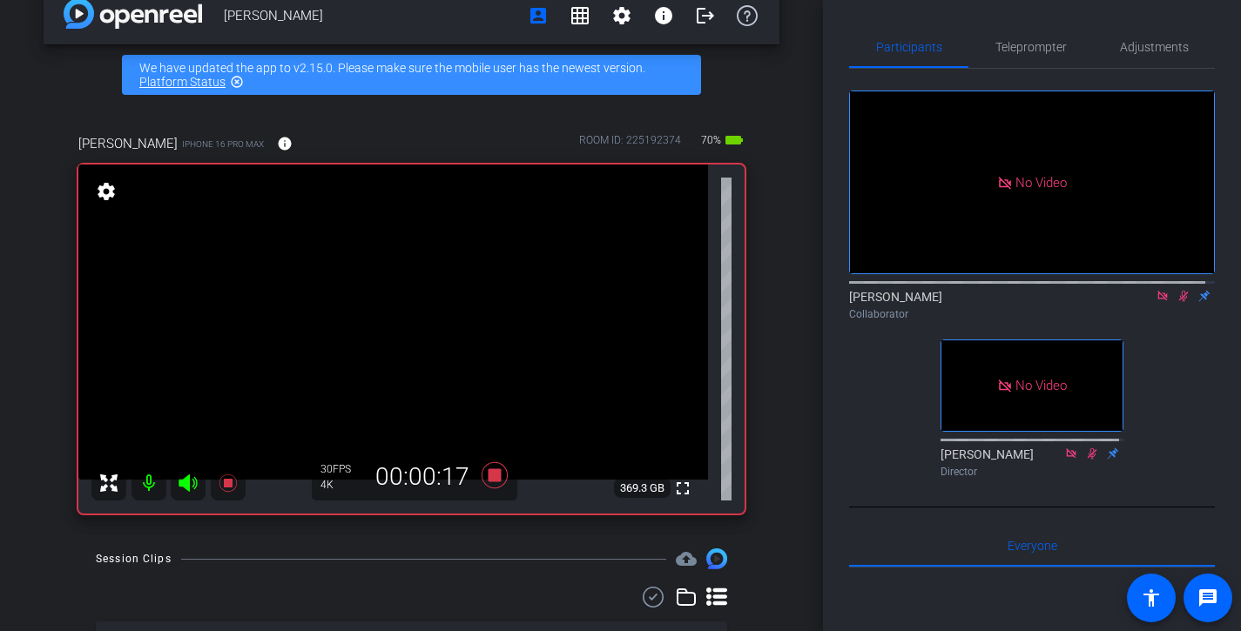
click at [1177, 304] on mat-icon at bounding box center [1183, 296] width 21 height 16
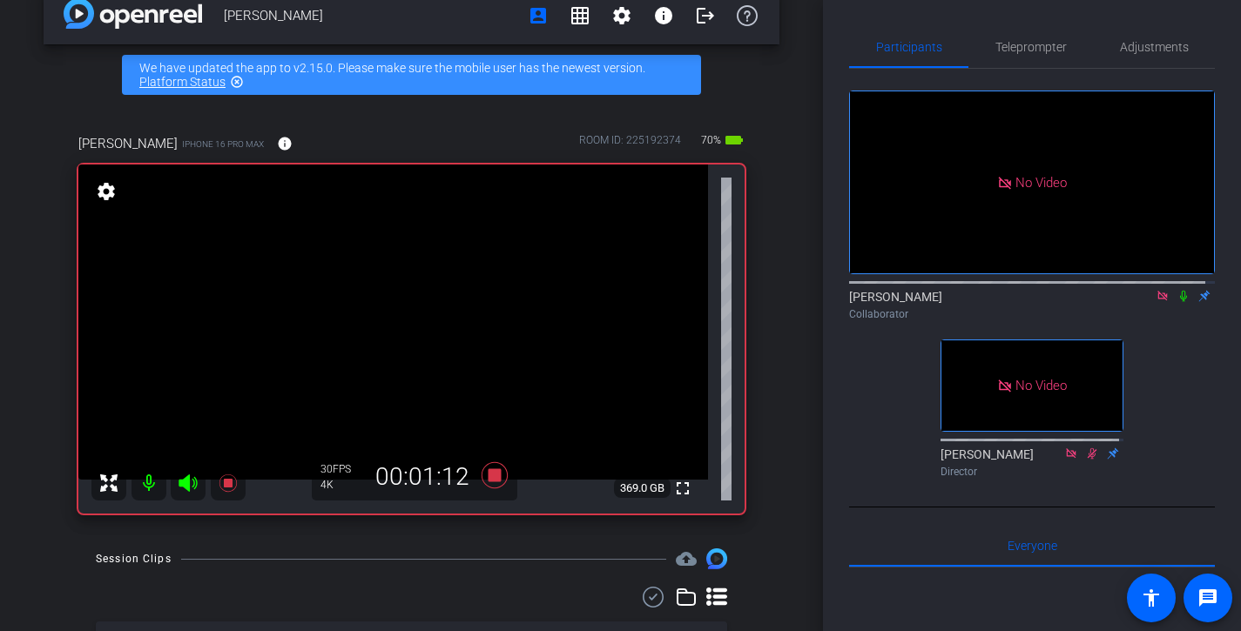
click at [1177, 304] on mat-icon at bounding box center [1183, 296] width 21 height 16
click at [1177, 302] on icon at bounding box center [1183, 296] width 14 height 12
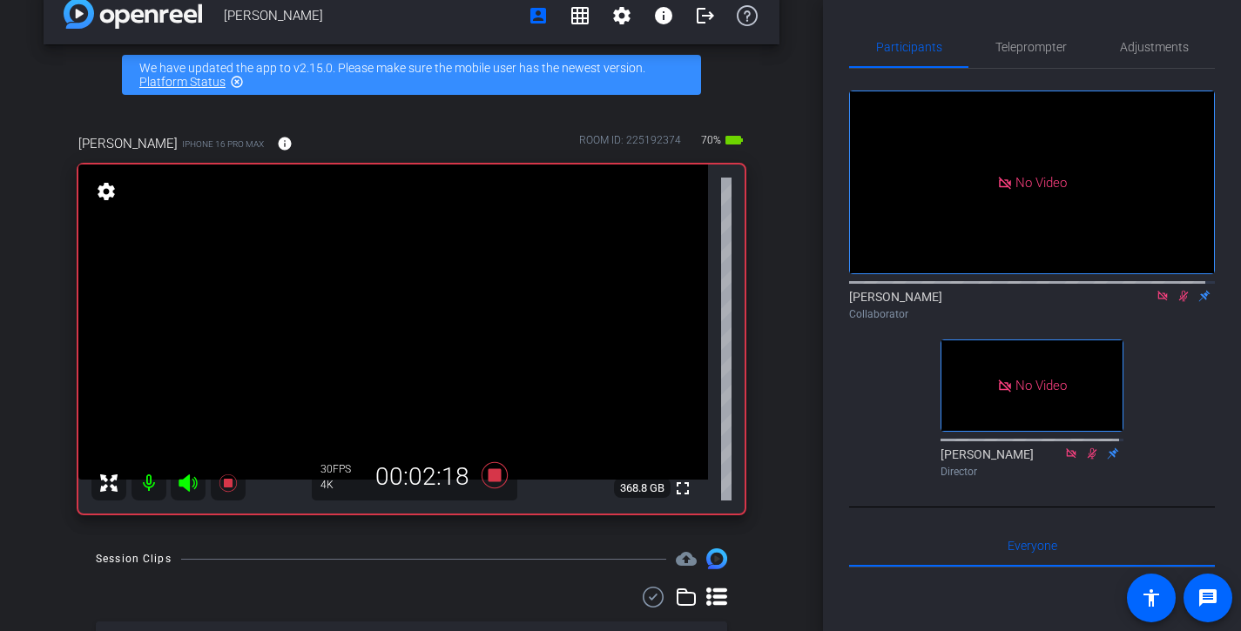
click at [1177, 302] on icon at bounding box center [1183, 296] width 14 height 12
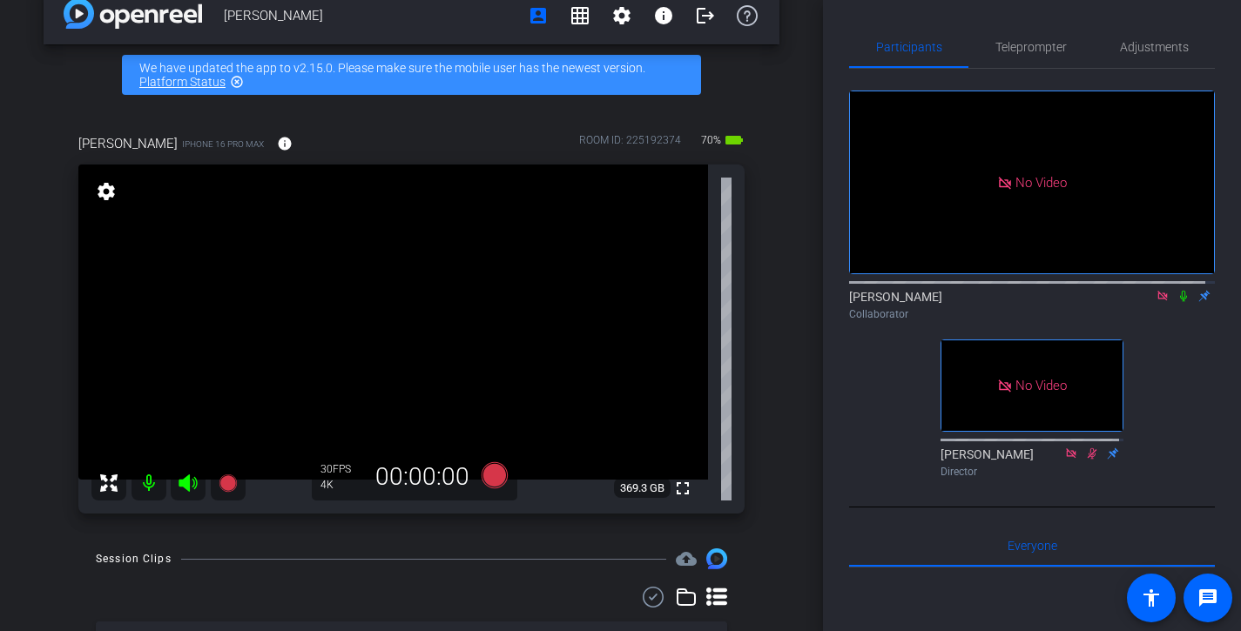
click at [776, 286] on div "Loren Abate account_box grid_on settings info logout We have updated the app to…" at bounding box center [411, 285] width 823 height 631
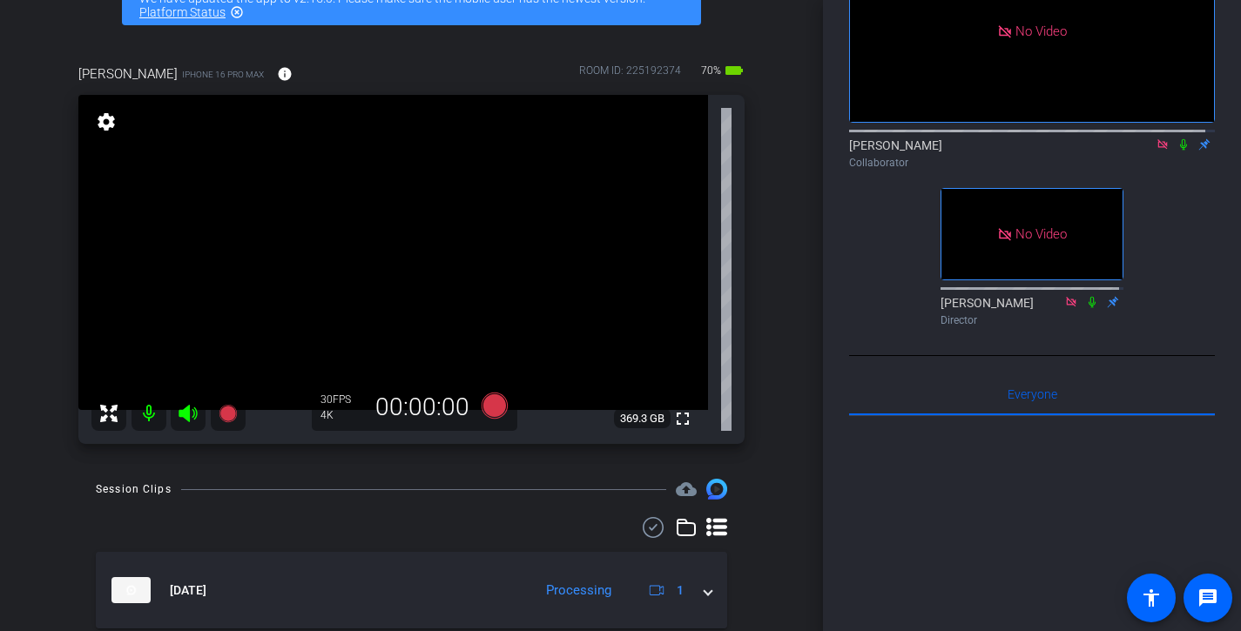
scroll to position [151, 0]
click at [767, 257] on div "Loren Abate iPhone 16 Pro Max info ROOM ID: 225192374 70% battery_std fullscree…" at bounding box center [412, 249] width 736 height 426
